Goal: Task Accomplishment & Management: Manage account settings

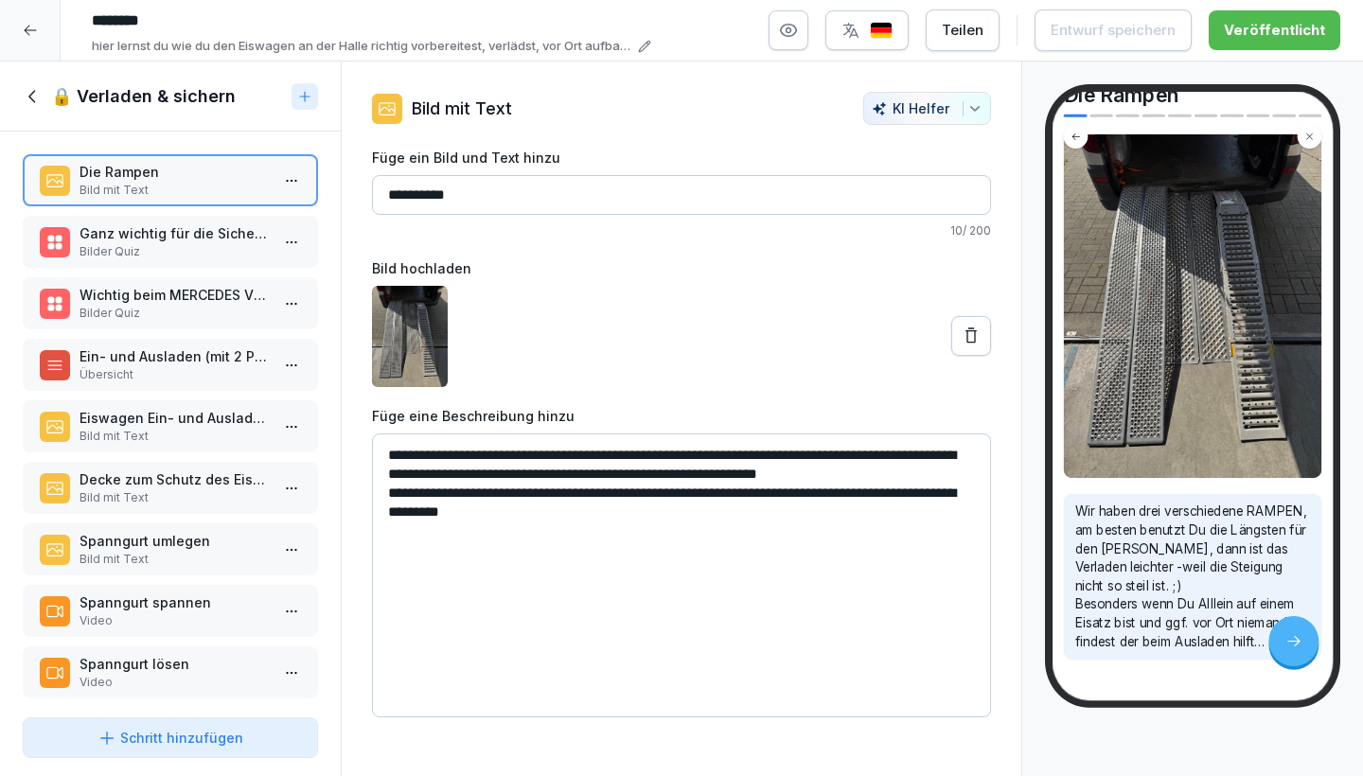
scroll to position [128, 0]
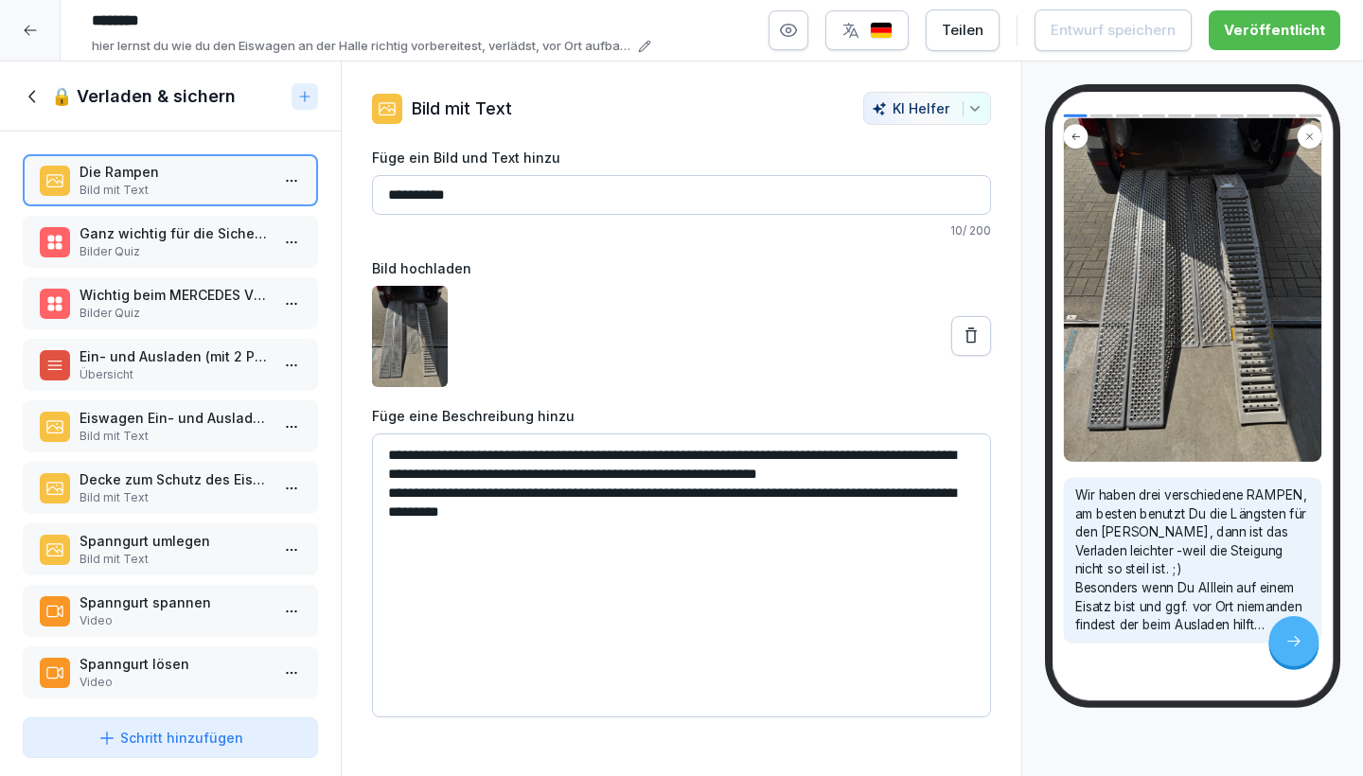
click at [31, 96] on icon at bounding box center [33, 96] width 21 height 21
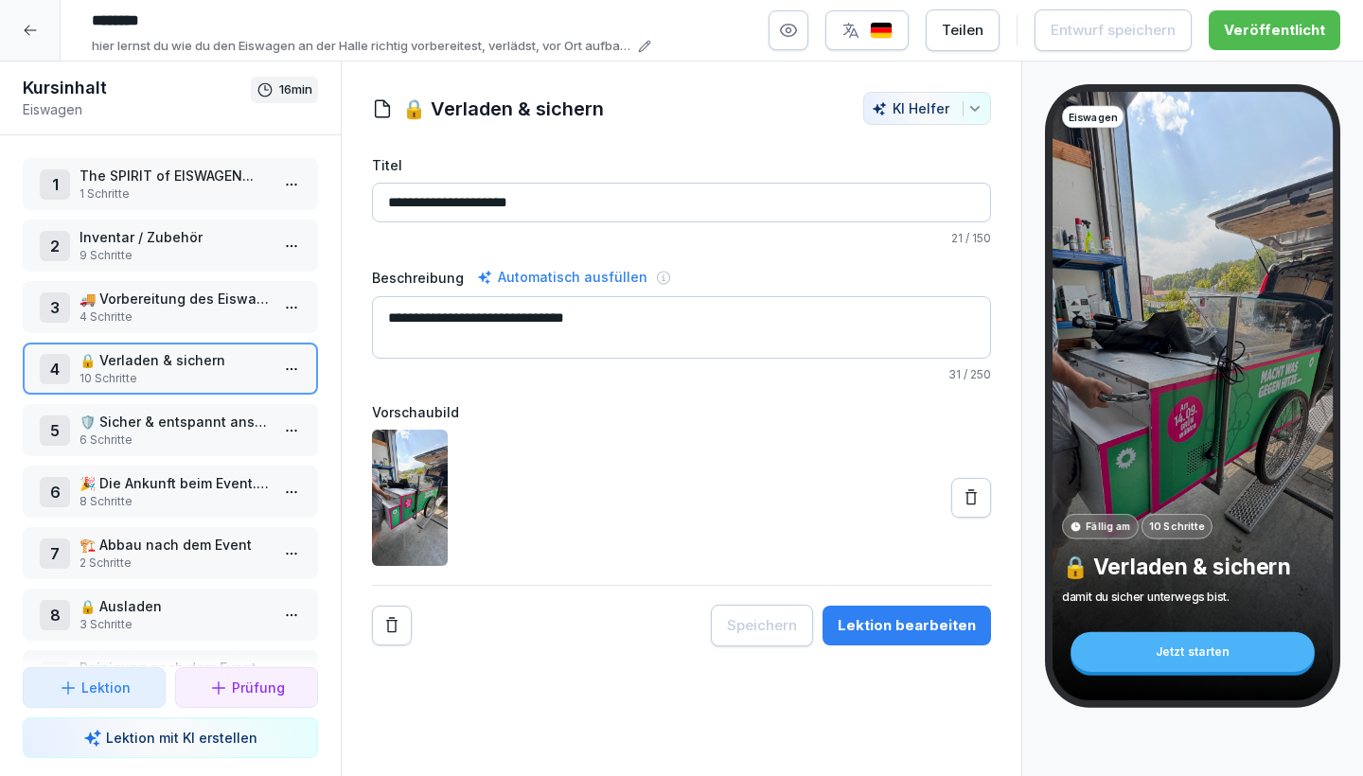
click at [31, 24] on icon at bounding box center [30, 30] width 15 height 15
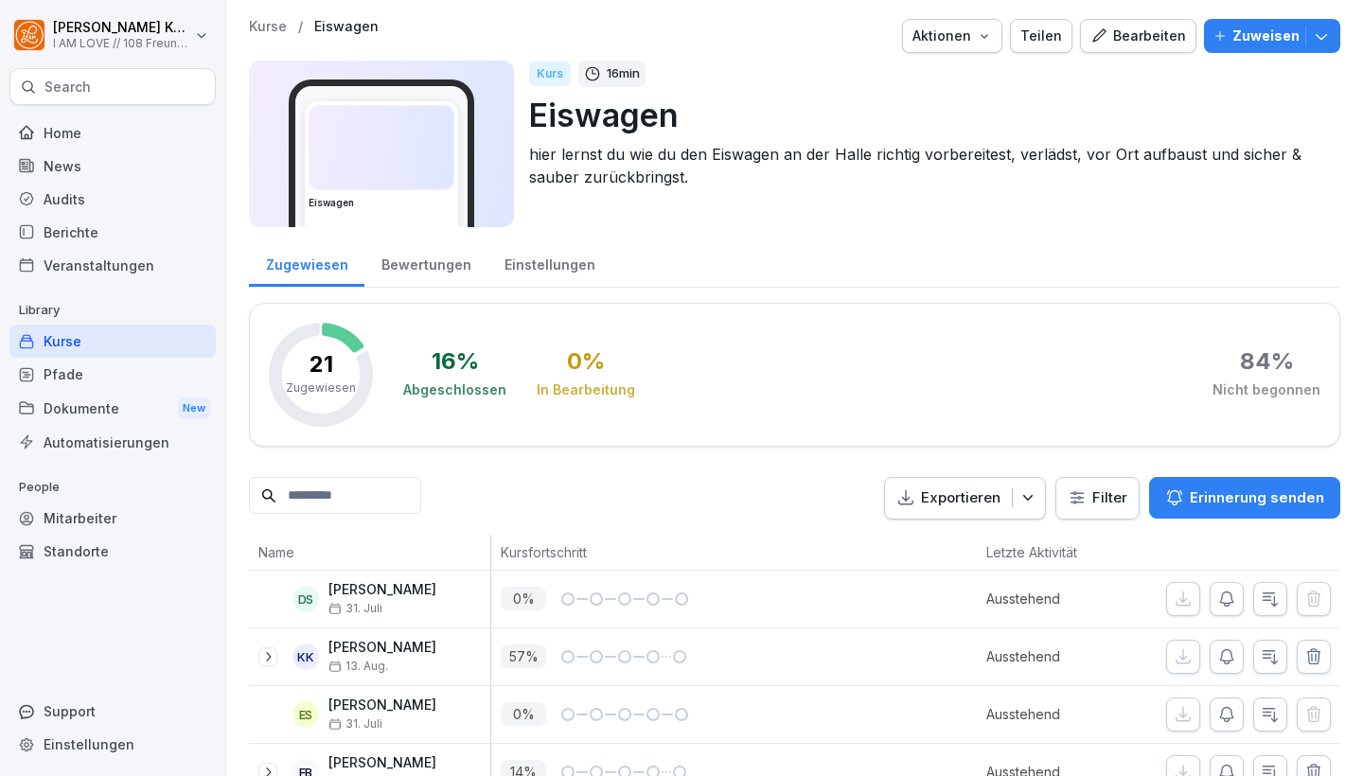
click at [54, 332] on div "Kurse" at bounding box center [112, 341] width 206 height 33
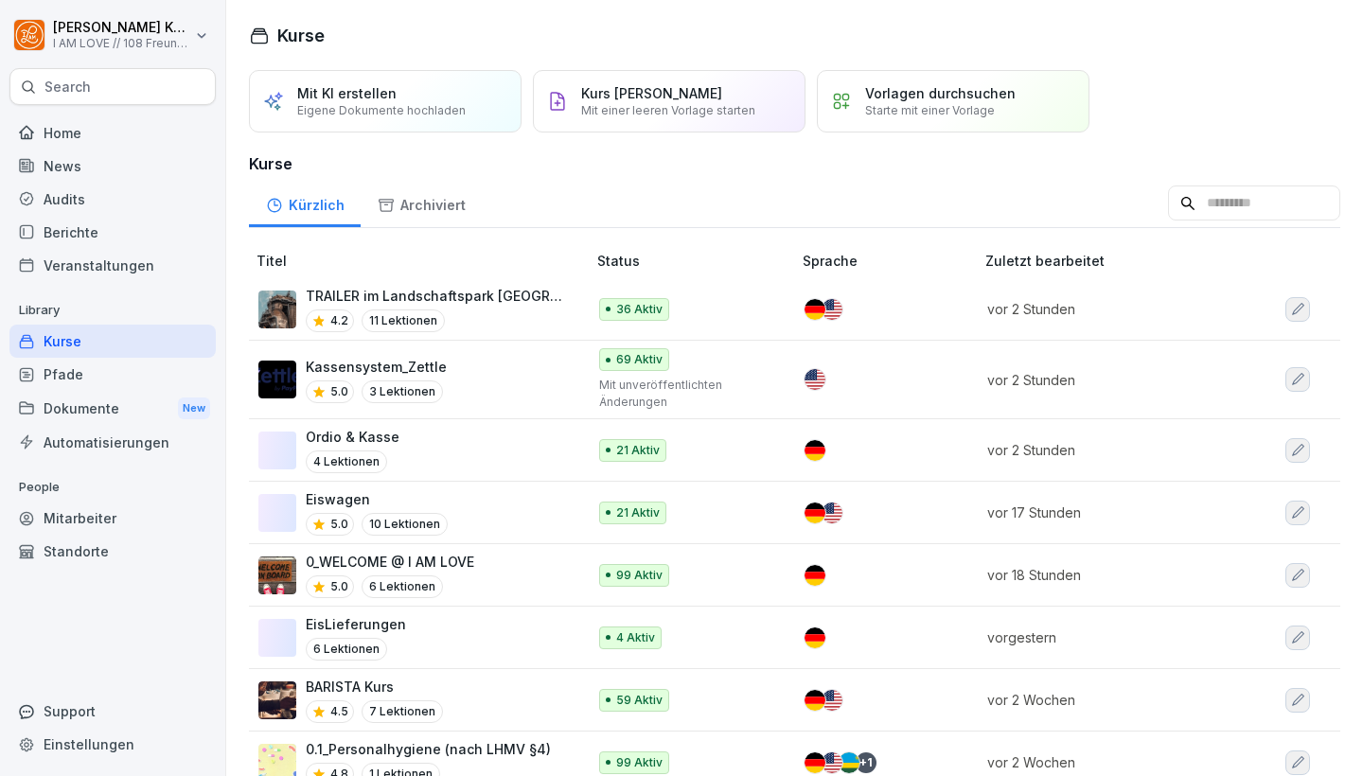
click at [433, 370] on p "Kassensystem_Zettle" at bounding box center [376, 367] width 141 height 20
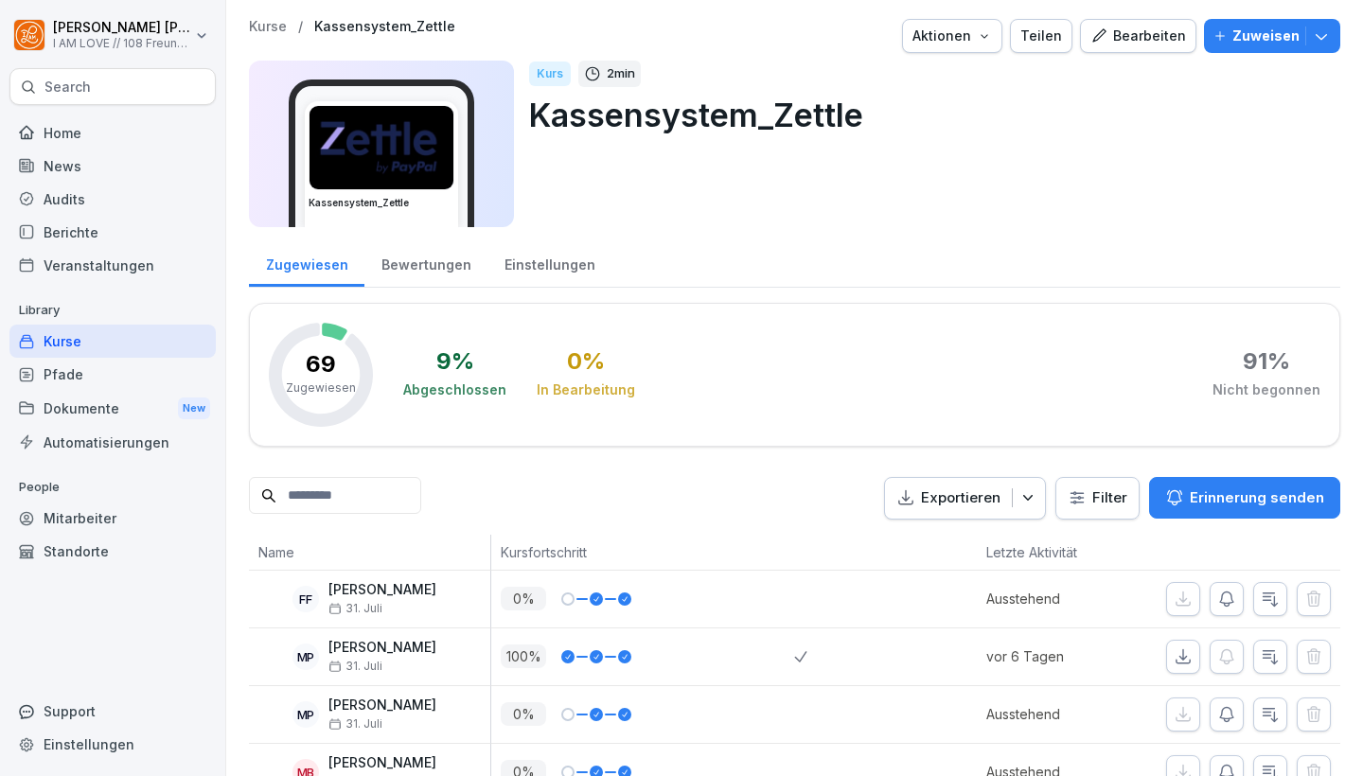
click at [1149, 28] on div "Bearbeiten" at bounding box center [1138, 36] width 96 height 21
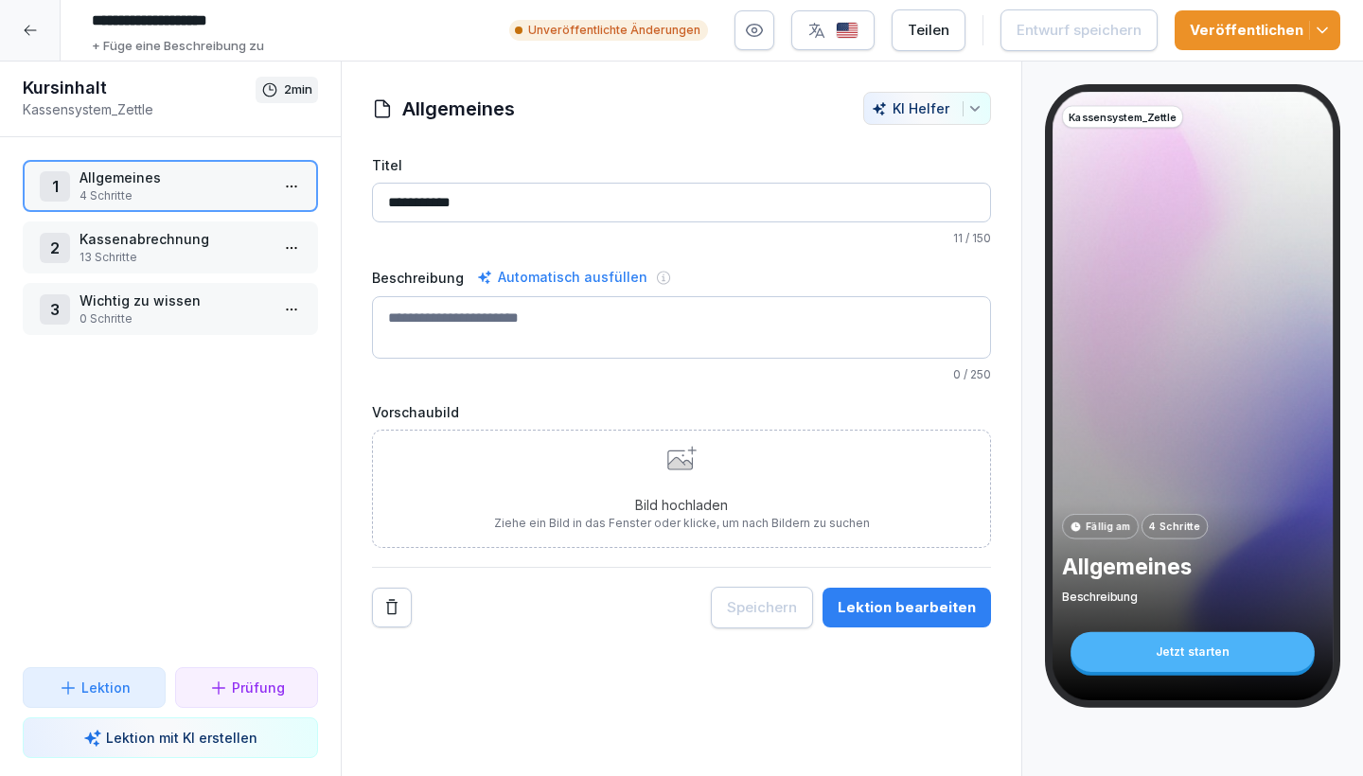
click at [762, 26] on icon "button" at bounding box center [754, 30] width 19 height 19
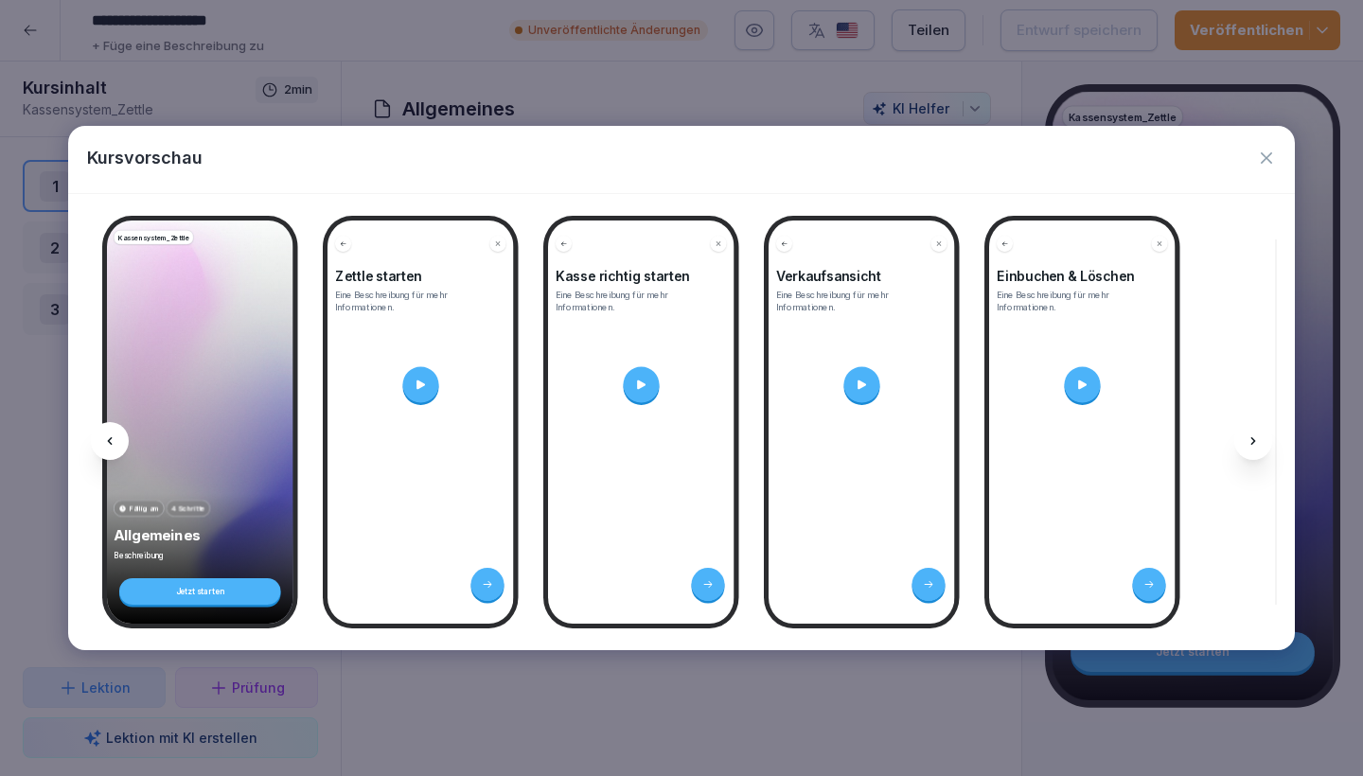
click at [1249, 446] on icon at bounding box center [1253, 440] width 15 height 15
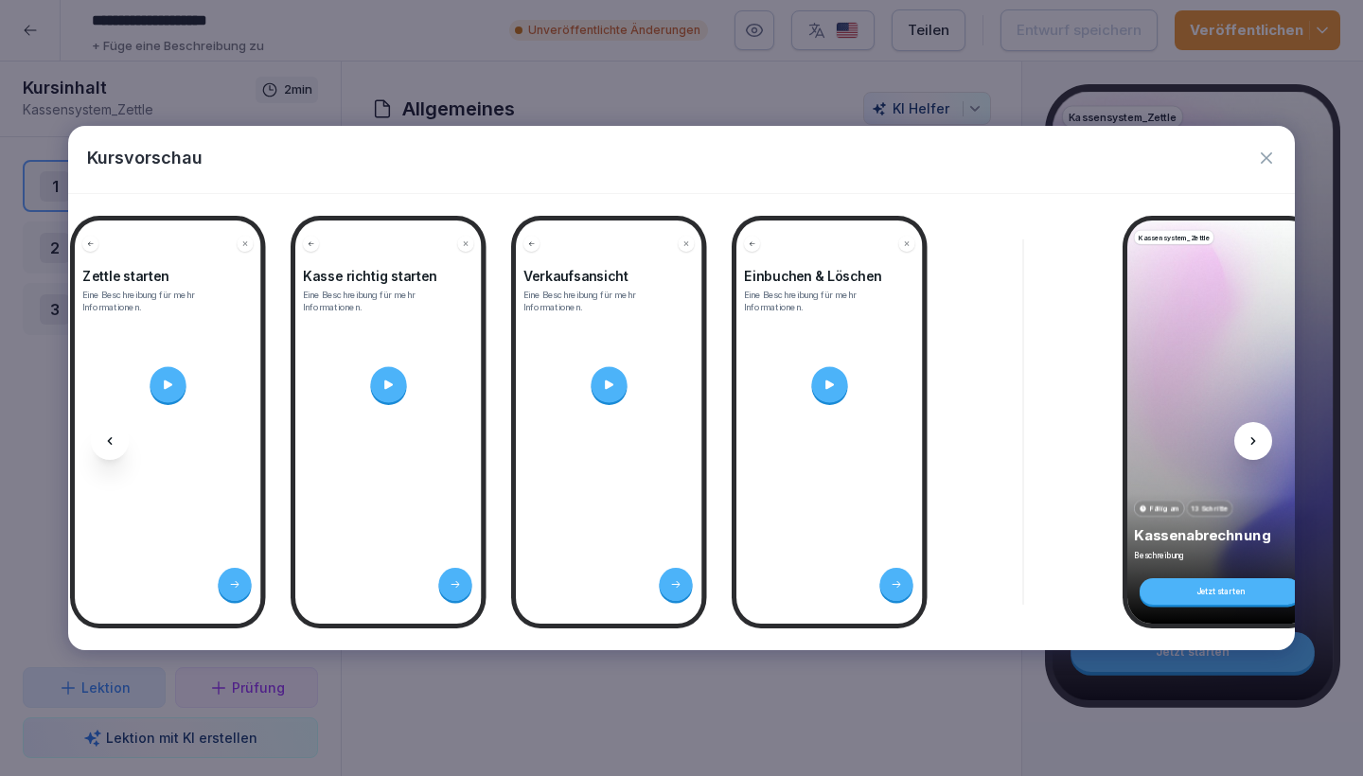
click at [1249, 446] on icon at bounding box center [1253, 440] width 15 height 15
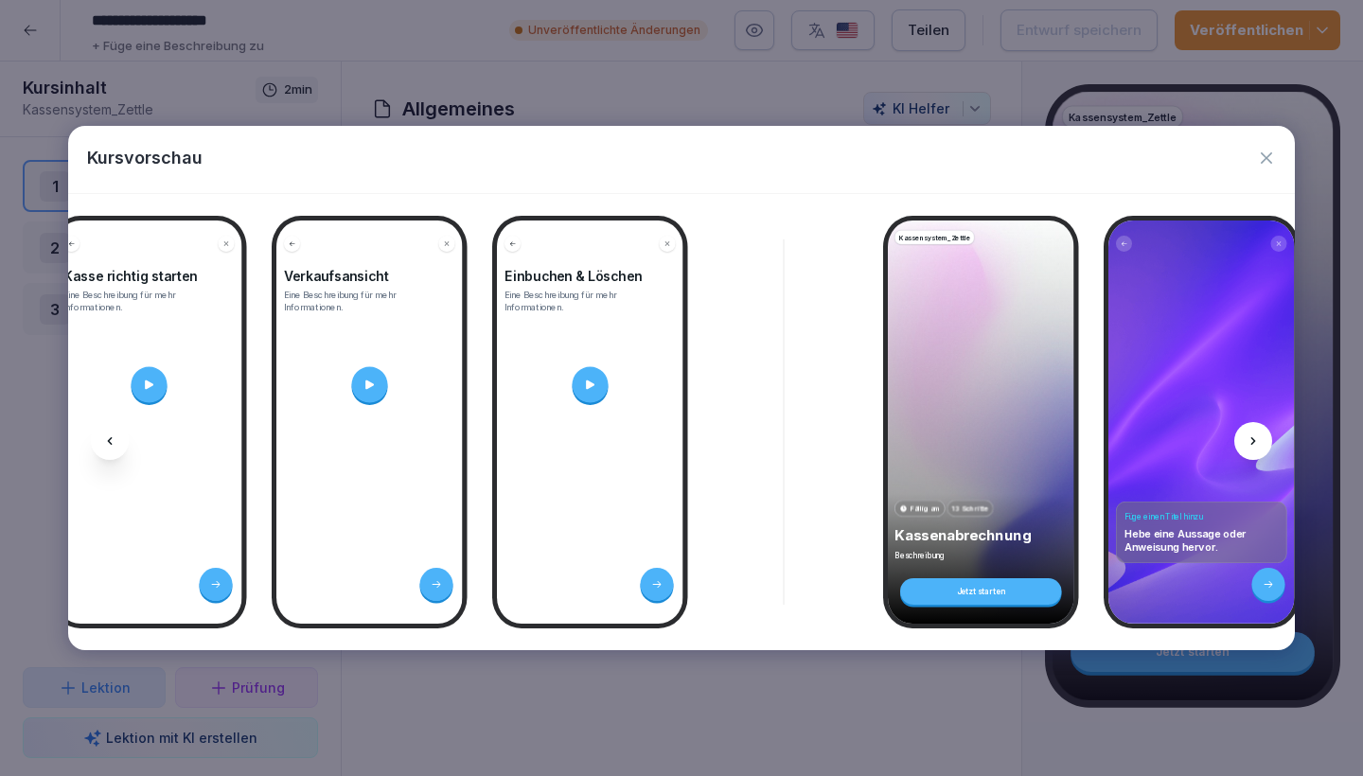
click at [1249, 446] on icon at bounding box center [1253, 440] width 15 height 15
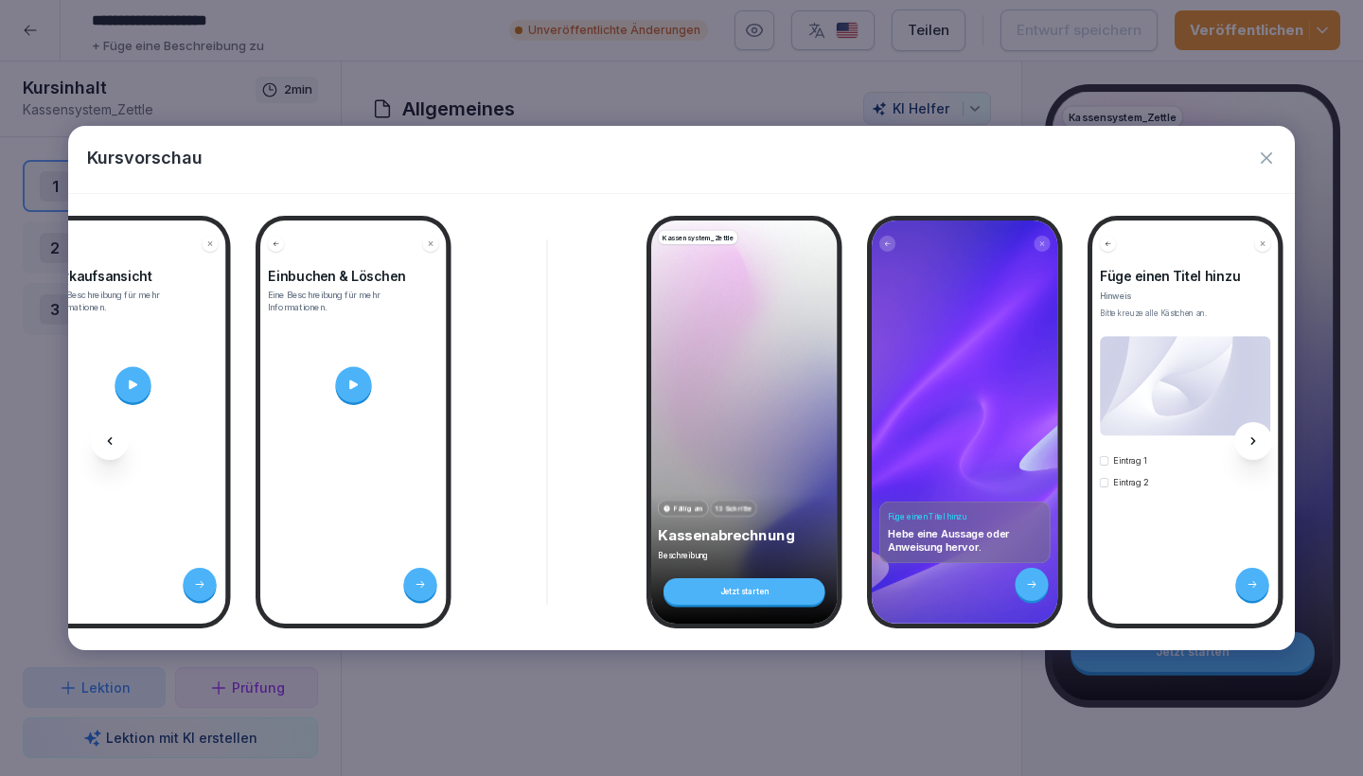
click at [1249, 446] on icon at bounding box center [1253, 440] width 15 height 15
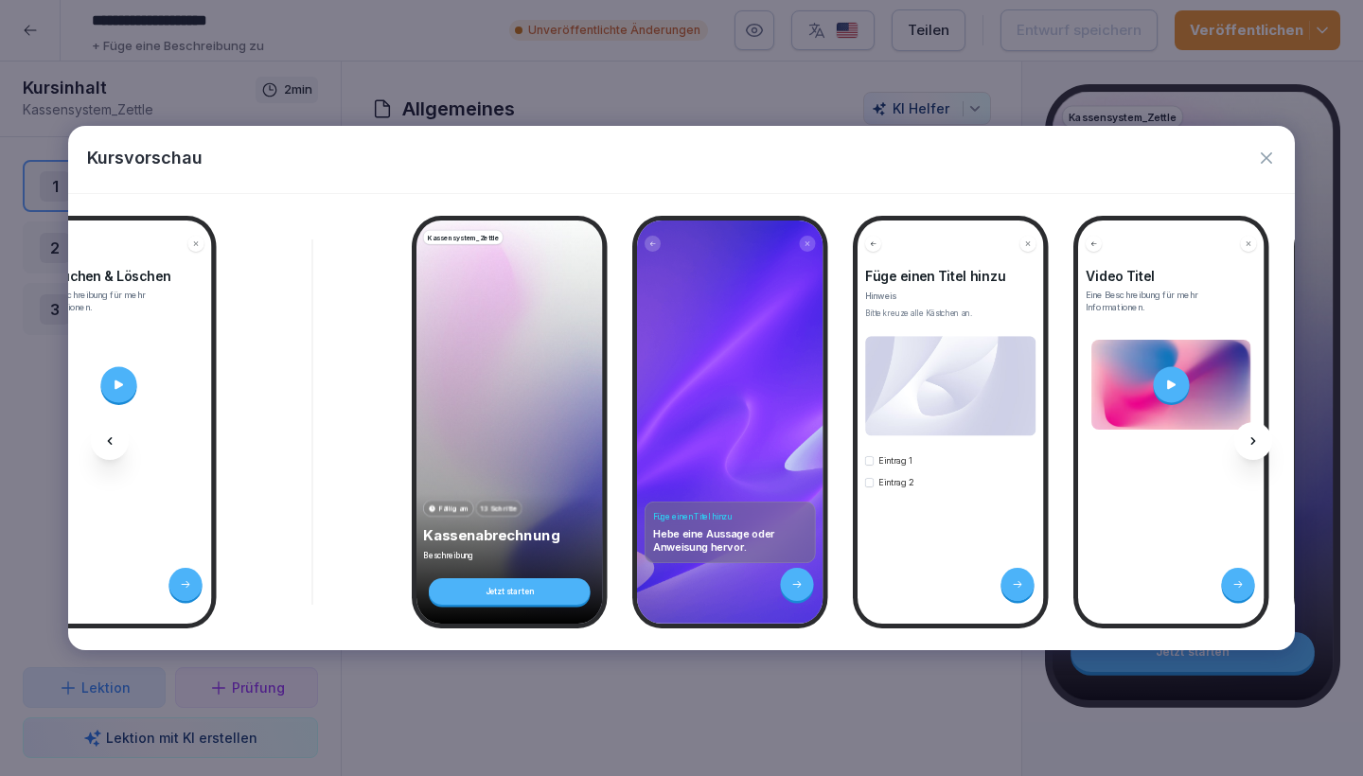
scroll to position [0, 967]
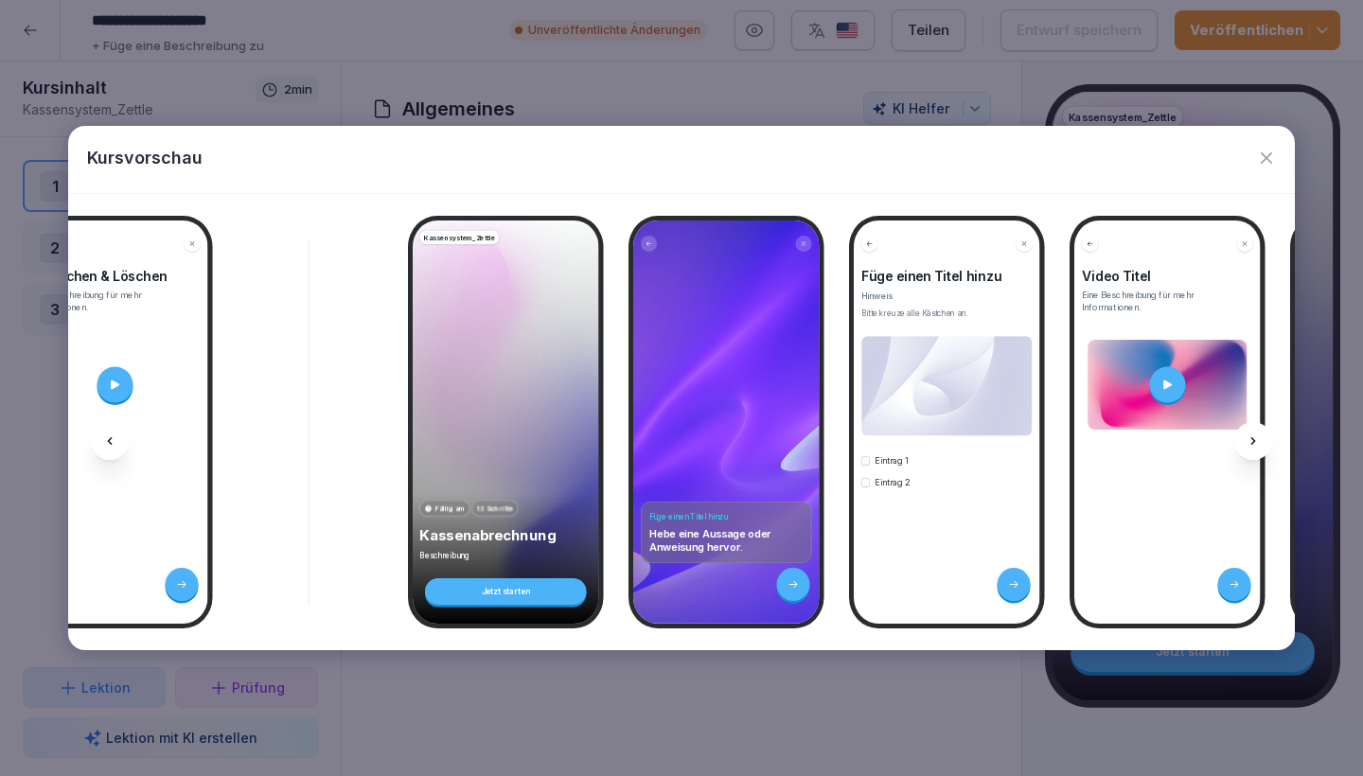
click at [1249, 446] on icon at bounding box center [1253, 440] width 15 height 15
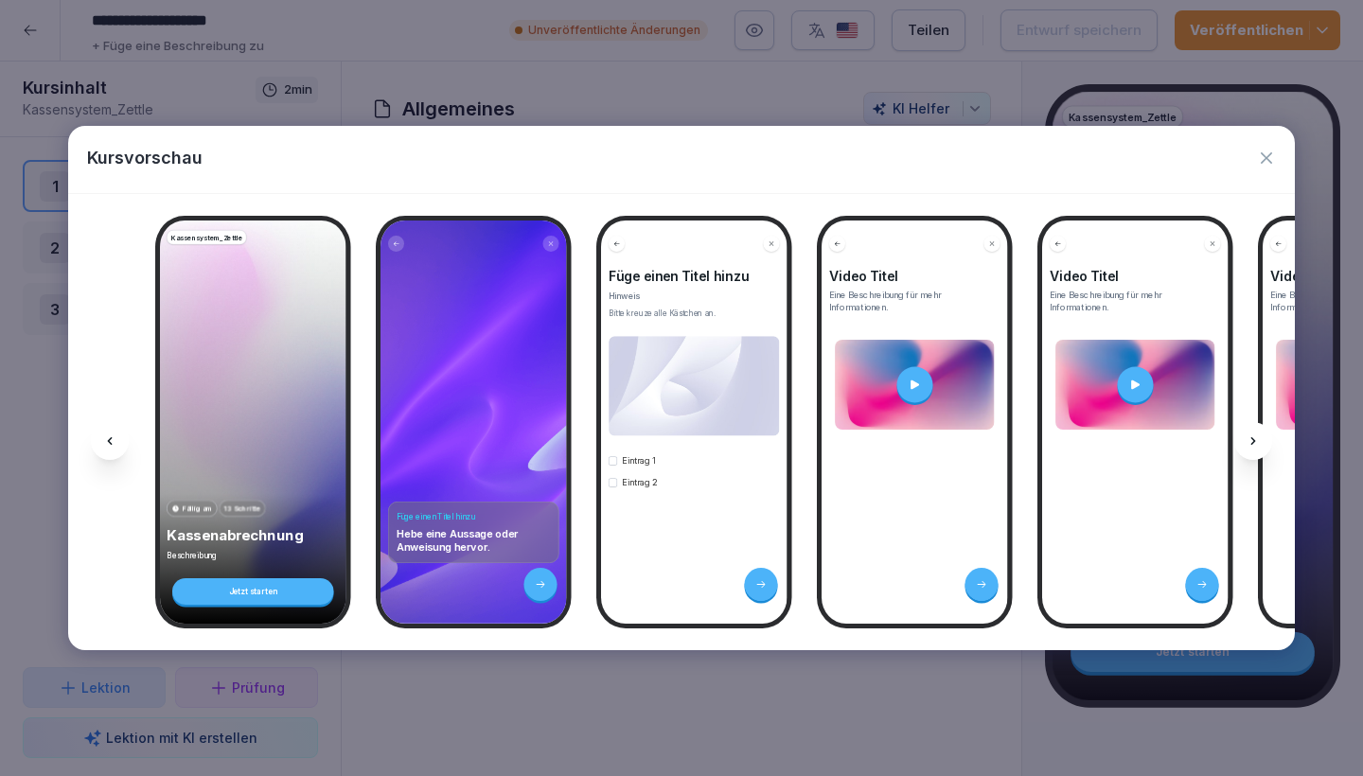
click at [1249, 446] on icon at bounding box center [1253, 440] width 15 height 15
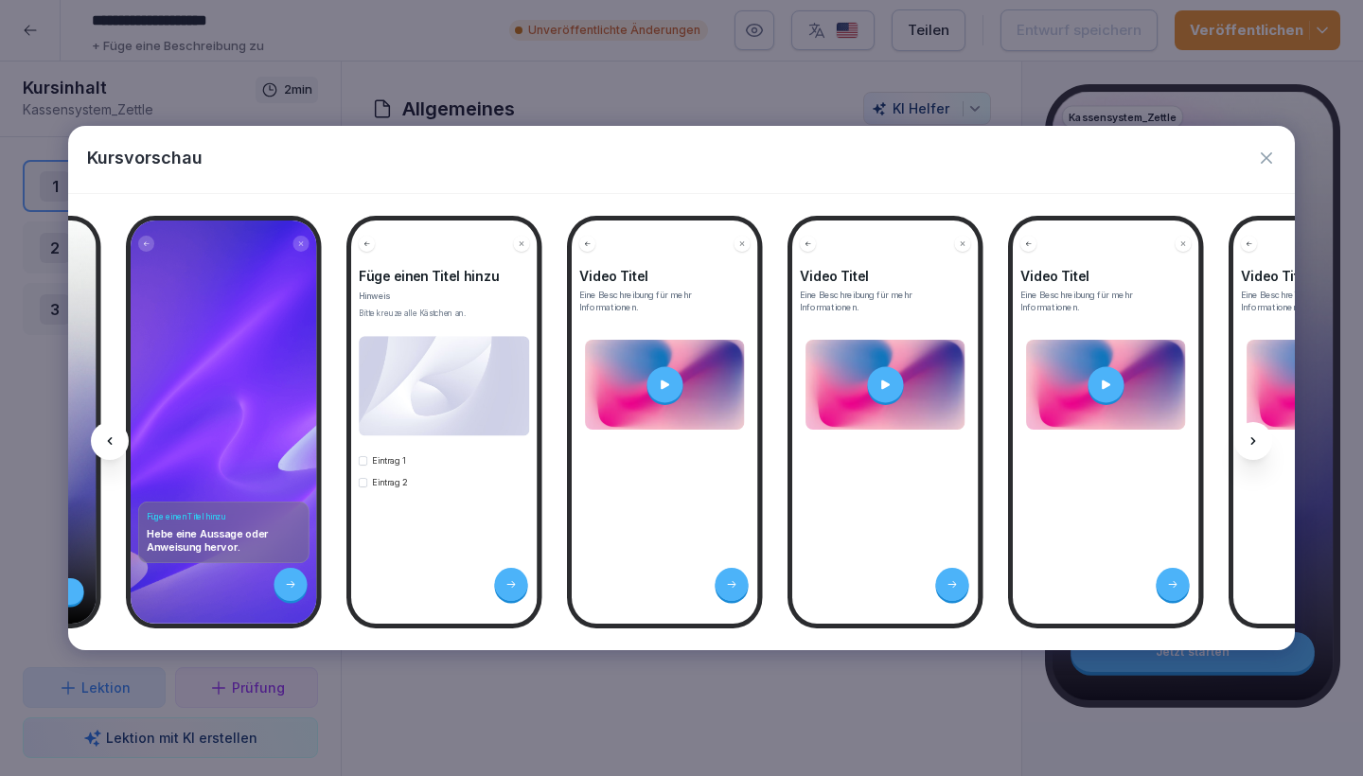
click at [1249, 446] on icon at bounding box center [1253, 440] width 15 height 15
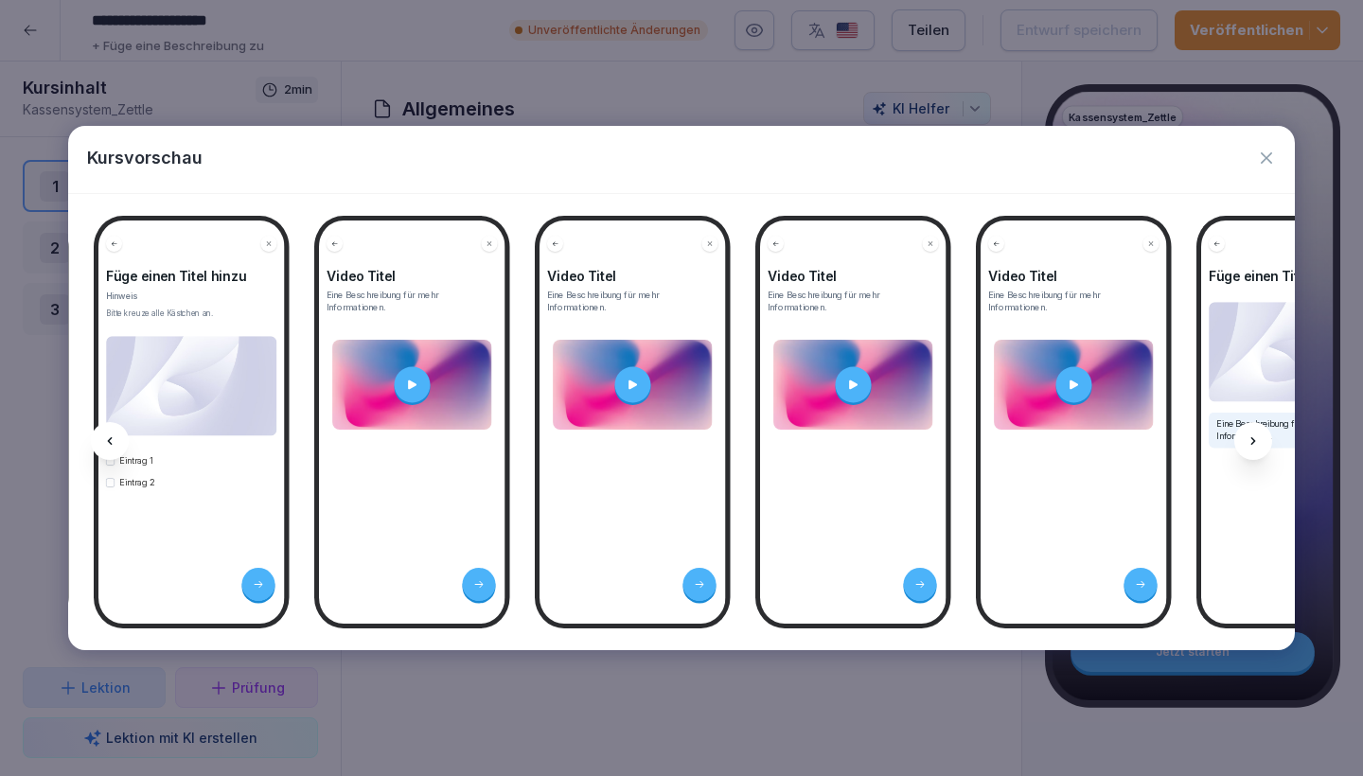
scroll to position [0, 1723]
click at [1249, 446] on icon at bounding box center [1253, 440] width 15 height 15
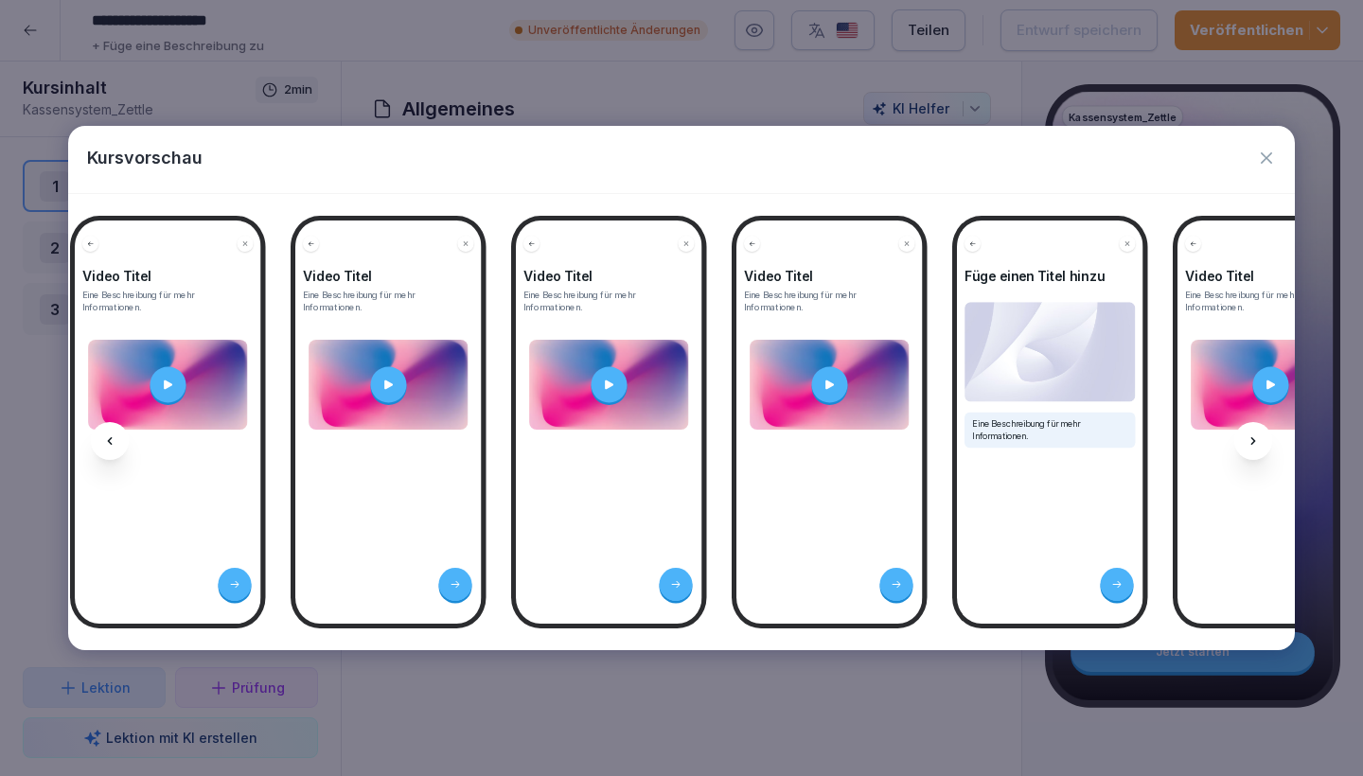
scroll to position [0, 1975]
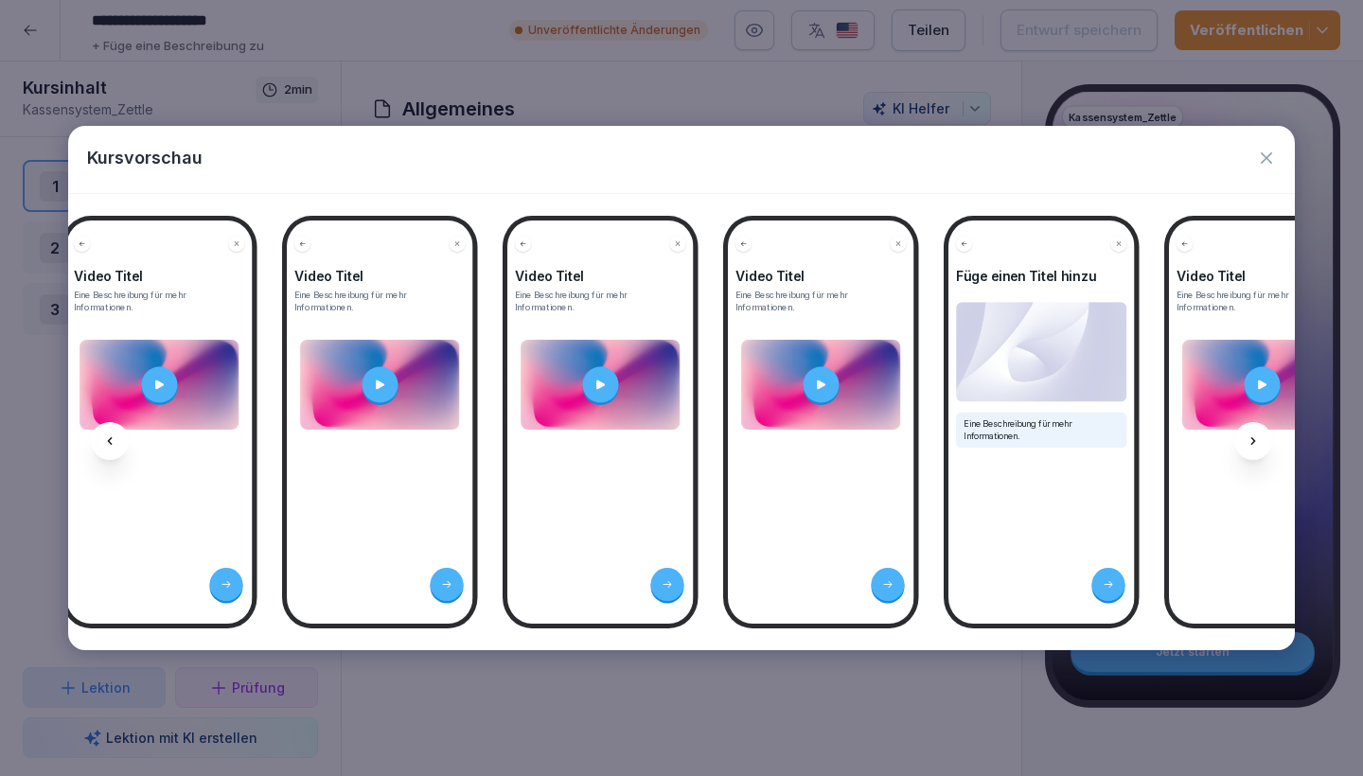
click at [813, 379] on div at bounding box center [821, 384] width 36 height 36
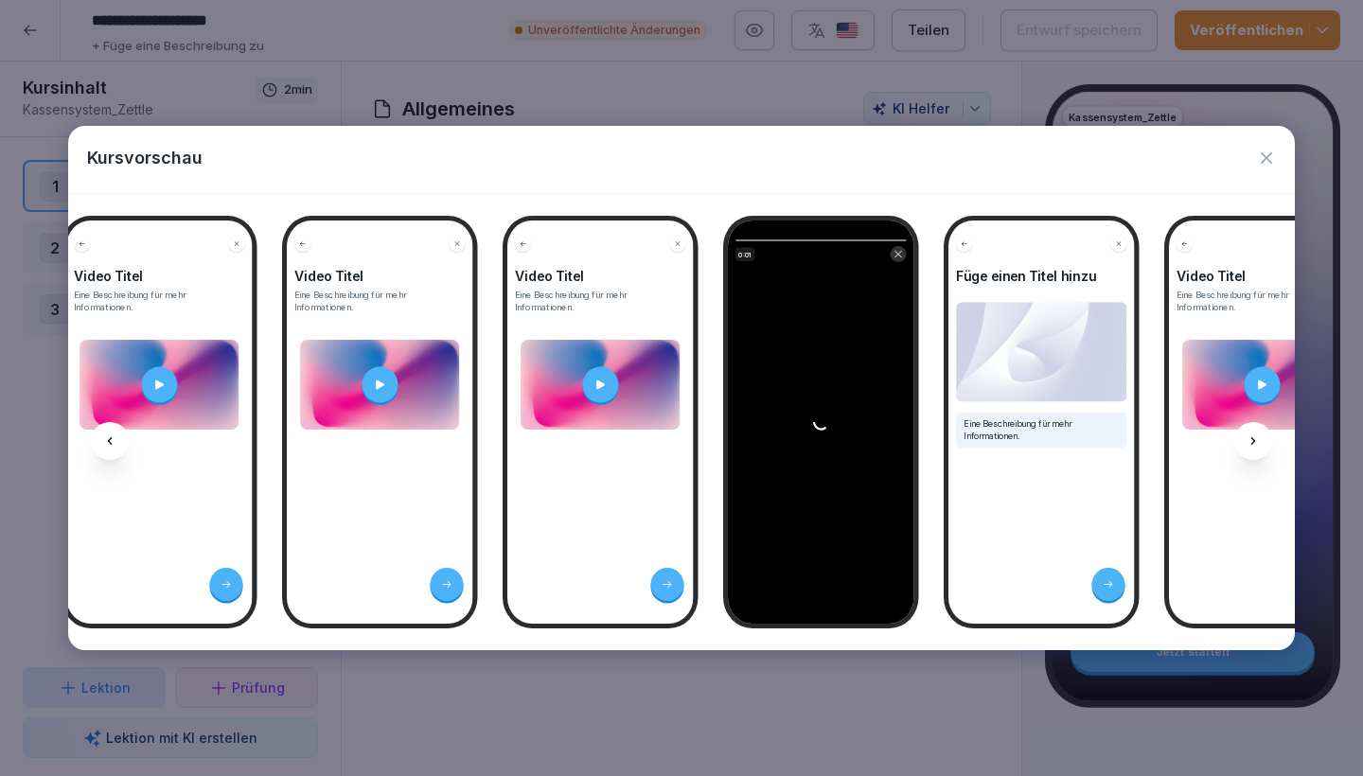
click at [1266, 153] on icon "button" at bounding box center [1266, 158] width 19 height 19
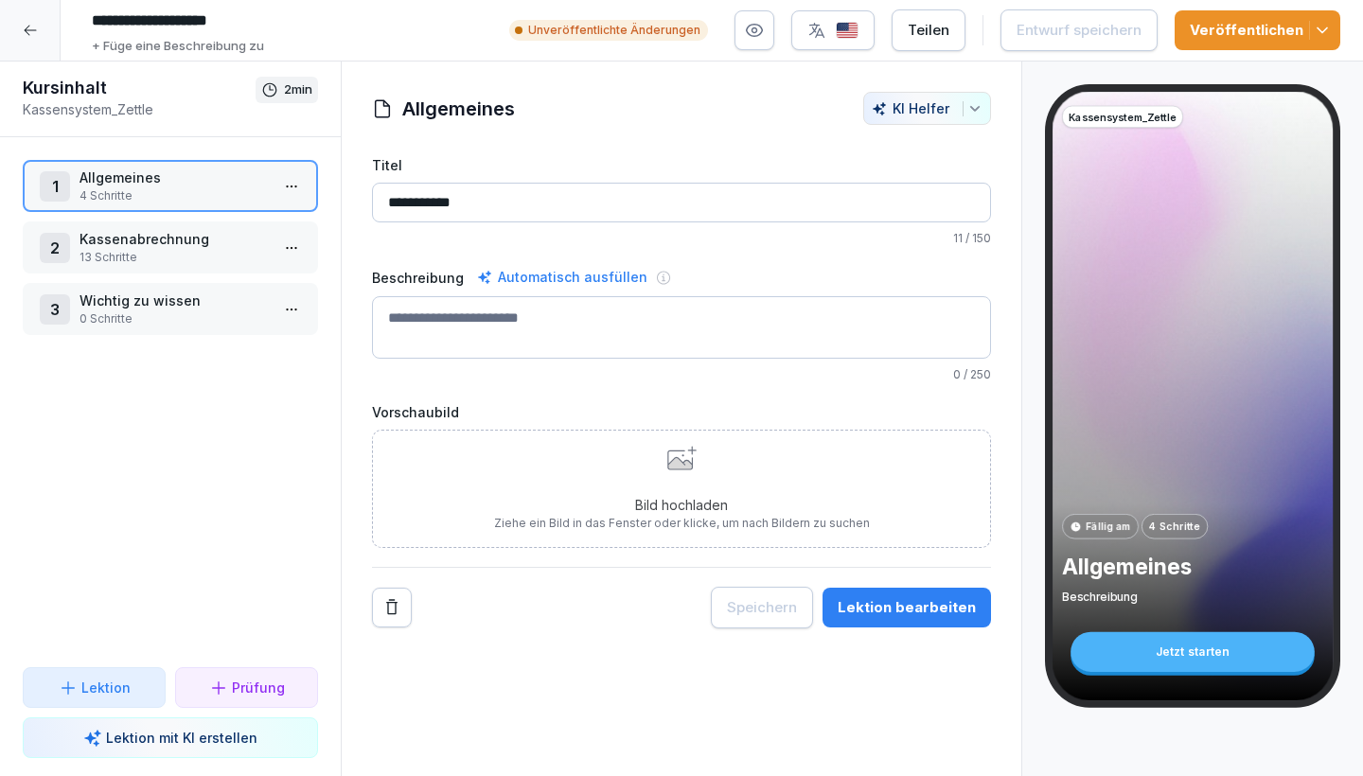
click at [198, 235] on p "Kassenabrechnung" at bounding box center [174, 239] width 189 height 20
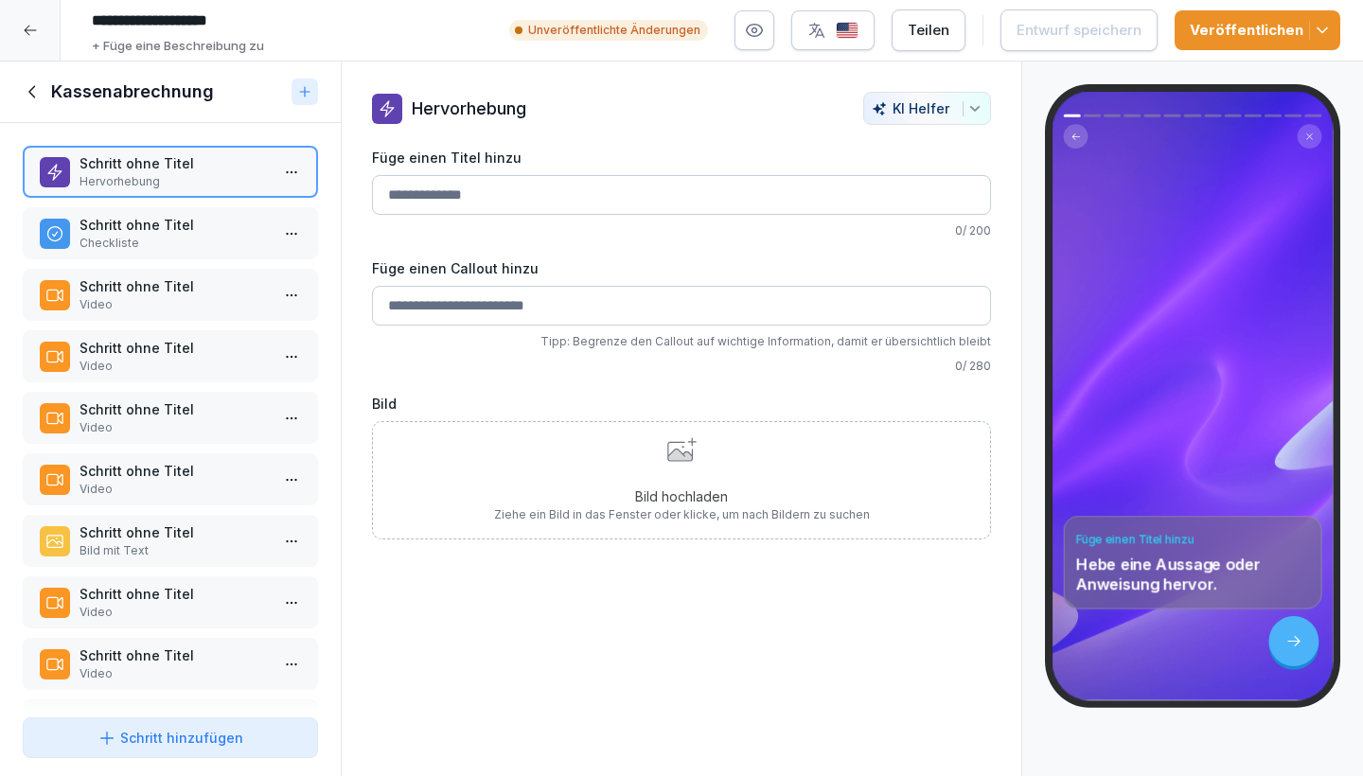
click at [204, 296] on p "Schritt ohne Titel" at bounding box center [174, 286] width 189 height 20
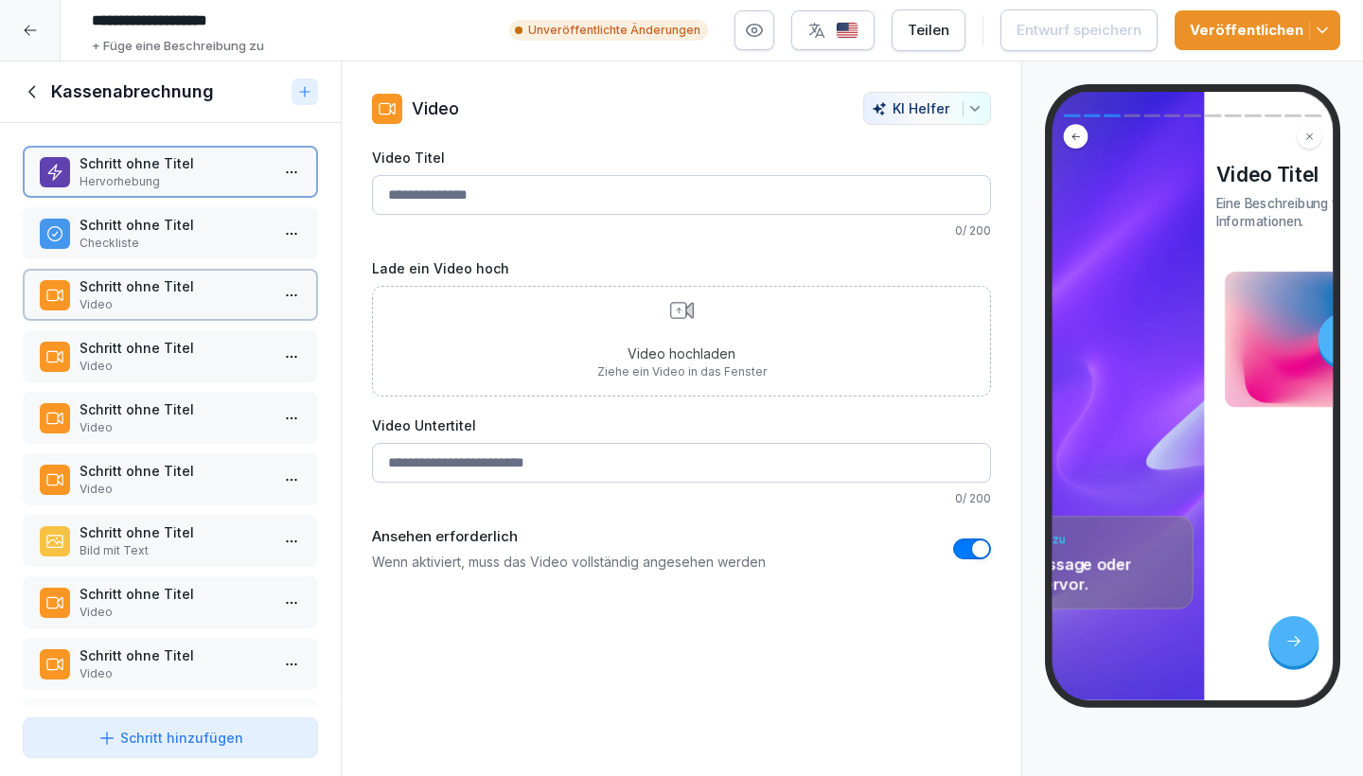
click at [204, 296] on p "Schritt ohne Titel" at bounding box center [174, 286] width 189 height 20
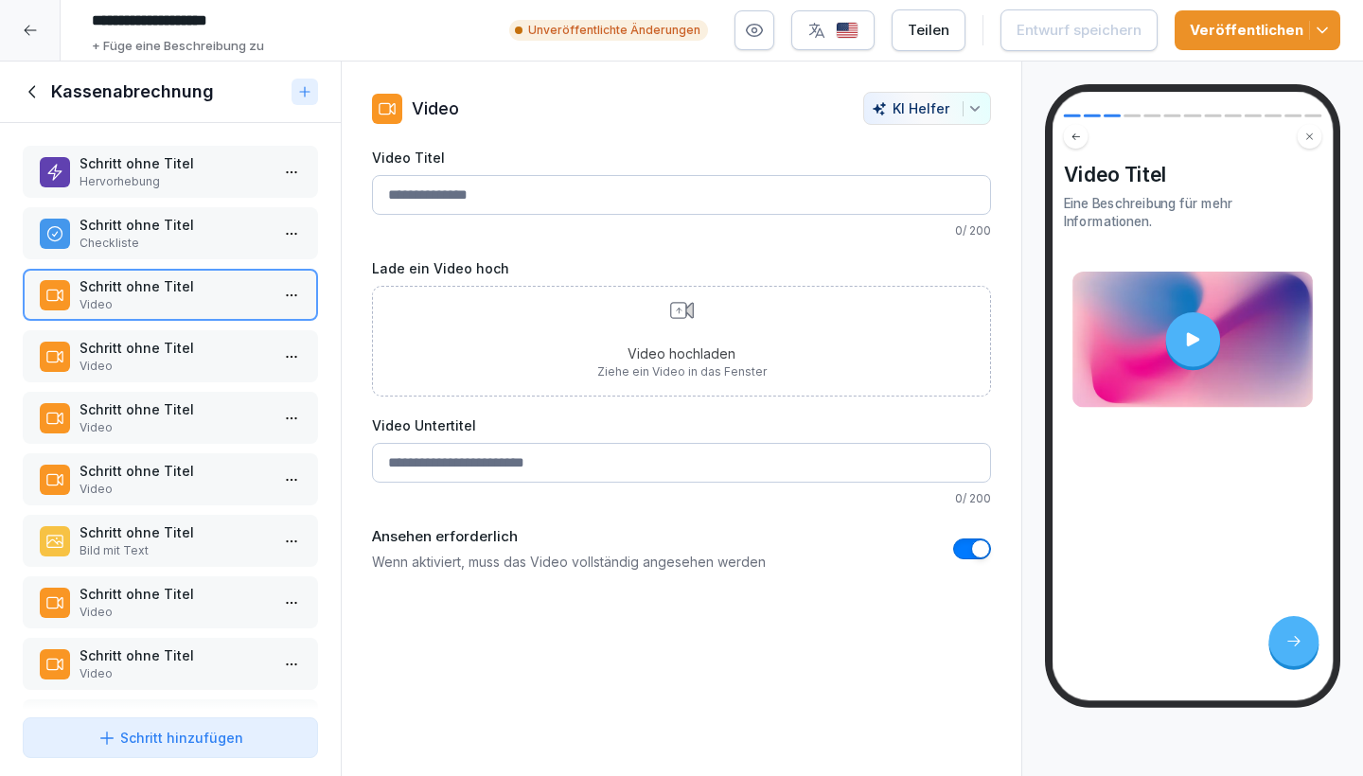
click at [226, 398] on div "Schritt ohne Titel Hervorhebung Schritt ohne Titel Checkliste Schritt ohne Tite…" at bounding box center [170, 416] width 341 height 587
click at [207, 375] on p "Video" at bounding box center [174, 366] width 189 height 17
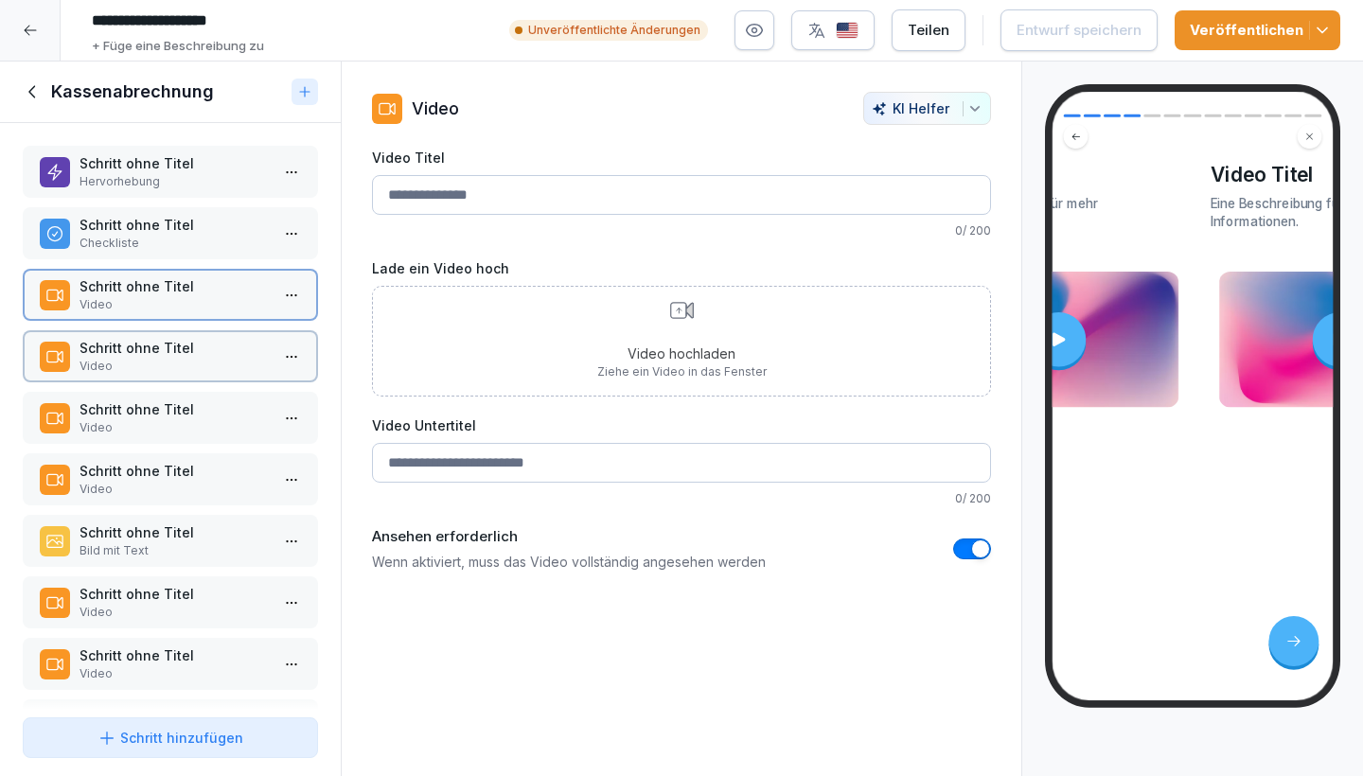
click at [207, 375] on p "Video" at bounding box center [174, 366] width 189 height 17
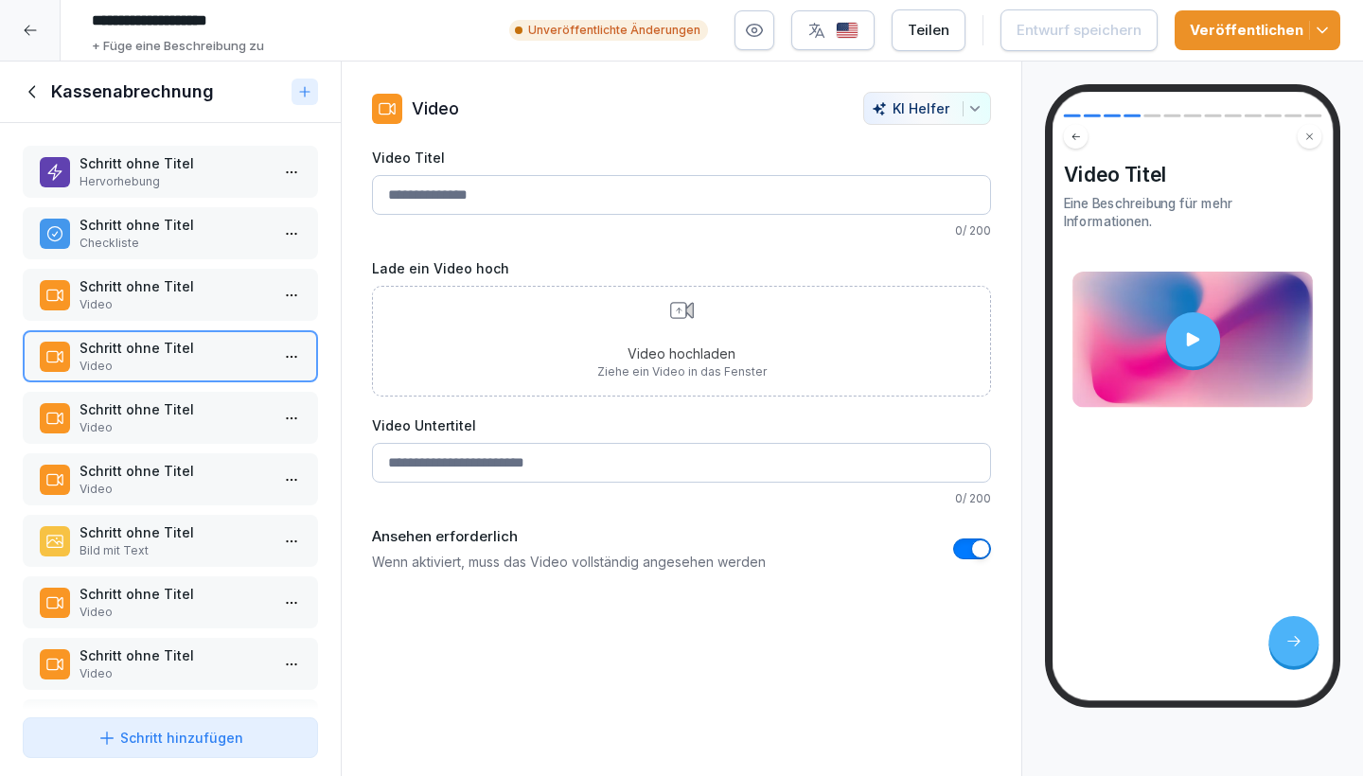
click at [203, 419] on p "Schritt ohne Titel" at bounding box center [174, 409] width 189 height 20
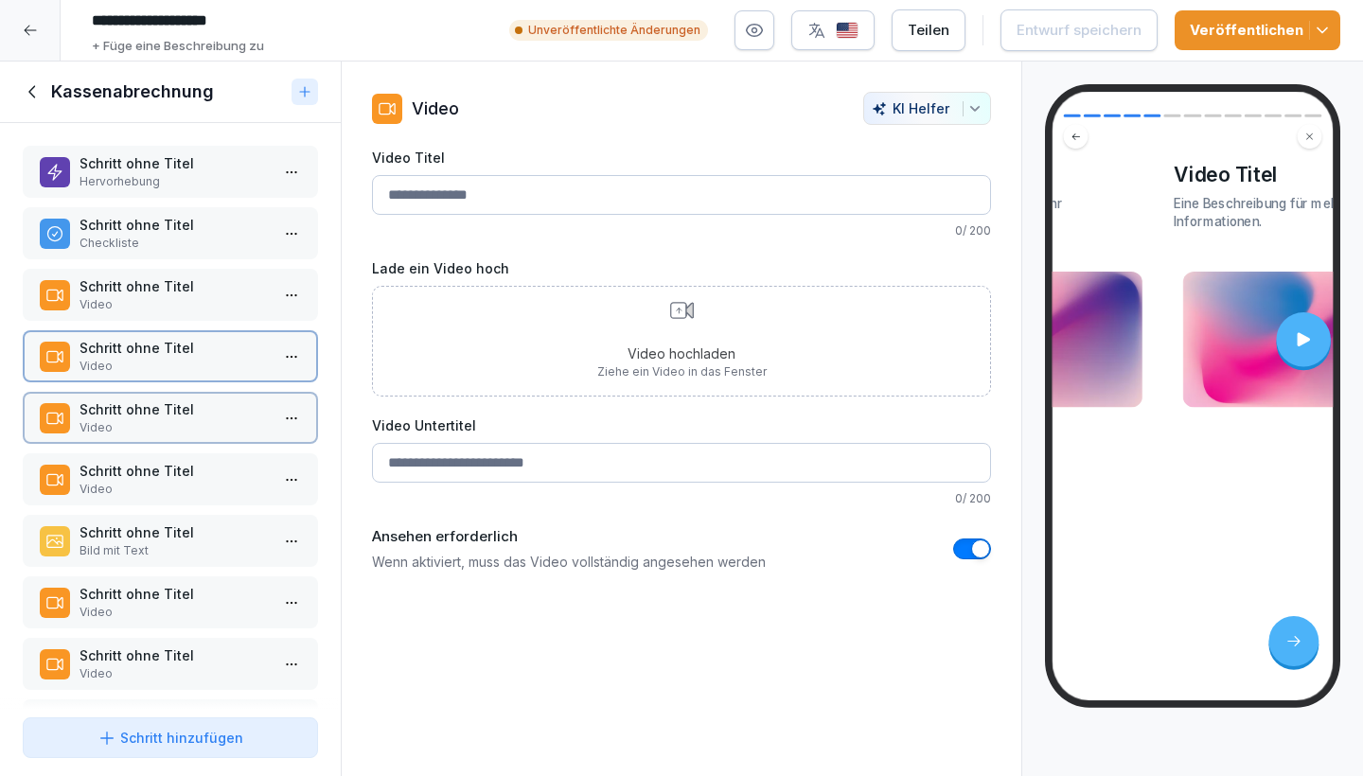
click at [203, 419] on p "Schritt ohne Titel" at bounding box center [174, 409] width 189 height 20
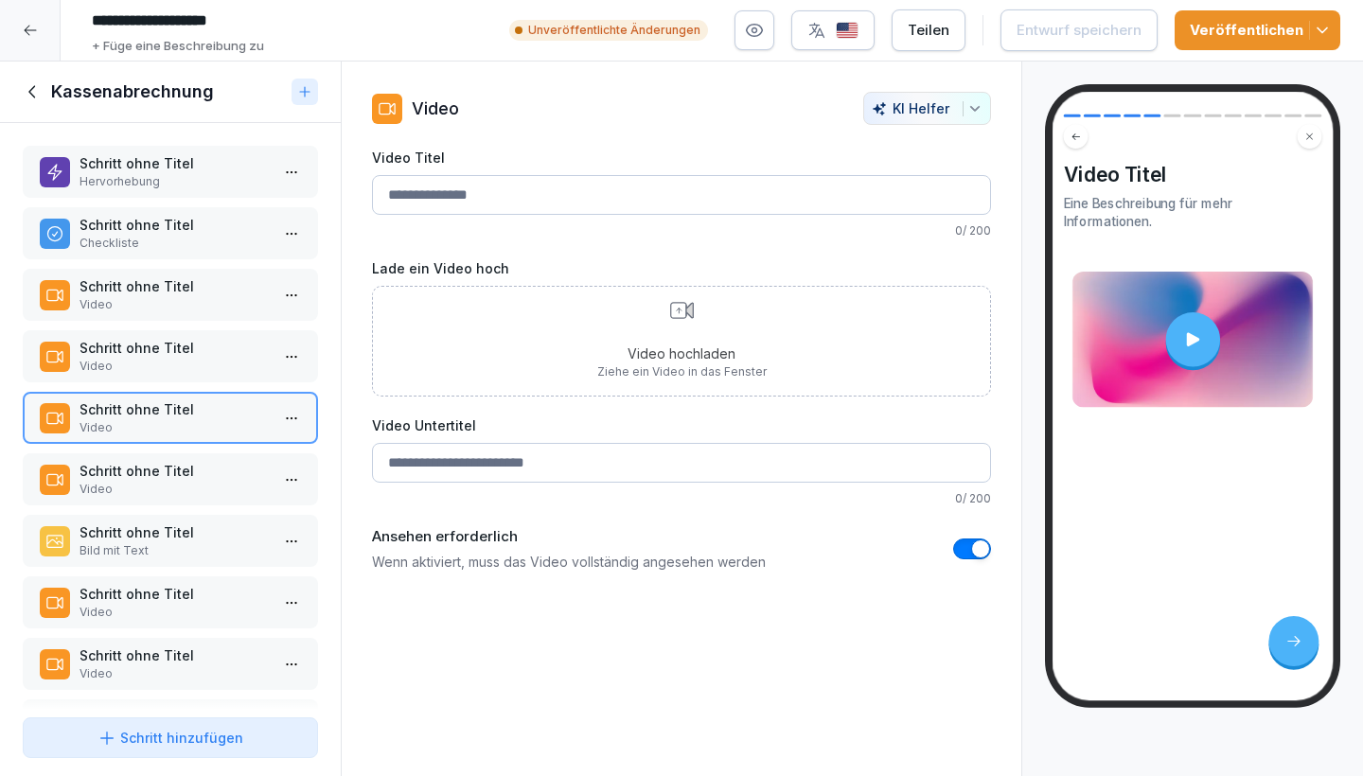
click at [1176, 332] on div at bounding box center [1192, 339] width 54 height 54
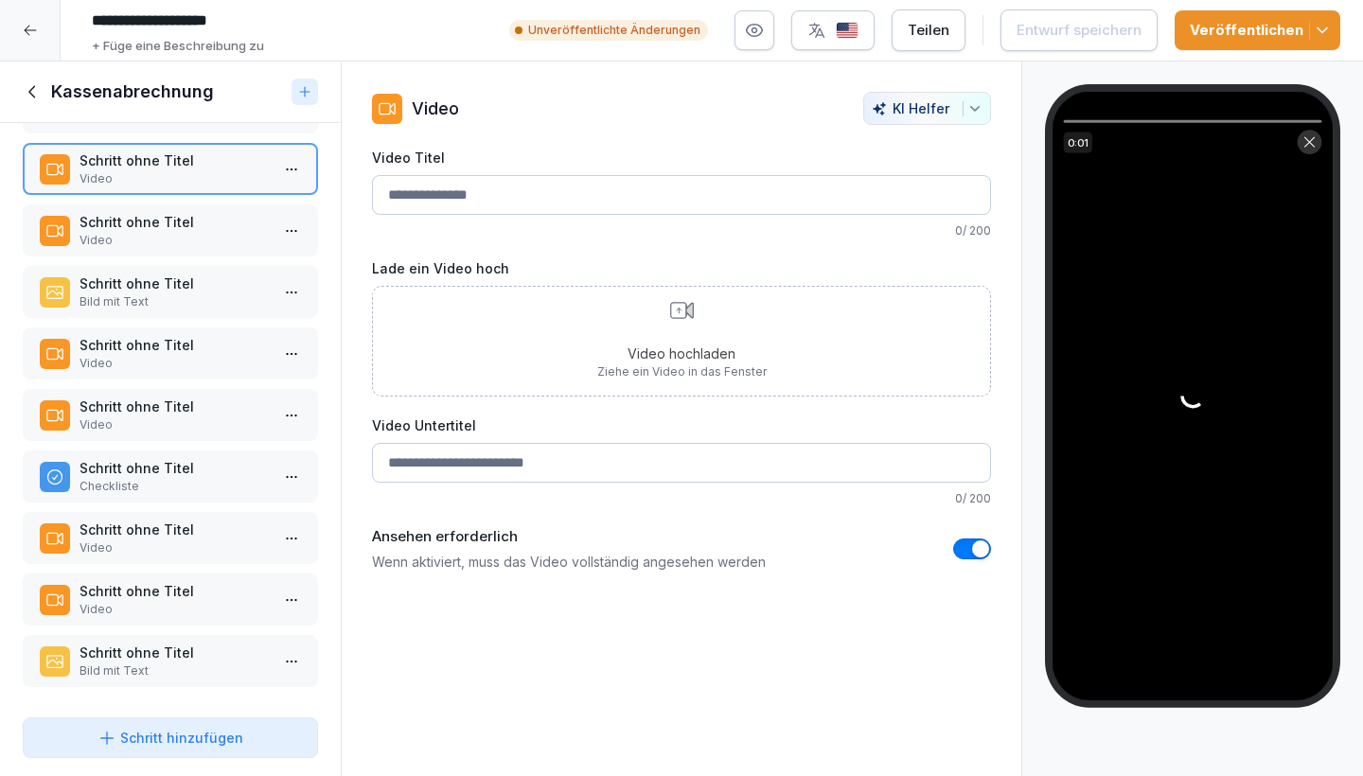
scroll to position [263, 0]
click at [29, 97] on icon at bounding box center [33, 91] width 21 height 21
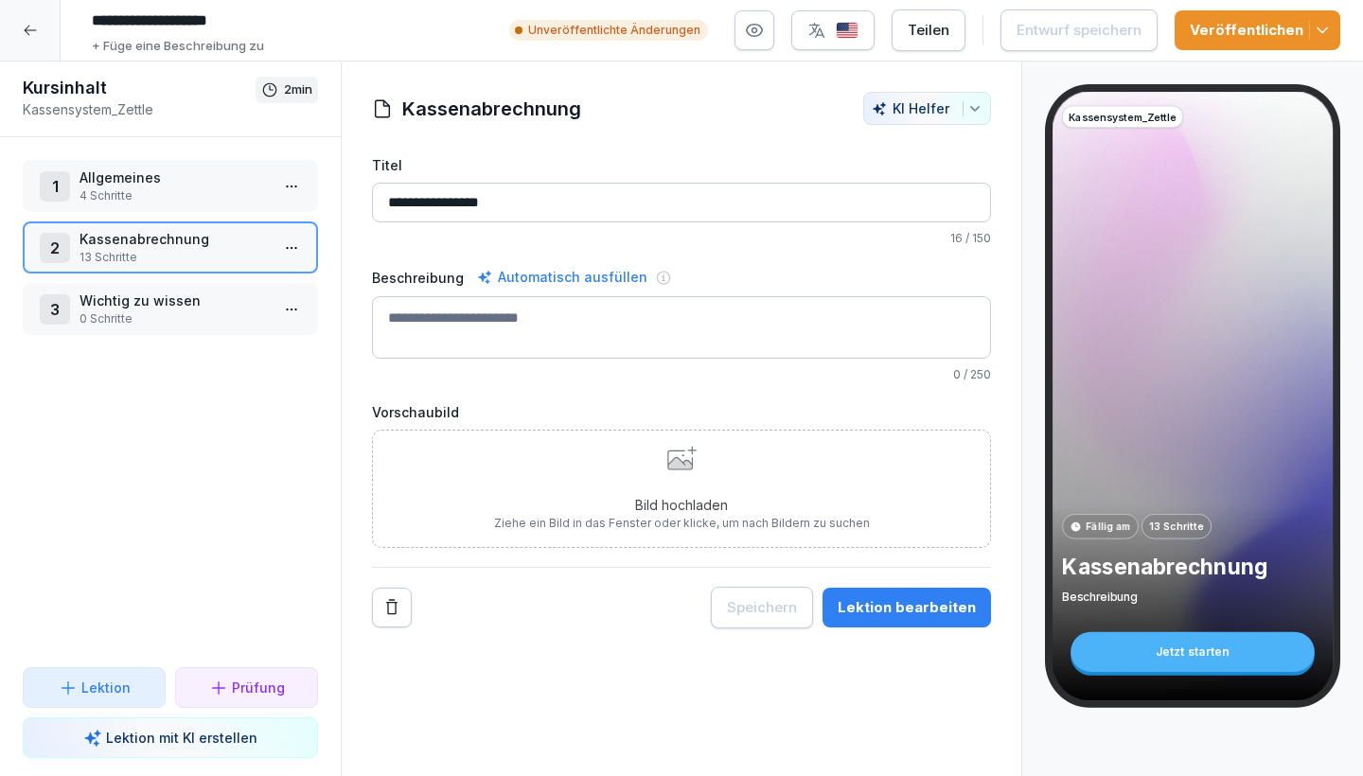
click at [150, 308] on p "Wichtig zu wissen" at bounding box center [174, 301] width 189 height 20
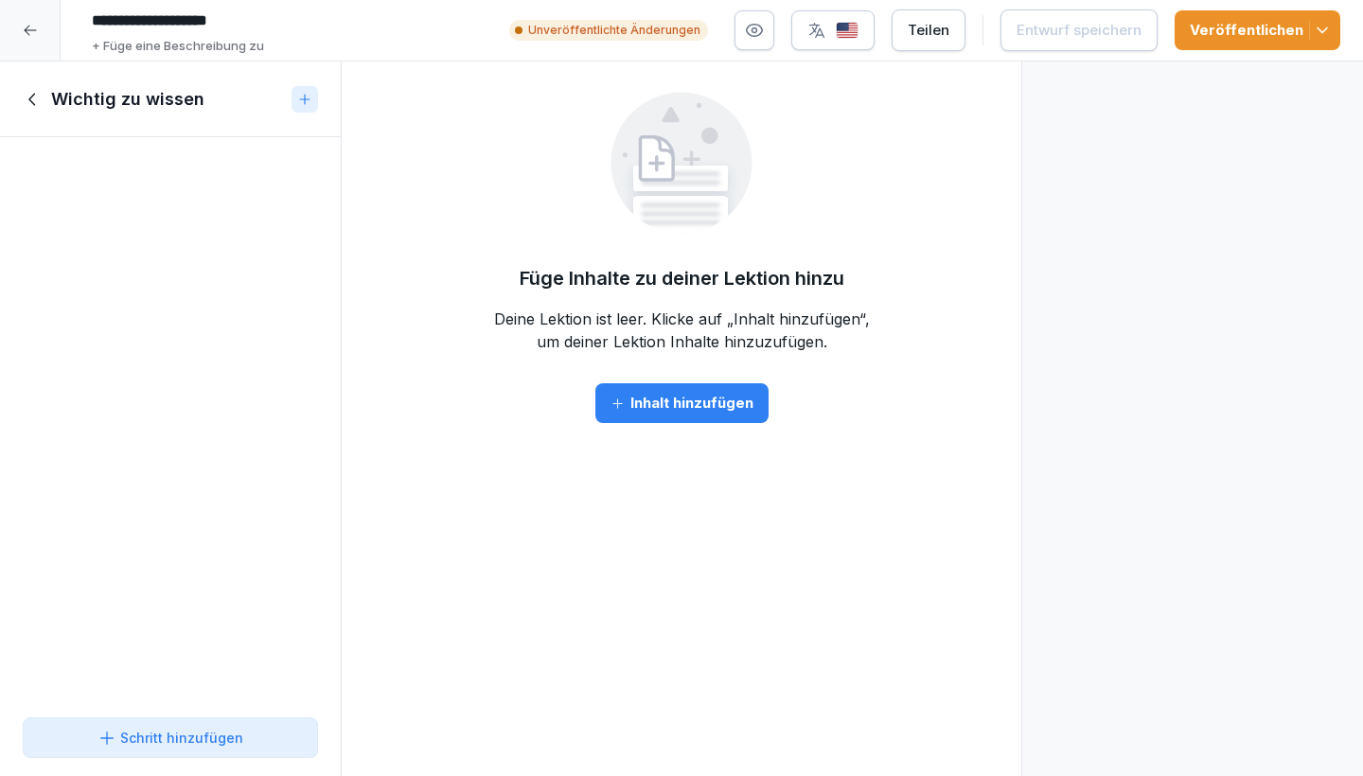
click at [33, 99] on icon at bounding box center [33, 99] width 21 height 21
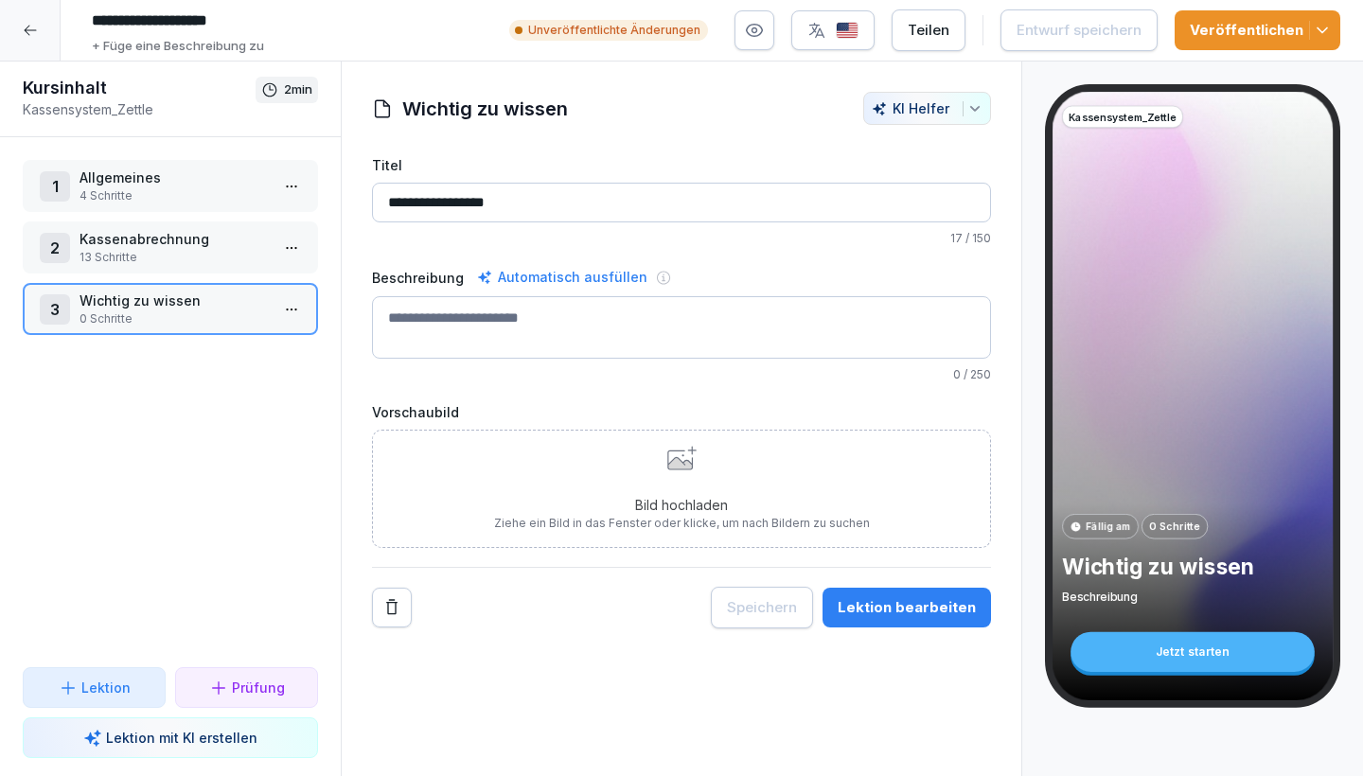
click at [27, 32] on icon at bounding box center [30, 31] width 12 height 10
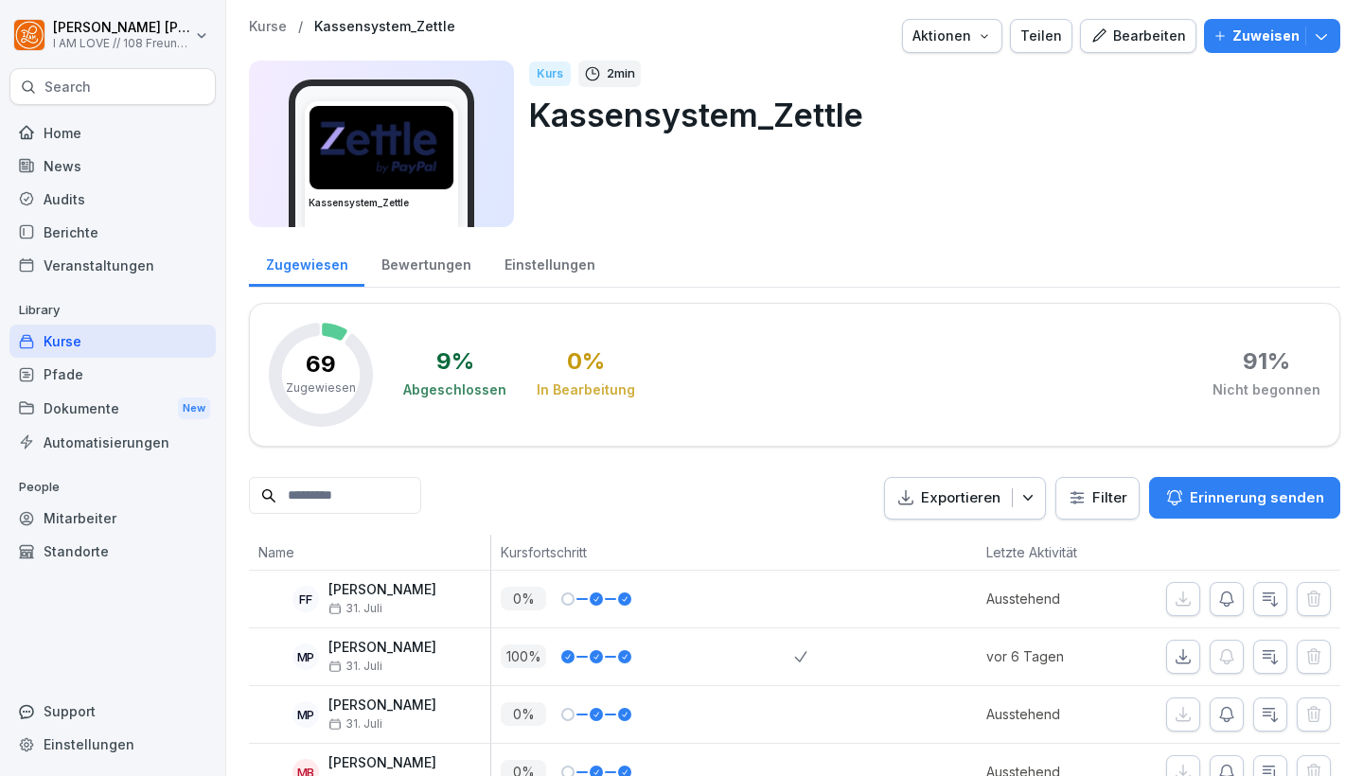
click at [129, 329] on div "Kurse" at bounding box center [112, 341] width 206 height 33
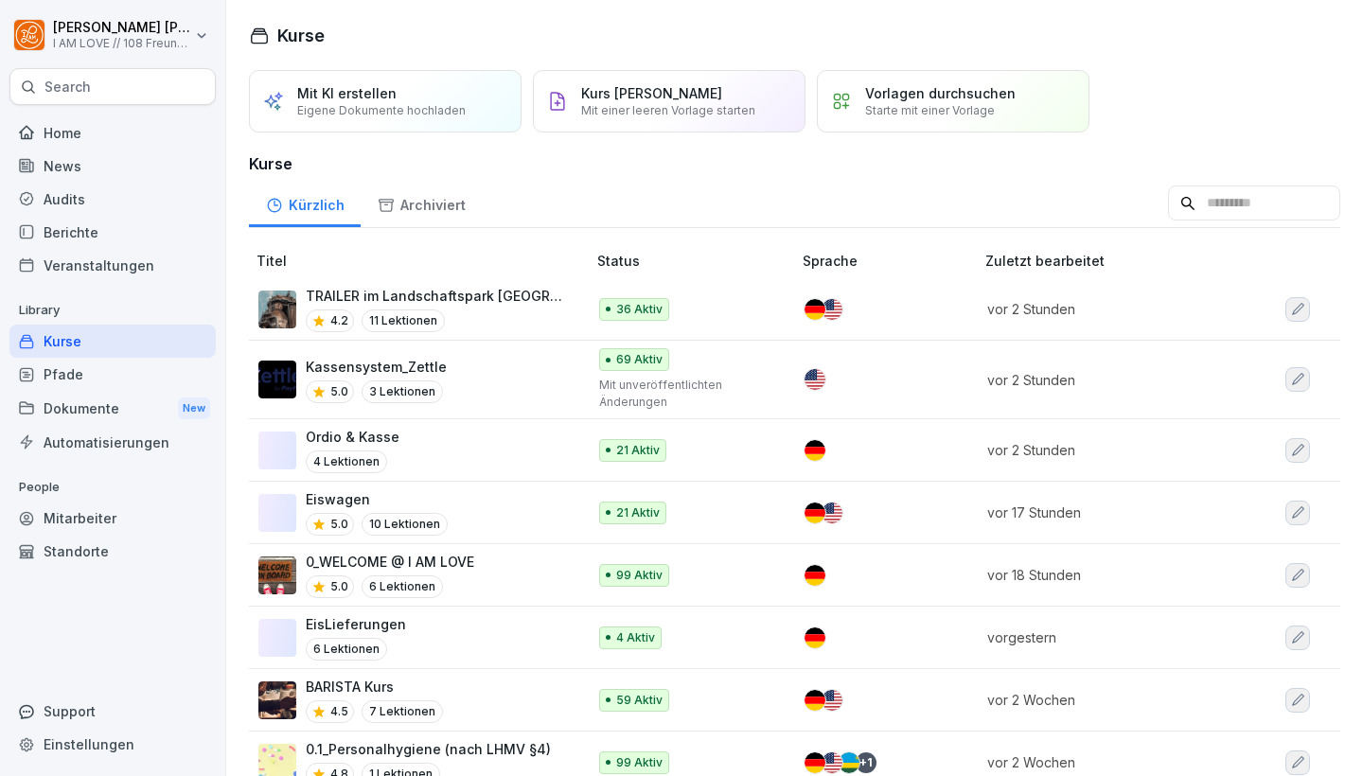
click at [465, 365] on div "Kassensystem_Zettle 5.0 3 Lektionen" at bounding box center [412, 380] width 309 height 46
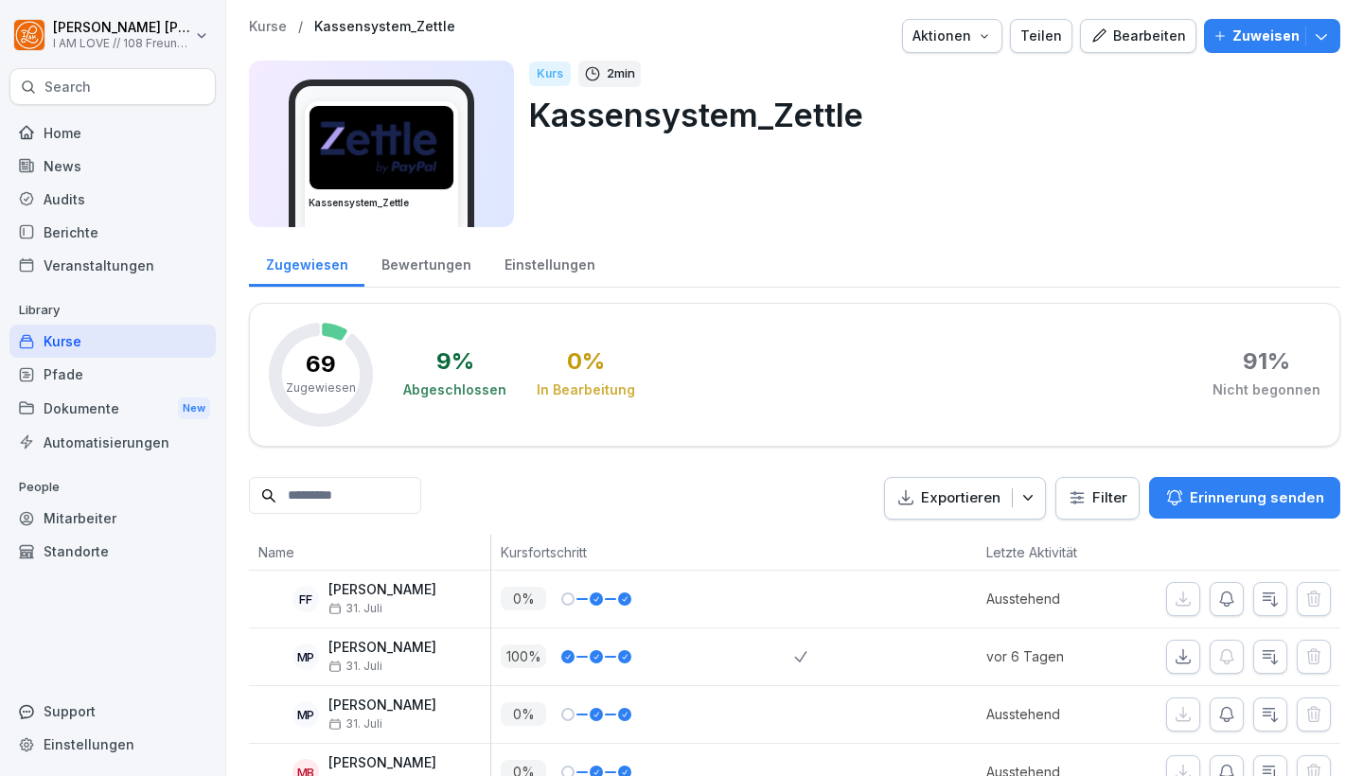
click at [1143, 29] on div "Bearbeiten" at bounding box center [1138, 36] width 96 height 21
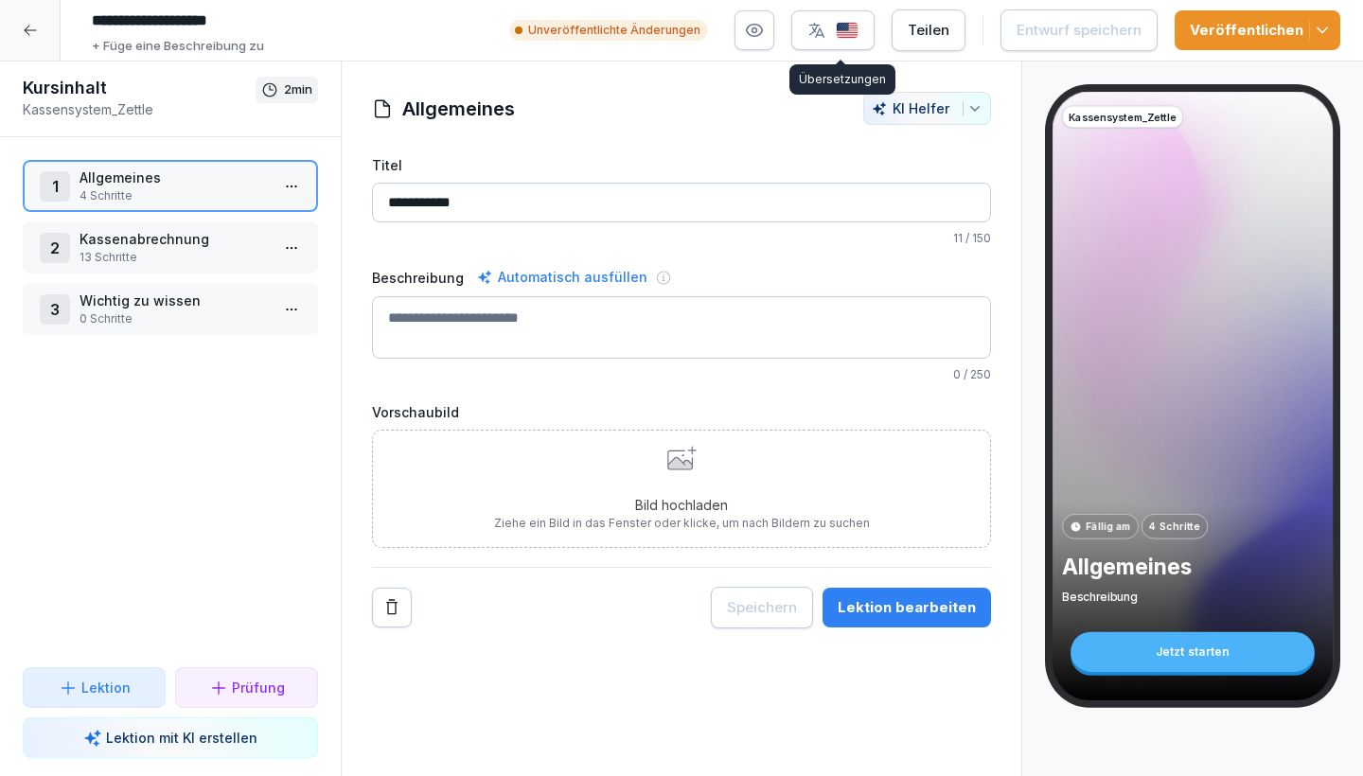
click at [854, 27] on img "button" at bounding box center [847, 31] width 23 height 18
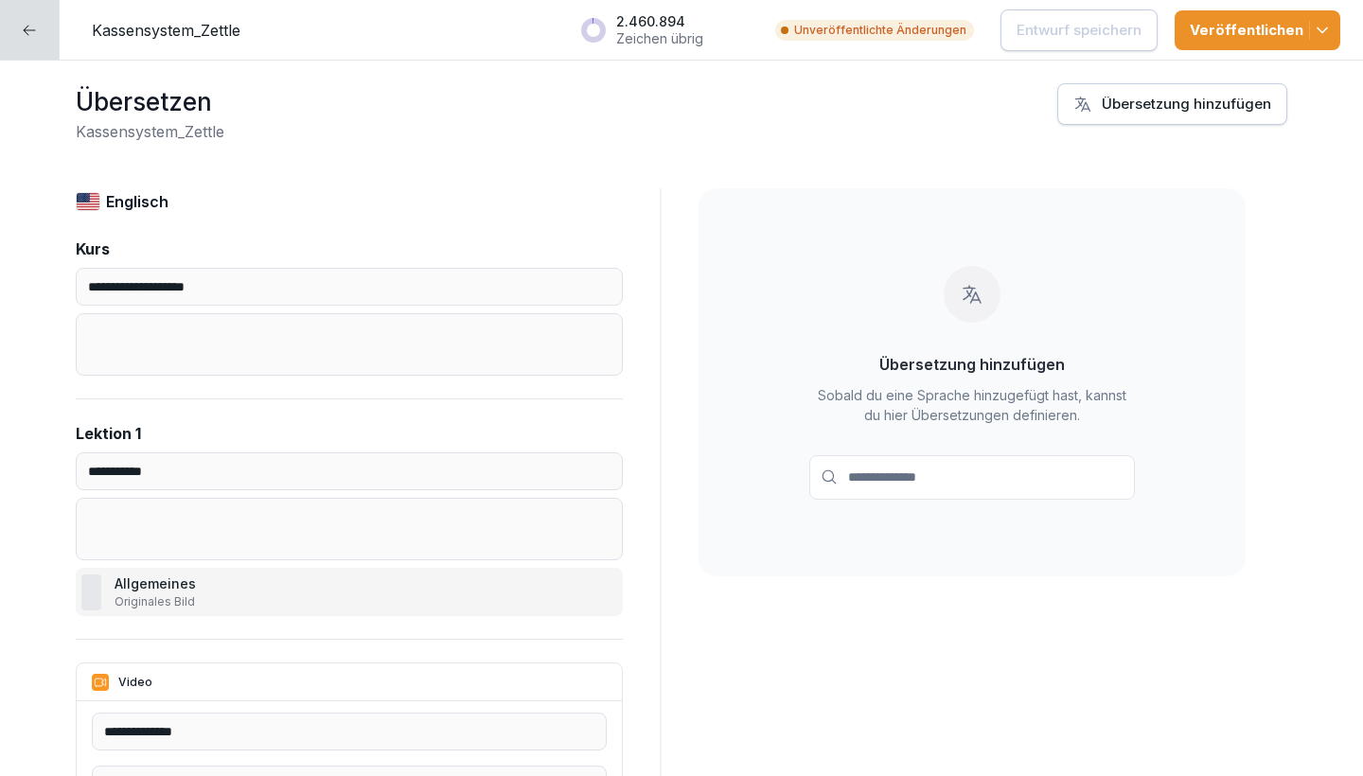
click at [121, 212] on p "Englisch" at bounding box center [137, 201] width 62 height 23
click at [91, 198] on img at bounding box center [88, 201] width 25 height 19
click at [1132, 103] on div "Übersetzung hinzufügen" at bounding box center [1172, 104] width 198 height 21
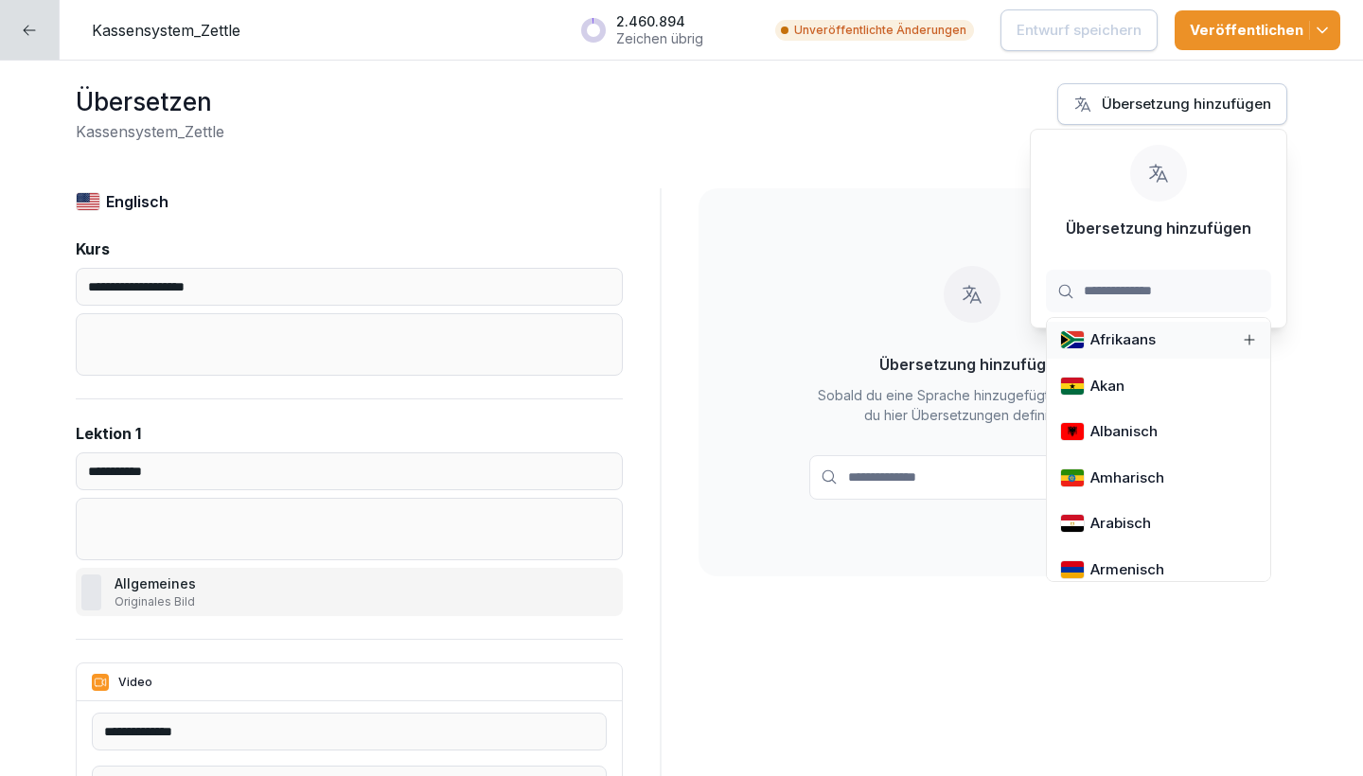
click at [1132, 99] on div "Übersetzung hinzufügen" at bounding box center [1172, 104] width 198 height 21
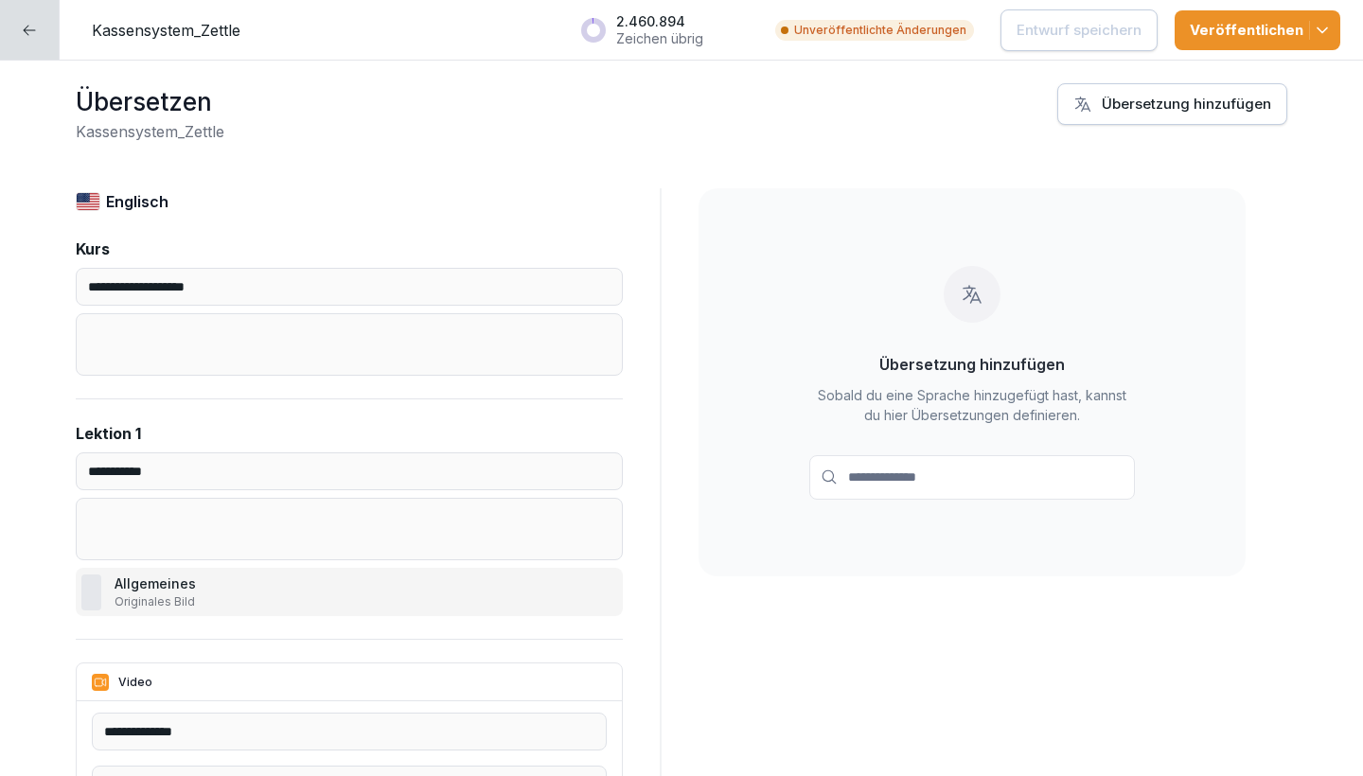
click at [1017, 100] on div "Übersetzen Kassensystem_Zettle Übersetzung hinzufügen" at bounding box center [681, 113] width 1211 height 60
click at [1087, 99] on icon "button" at bounding box center [1082, 104] width 15 height 15
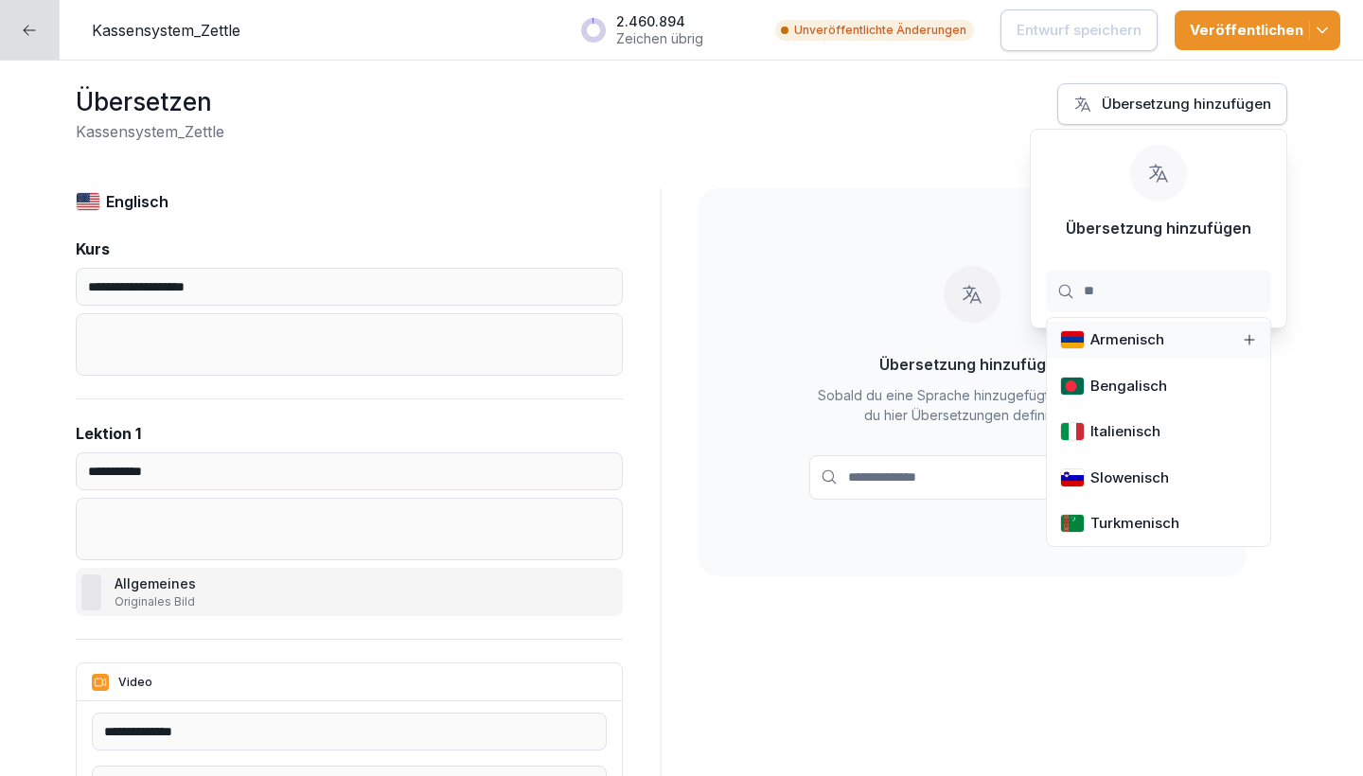
type input "*"
click at [959, 151] on div "**********" at bounding box center [681, 419] width 1363 height 716
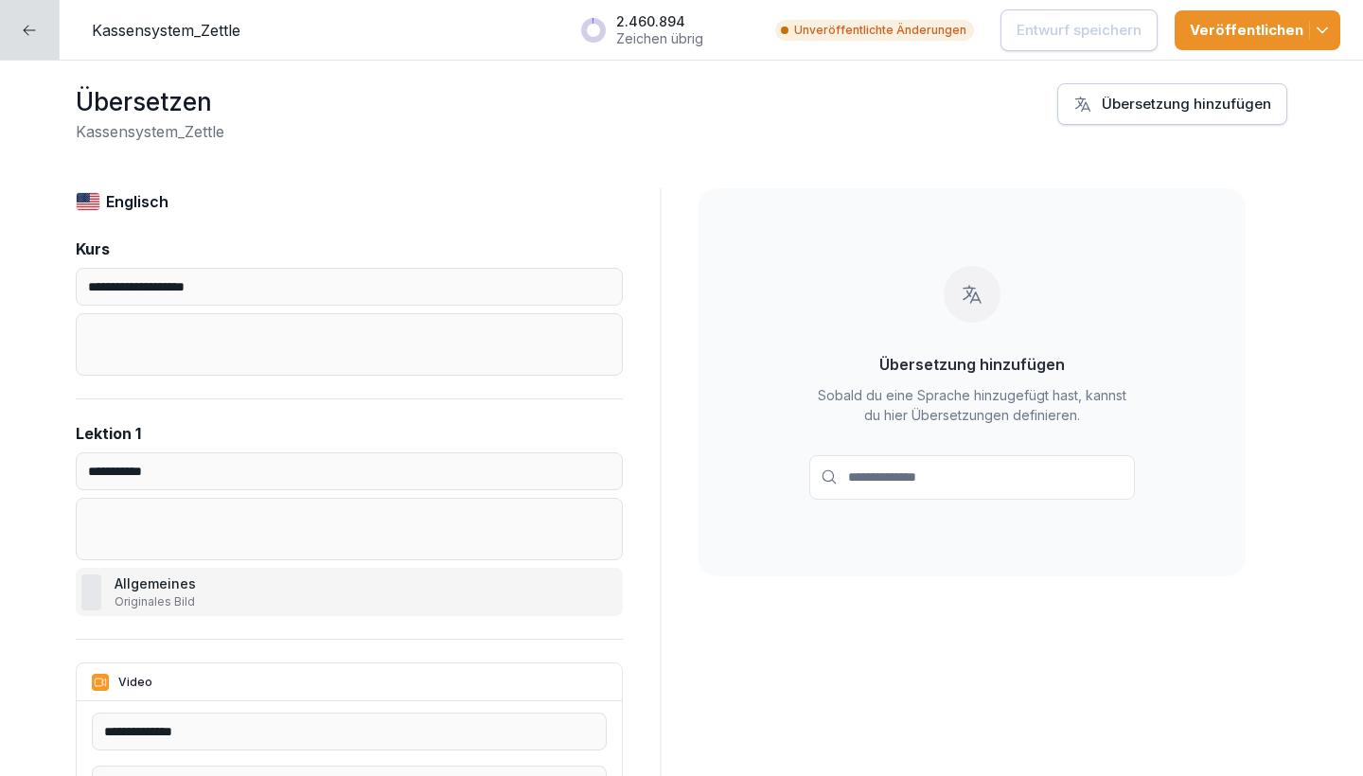
click at [23, 20] on div at bounding box center [30, 30] width 60 height 60
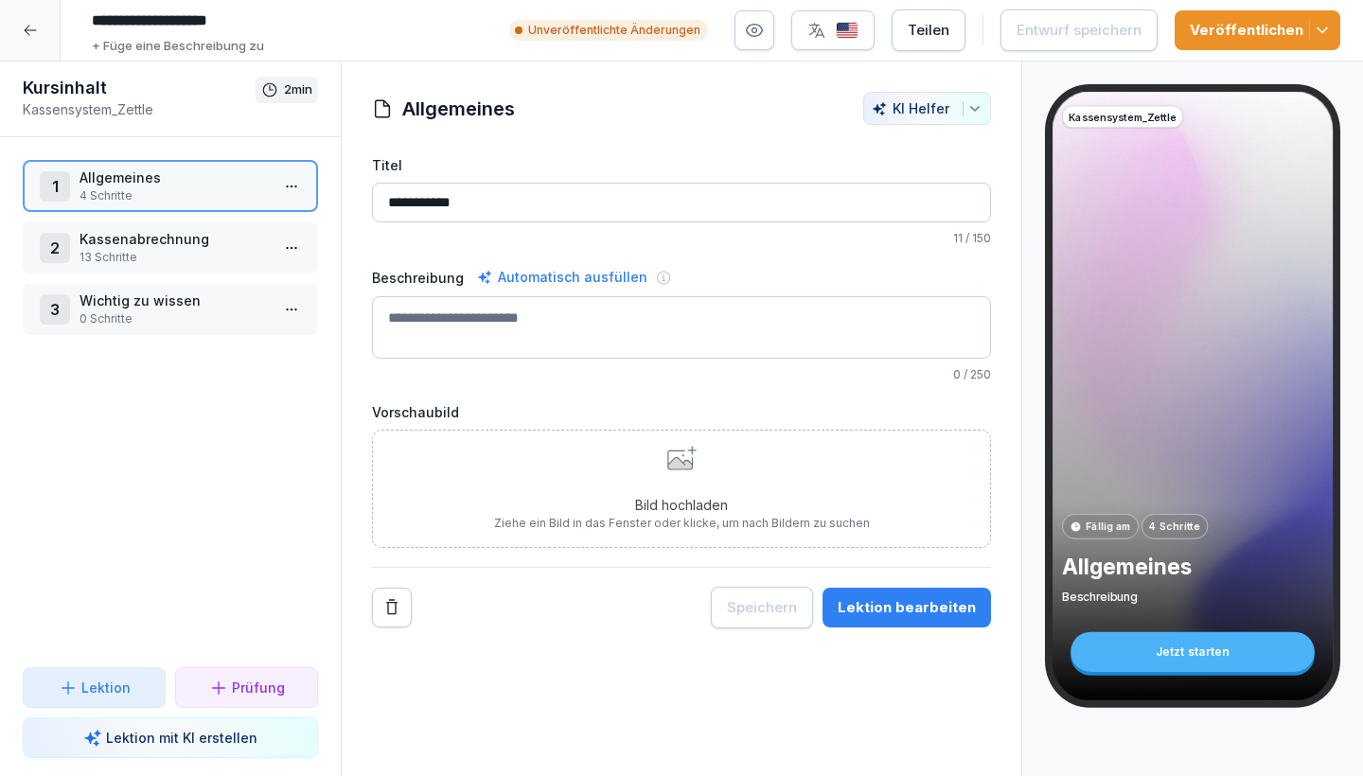
click at [155, 174] on p "Allgemeines" at bounding box center [174, 178] width 189 height 20
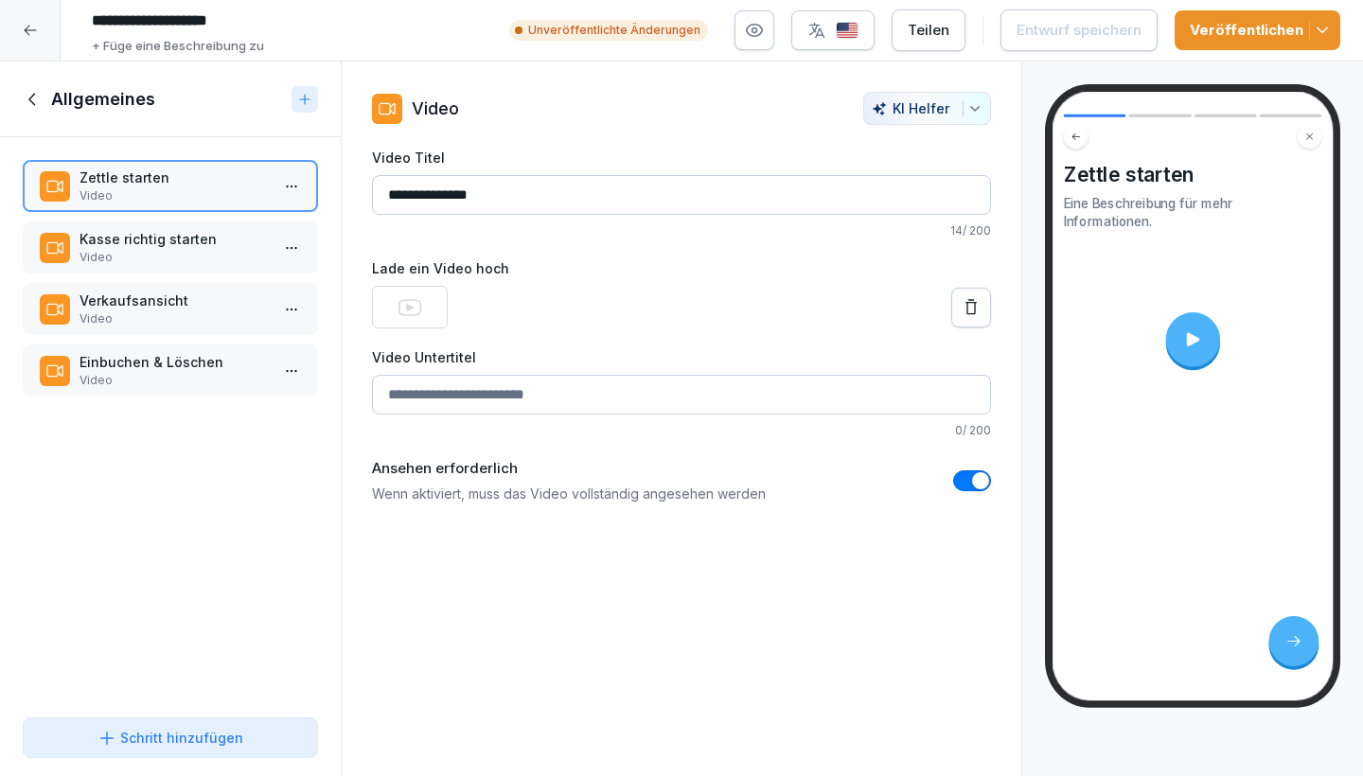
click at [27, 91] on icon at bounding box center [33, 99] width 21 height 21
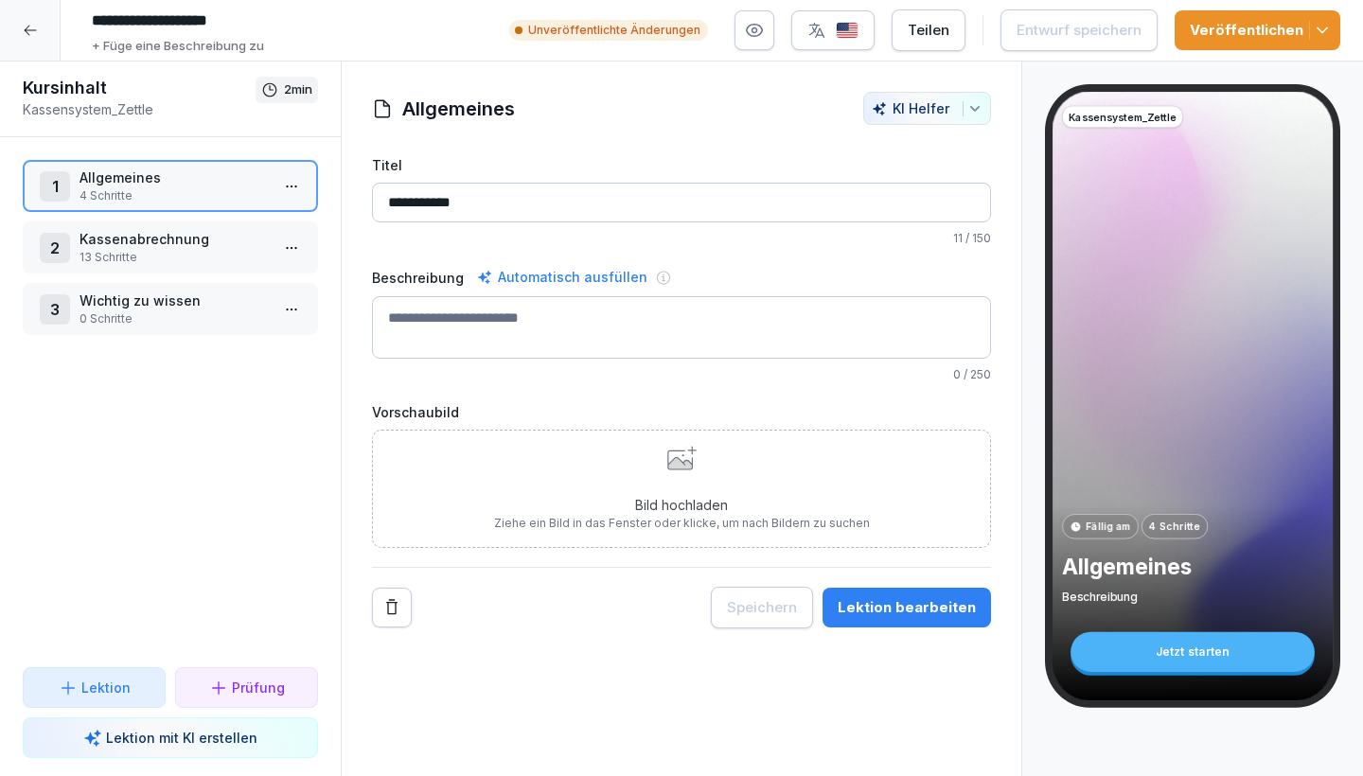
click at [126, 245] on p "Kassenabrechnung" at bounding box center [174, 239] width 189 height 20
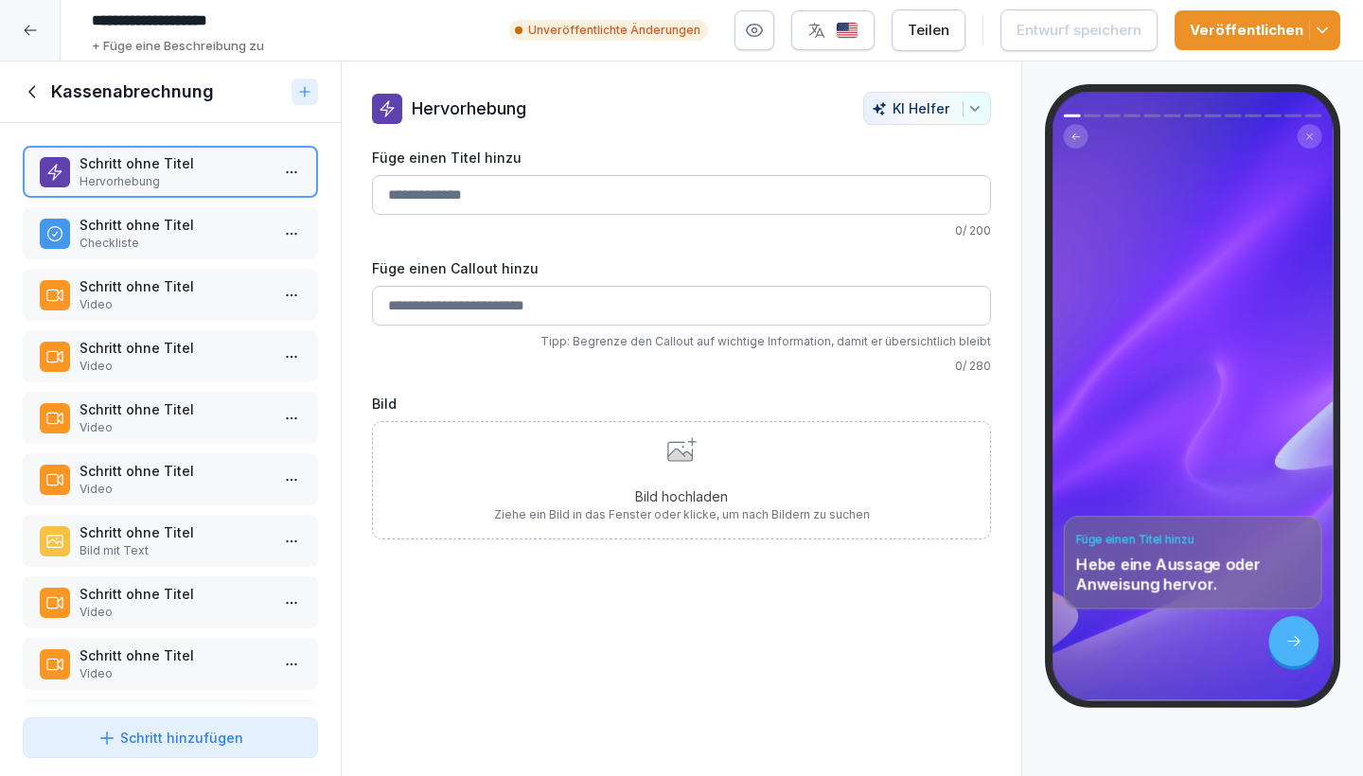
click at [168, 189] on p "Hervorhebung" at bounding box center [174, 181] width 189 height 17
click at [119, 173] on p "Schritt ohne Titel" at bounding box center [174, 163] width 189 height 20
click at [141, 235] on p "Schritt ohne Titel" at bounding box center [174, 225] width 189 height 20
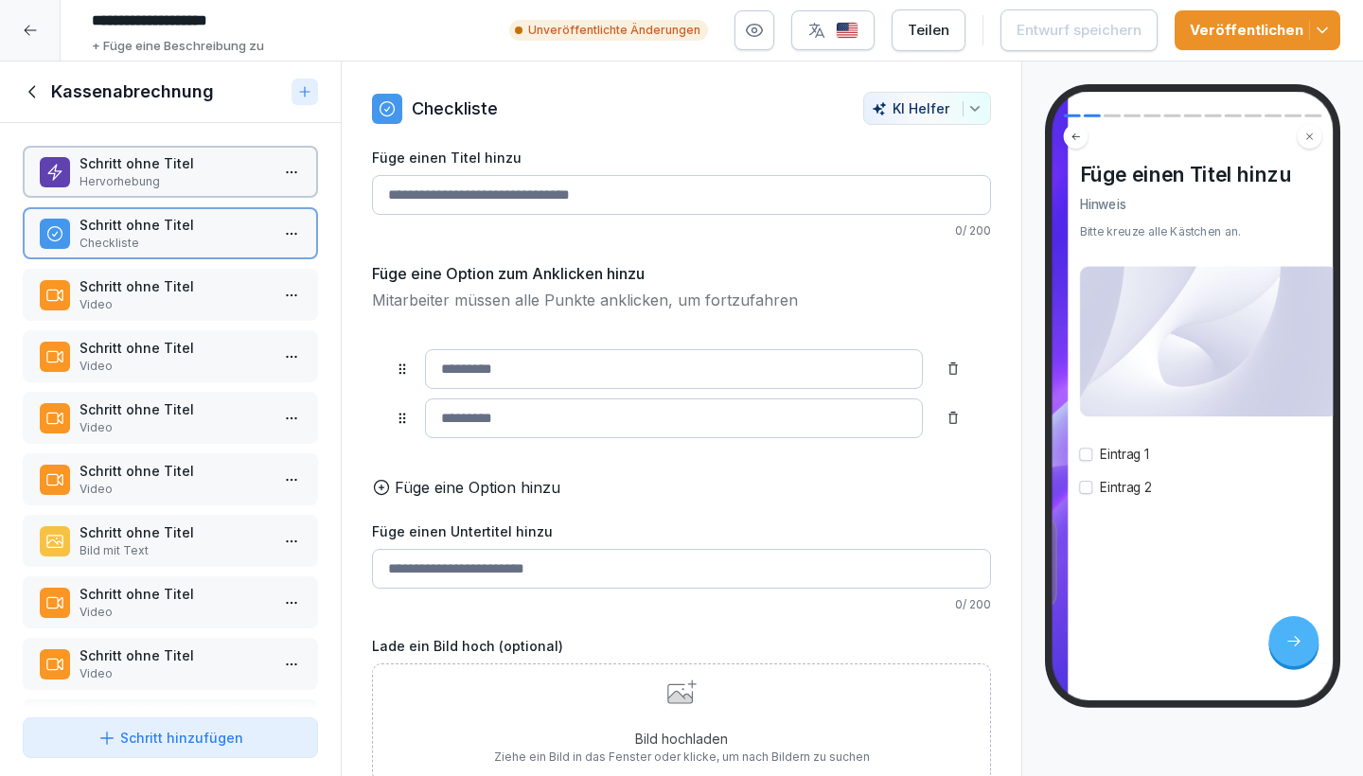
click at [141, 235] on p "Schritt ohne Titel" at bounding box center [174, 225] width 189 height 20
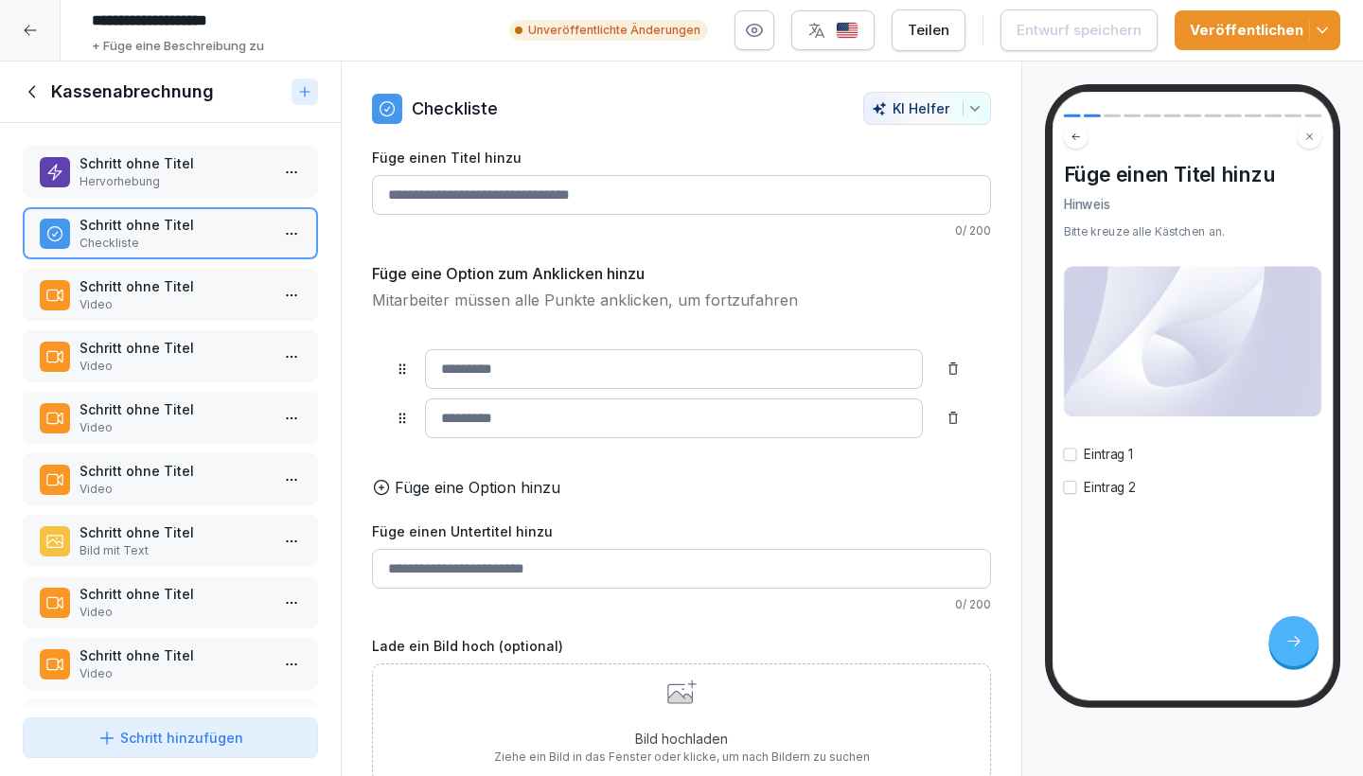
click at [129, 173] on p "Schritt ohne Titel" at bounding box center [174, 163] width 189 height 20
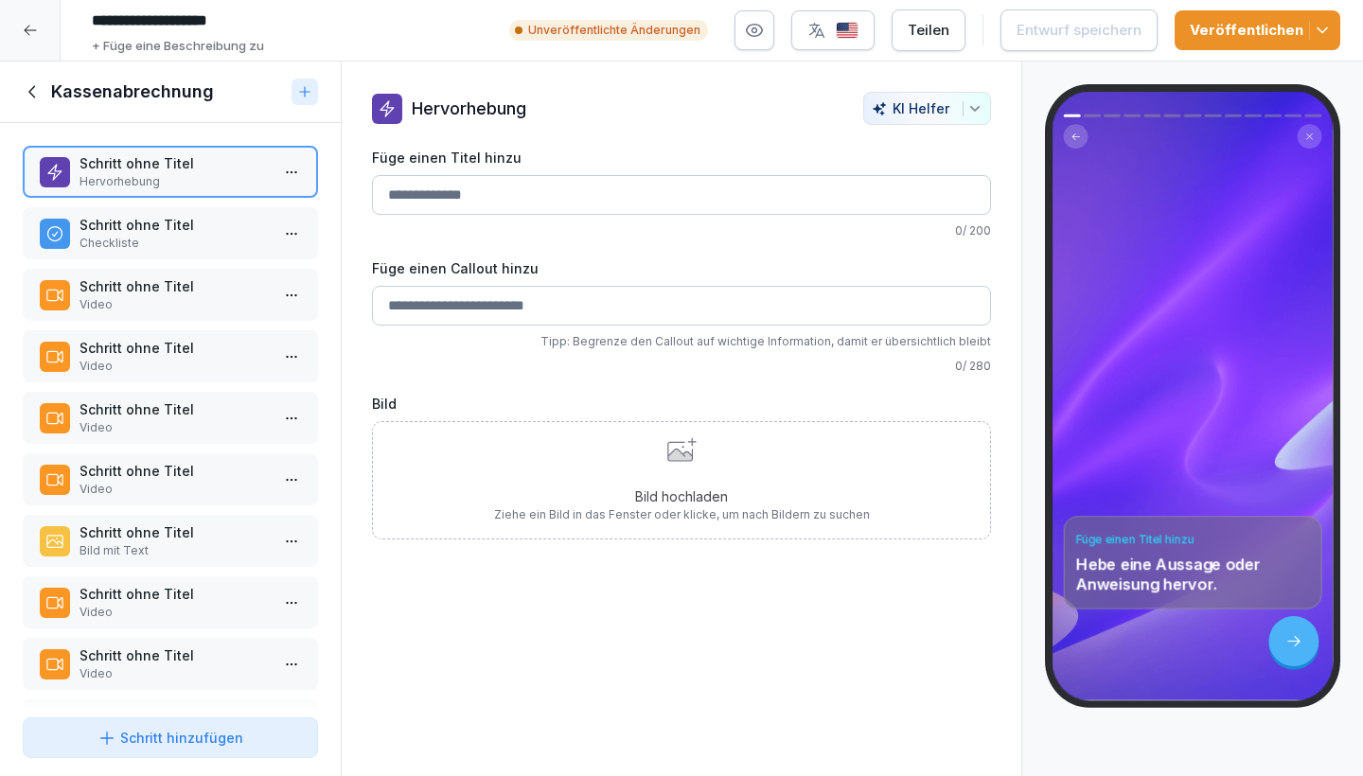
click at [10, 26] on div at bounding box center [30, 30] width 61 height 61
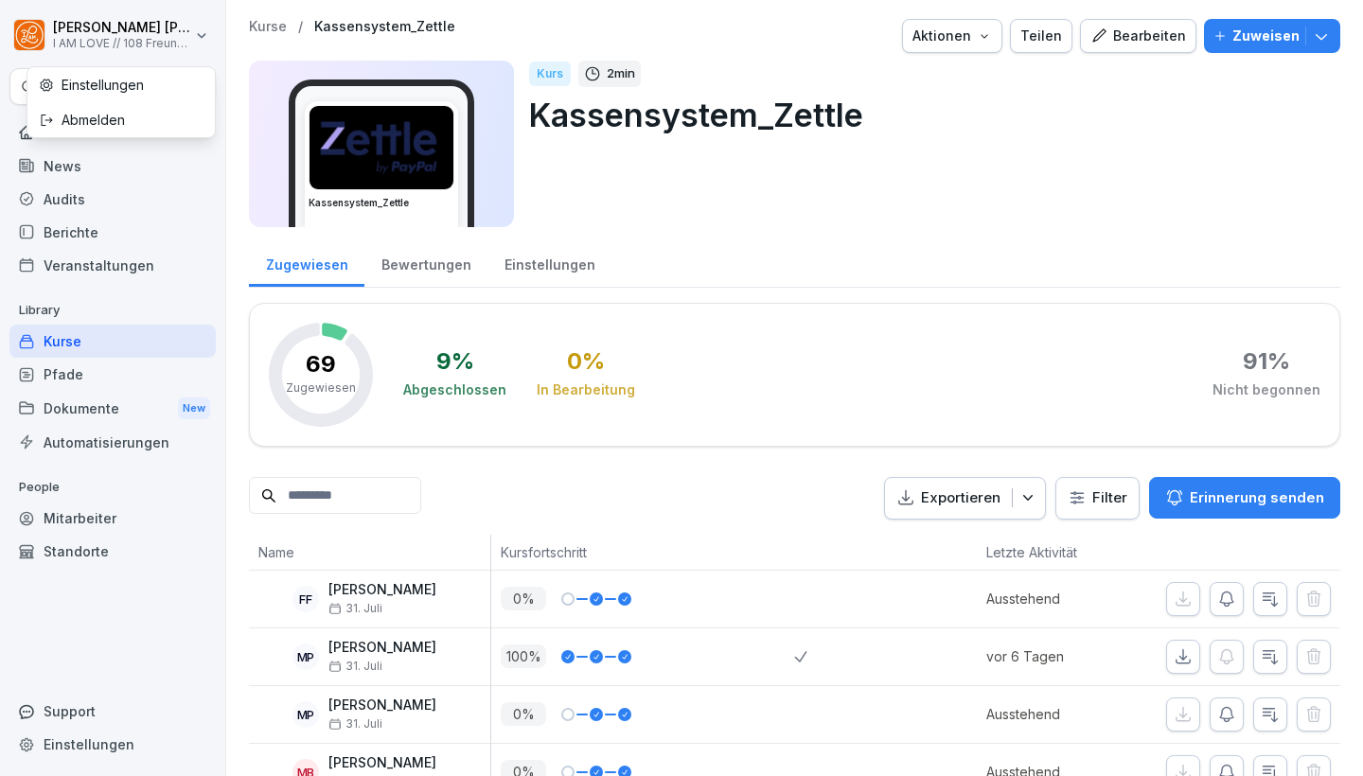
click at [19, 27] on html "Kevin Winfried Kuhn I AM LOVE // 108 Freunde GmbH Search Home News Audits Beric…" at bounding box center [681, 388] width 1363 height 776
click at [65, 330] on html "Kevin Winfried Kuhn I AM LOVE // 108 Freunde GmbH Search Home News Audits Beric…" at bounding box center [681, 388] width 1363 height 776
click at [82, 338] on div "Kurse" at bounding box center [112, 341] width 206 height 33
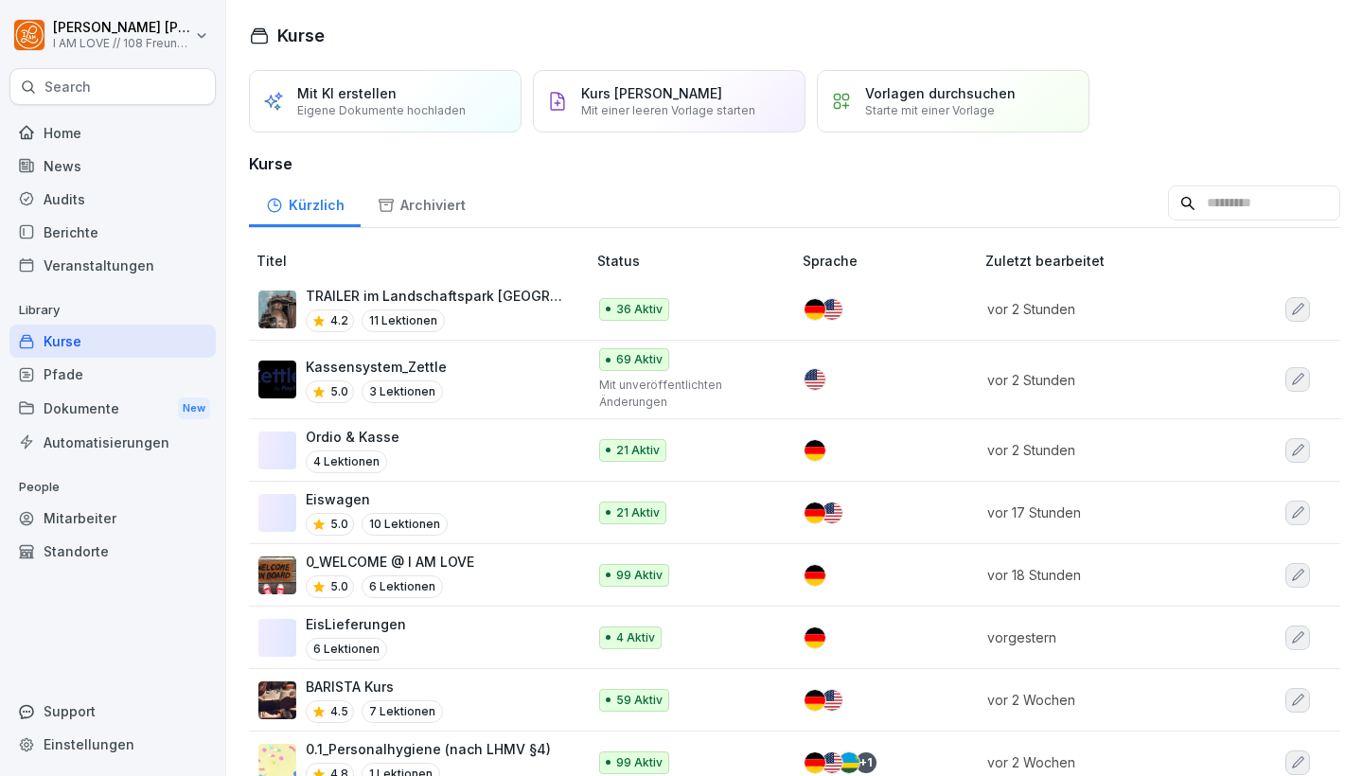
click at [82, 338] on div "Kurse" at bounding box center [112, 341] width 206 height 33
click at [415, 318] on p "11 Lektionen" at bounding box center [403, 320] width 83 height 23
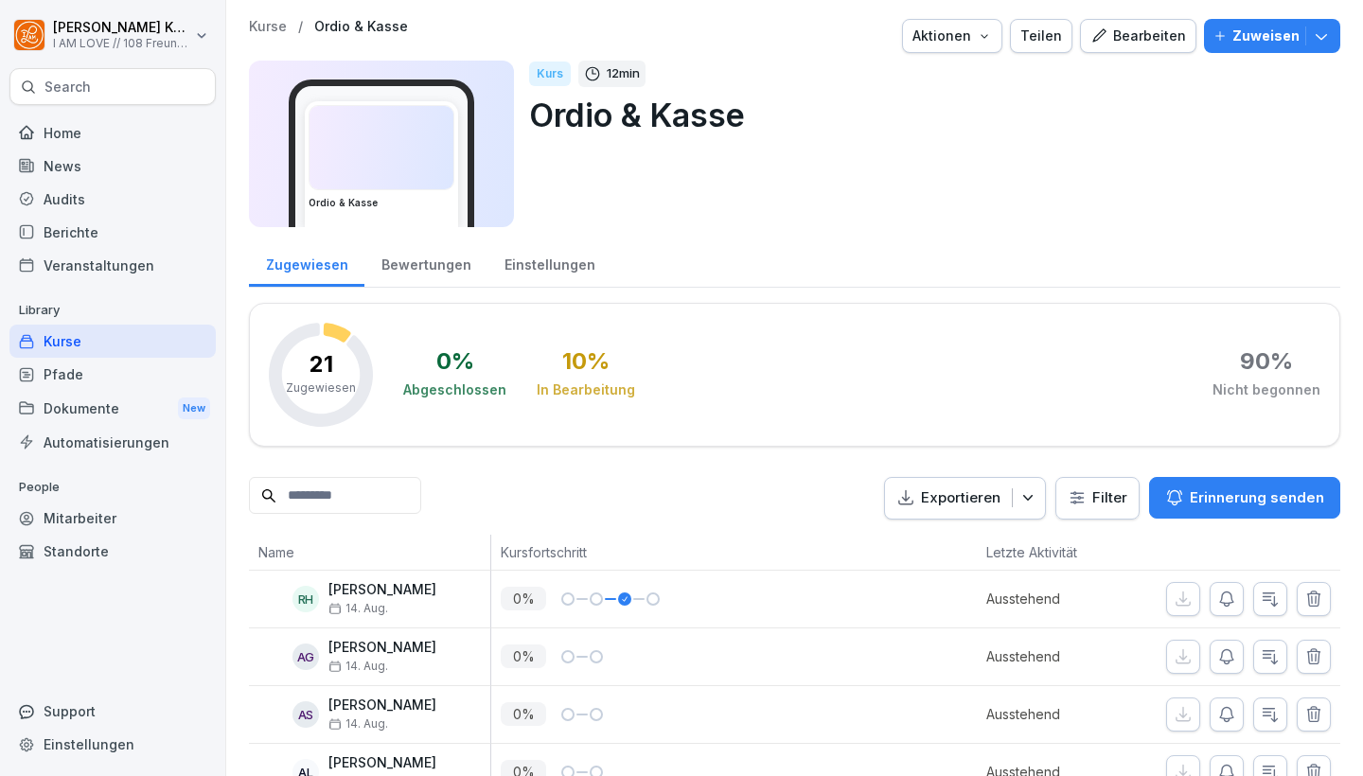
click at [1122, 39] on div "Bearbeiten" at bounding box center [1138, 36] width 96 height 21
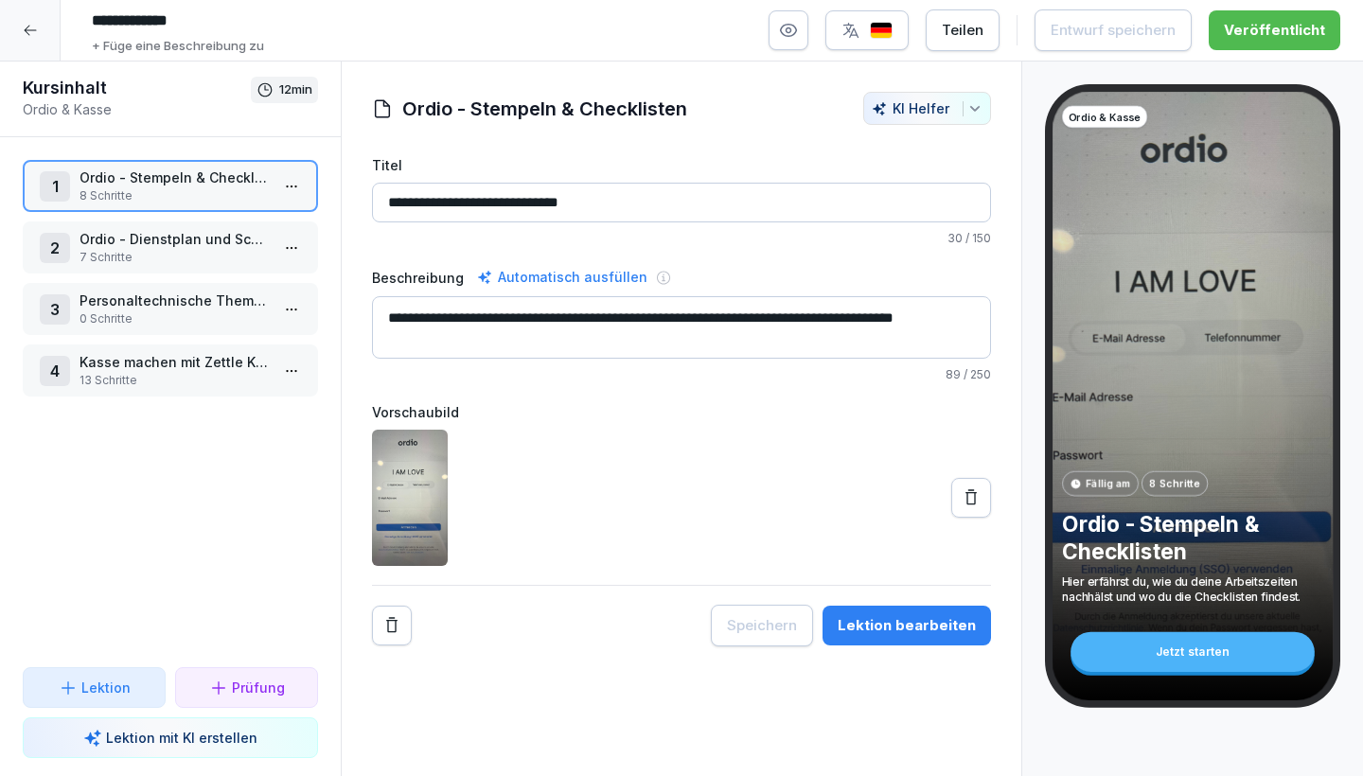
click at [193, 359] on p "Kasse machen mit Zettle Kiosks (am Beispiel Duisburg)" at bounding box center [174, 362] width 189 height 20
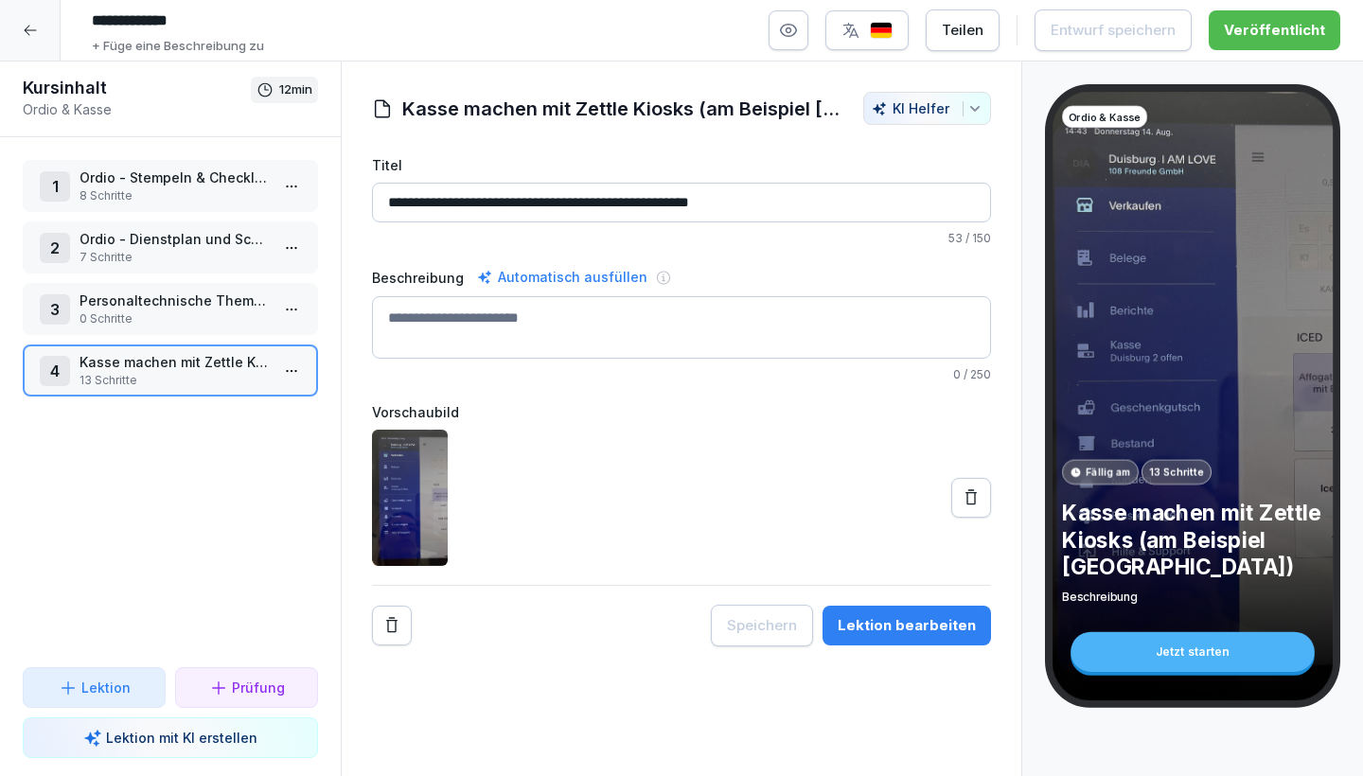
click at [193, 359] on p "Kasse machen mit Zettle Kiosks (am Beispiel Duisburg)" at bounding box center [174, 362] width 189 height 20
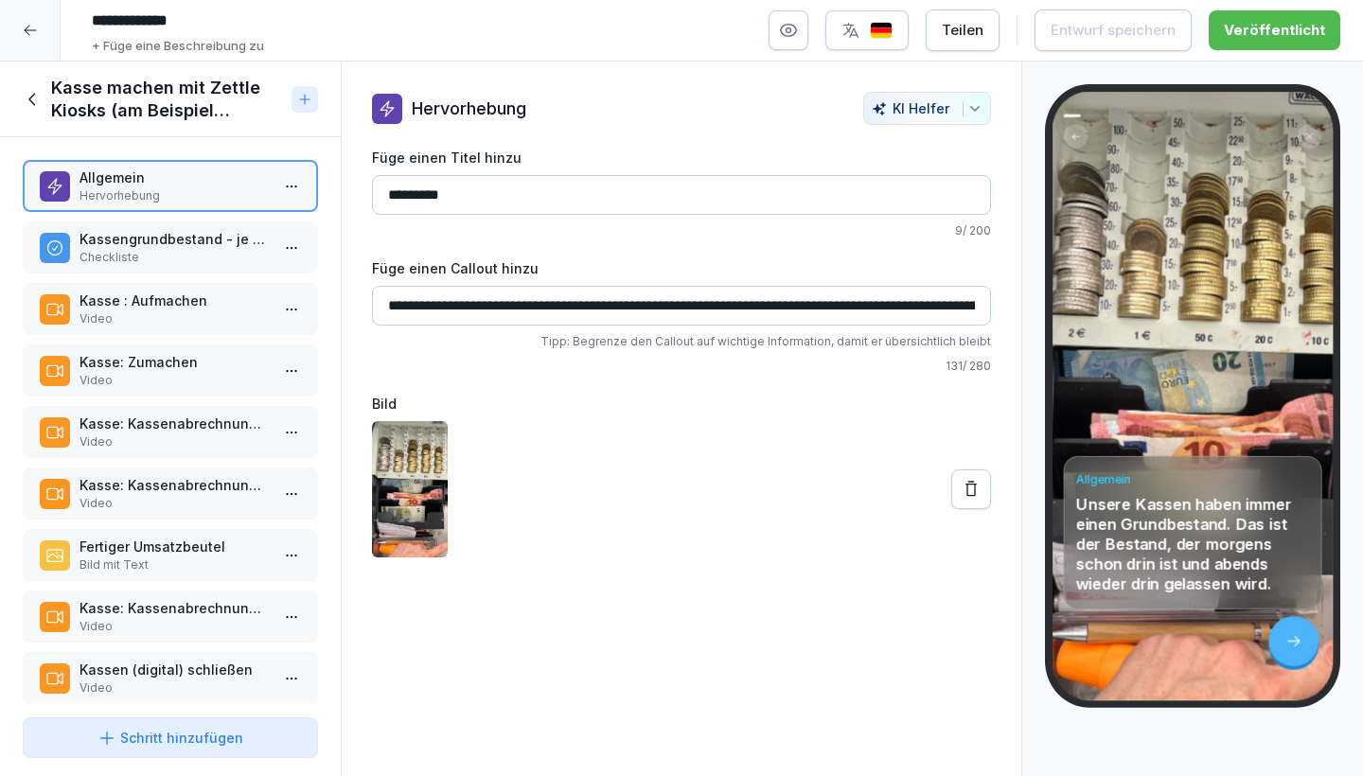
click at [202, 197] on p "Hervorhebung" at bounding box center [174, 195] width 189 height 17
click at [194, 246] on p "Kassengrundbestand - je nach Standort verschieden" at bounding box center [174, 239] width 189 height 20
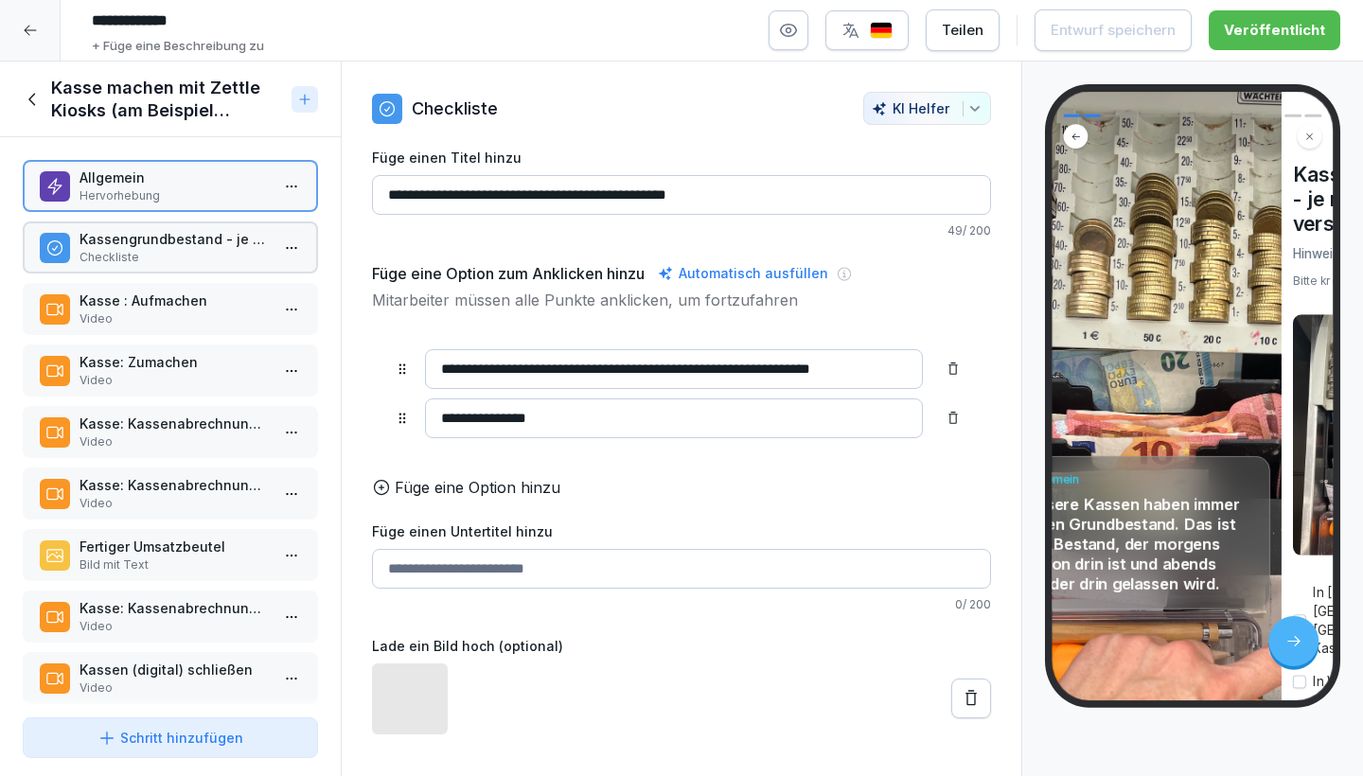
click at [194, 246] on p "Kassengrundbestand - je nach Standort verschieden" at bounding box center [174, 239] width 189 height 20
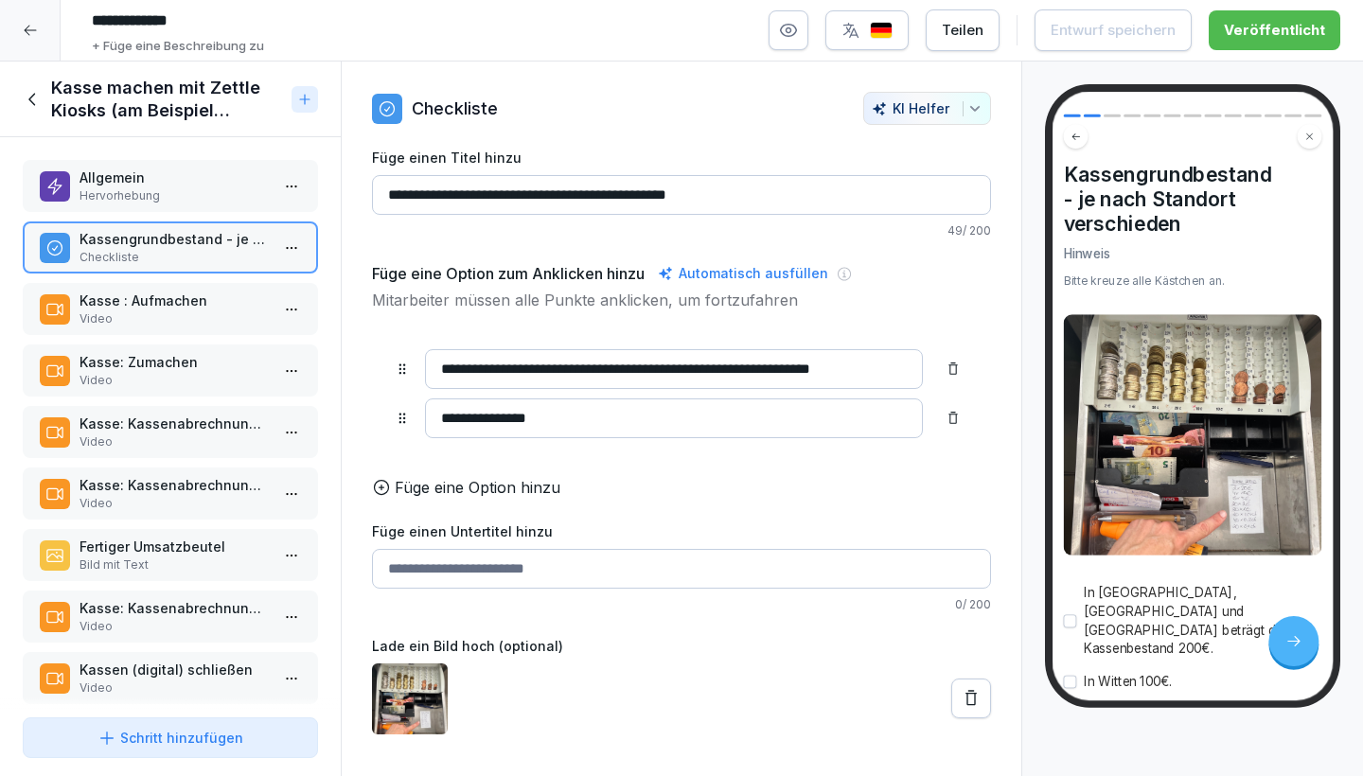
click at [181, 297] on p "Kasse : Aufmachen" at bounding box center [174, 301] width 189 height 20
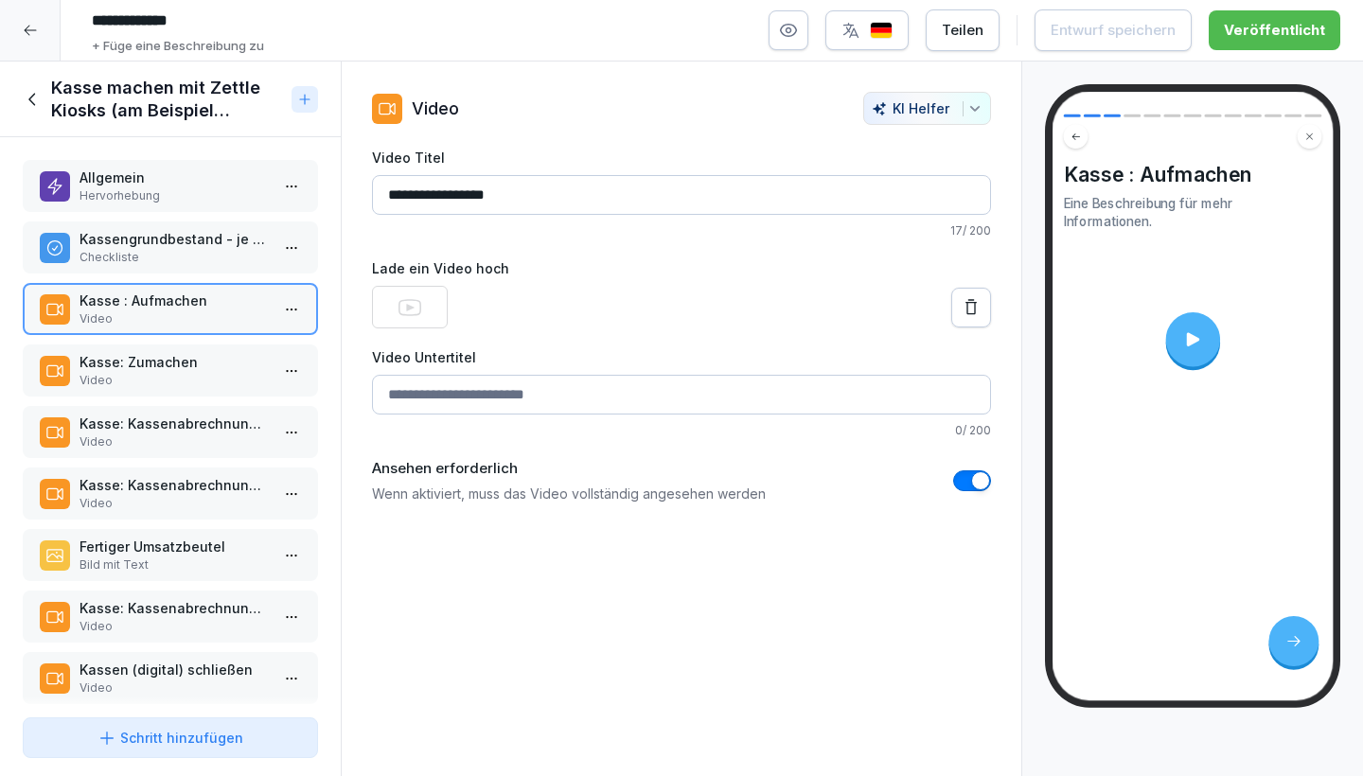
click at [36, 27] on icon at bounding box center [30, 30] width 15 height 15
click at [26, 30] on icon at bounding box center [30, 31] width 12 height 10
click at [27, 27] on icon at bounding box center [30, 30] width 15 height 15
click at [34, 100] on icon at bounding box center [33, 99] width 21 height 21
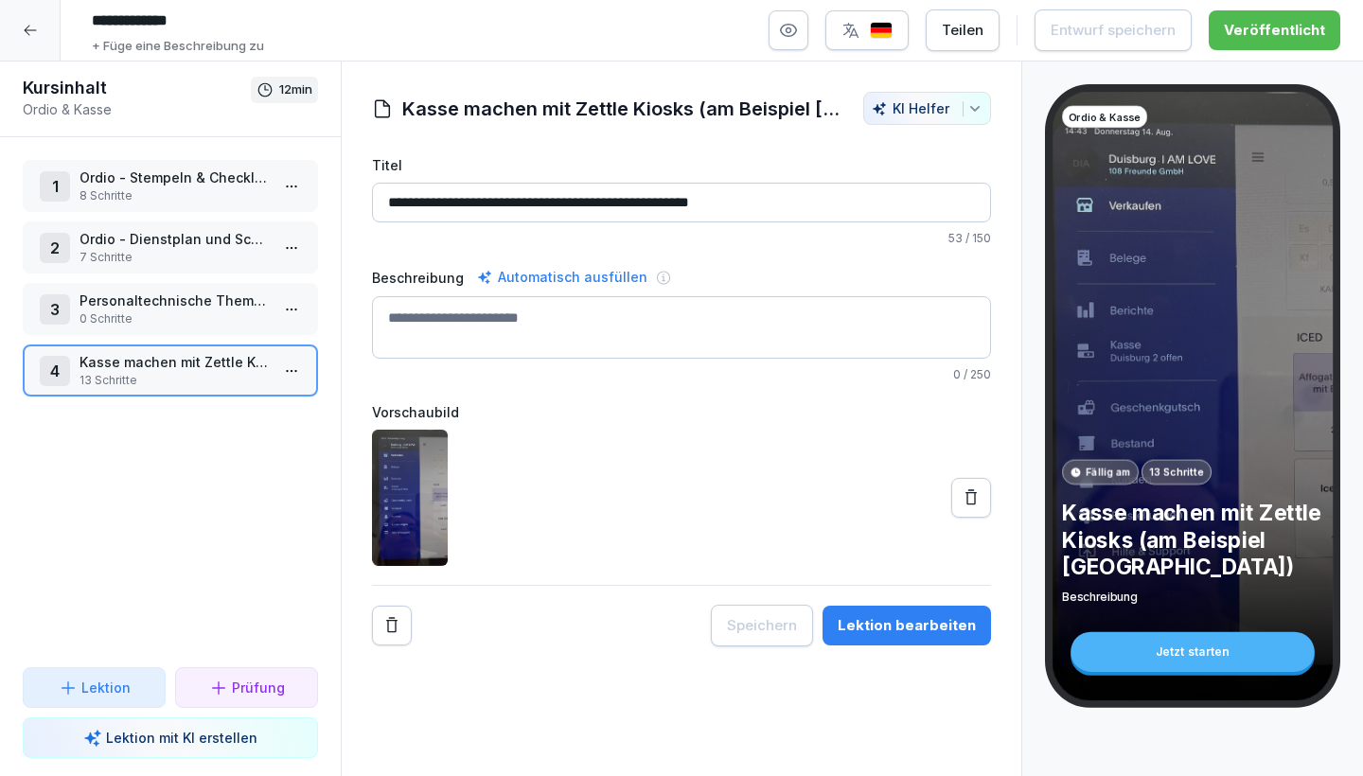
click at [27, 38] on div at bounding box center [30, 30] width 61 height 61
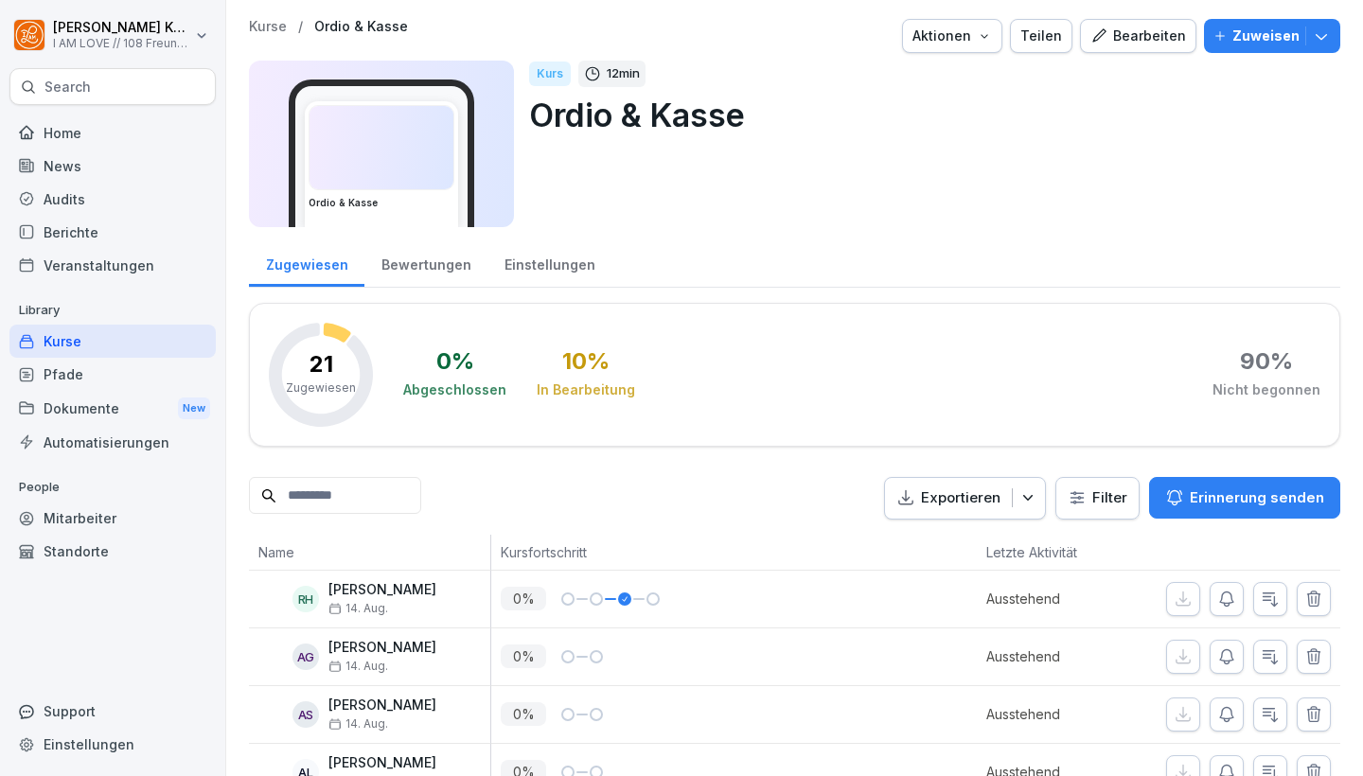
click at [1317, 32] on icon "button" at bounding box center [1321, 36] width 19 height 19
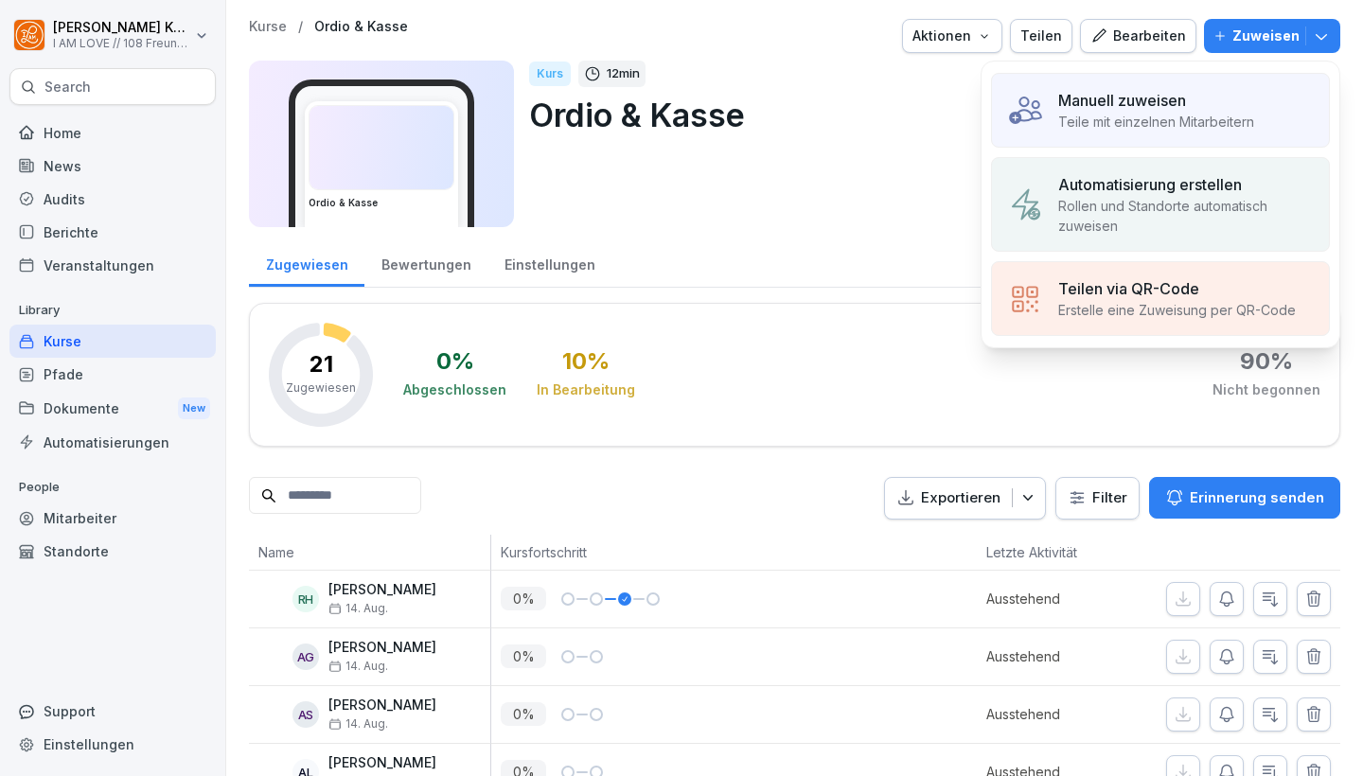
click at [1148, 186] on p "Automatisierung erstellen" at bounding box center [1150, 184] width 184 height 23
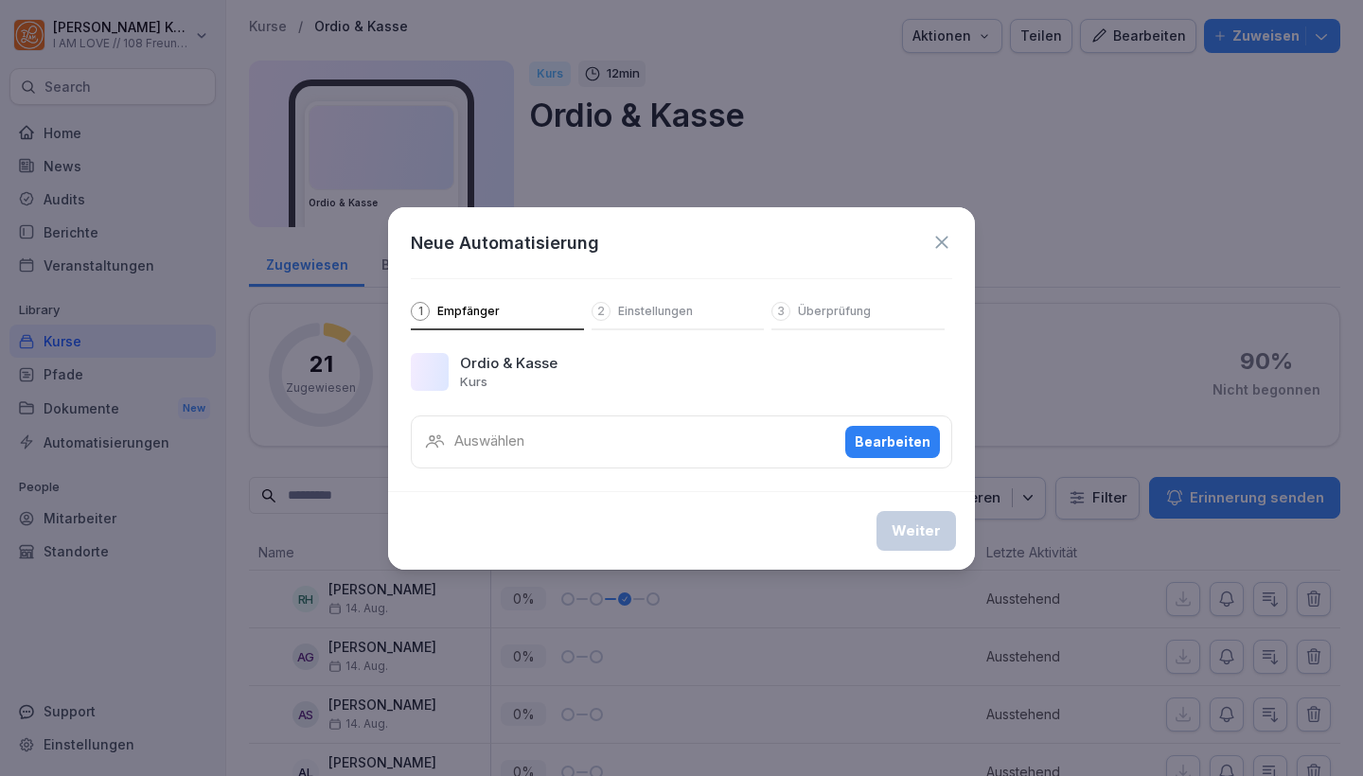
click at [871, 442] on div "Bearbeiten" at bounding box center [893, 442] width 76 height 21
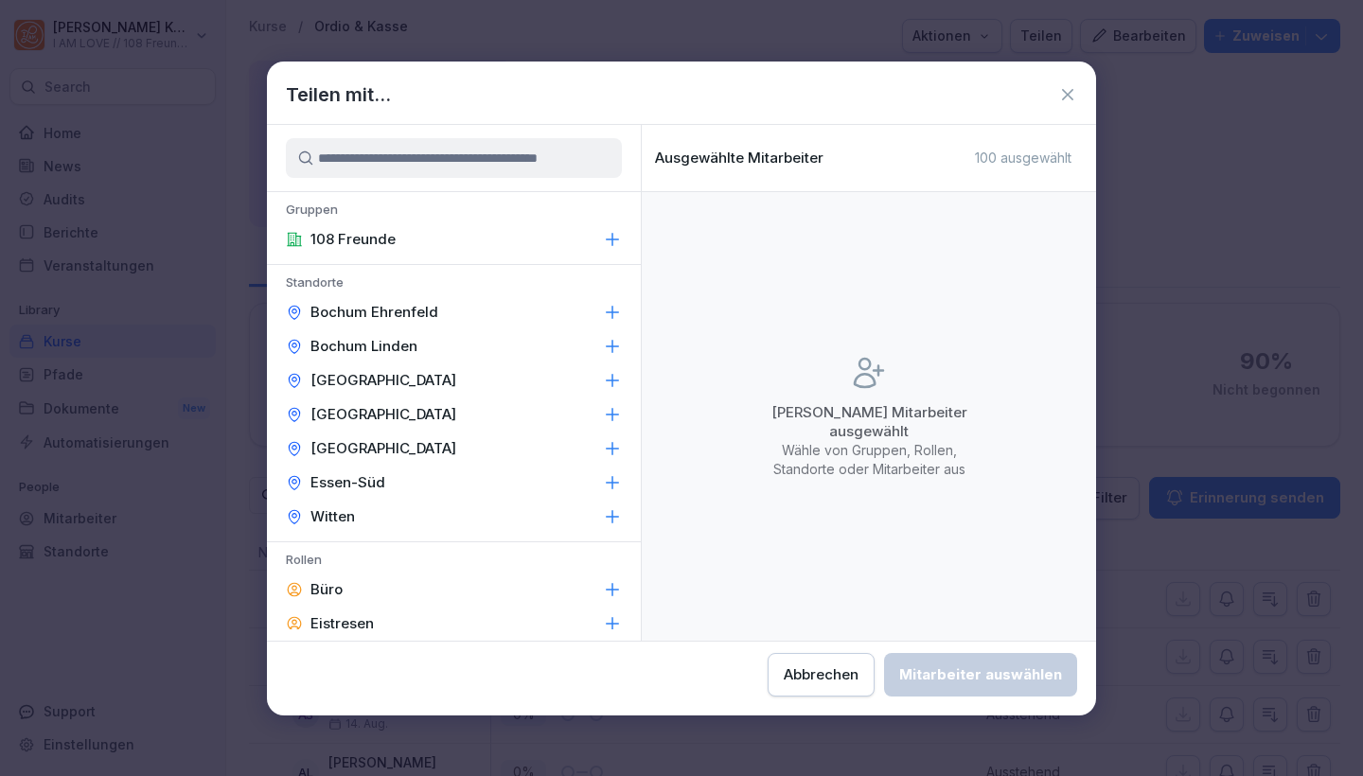
click at [514, 240] on div "108 Freunde" at bounding box center [454, 239] width 374 height 34
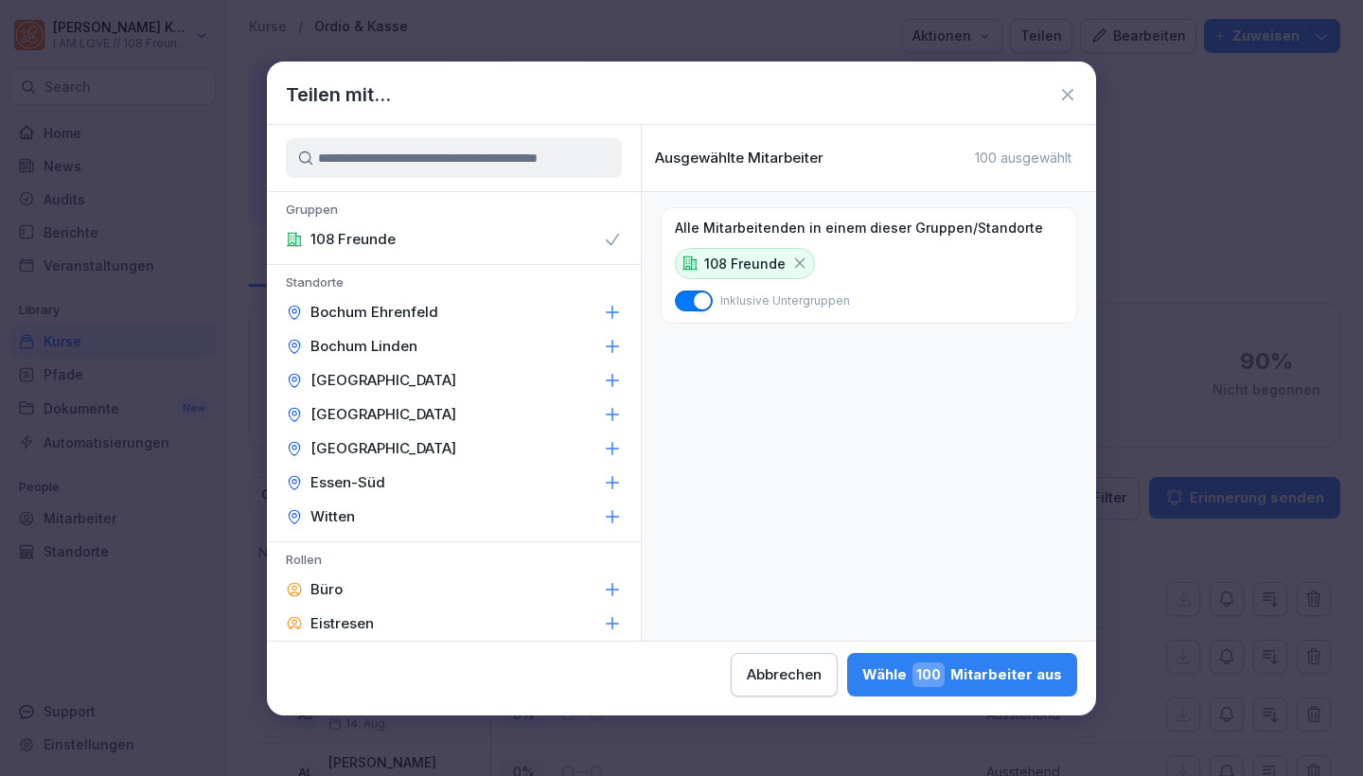
click at [509, 241] on div "108 Freunde" at bounding box center [454, 239] width 374 height 34
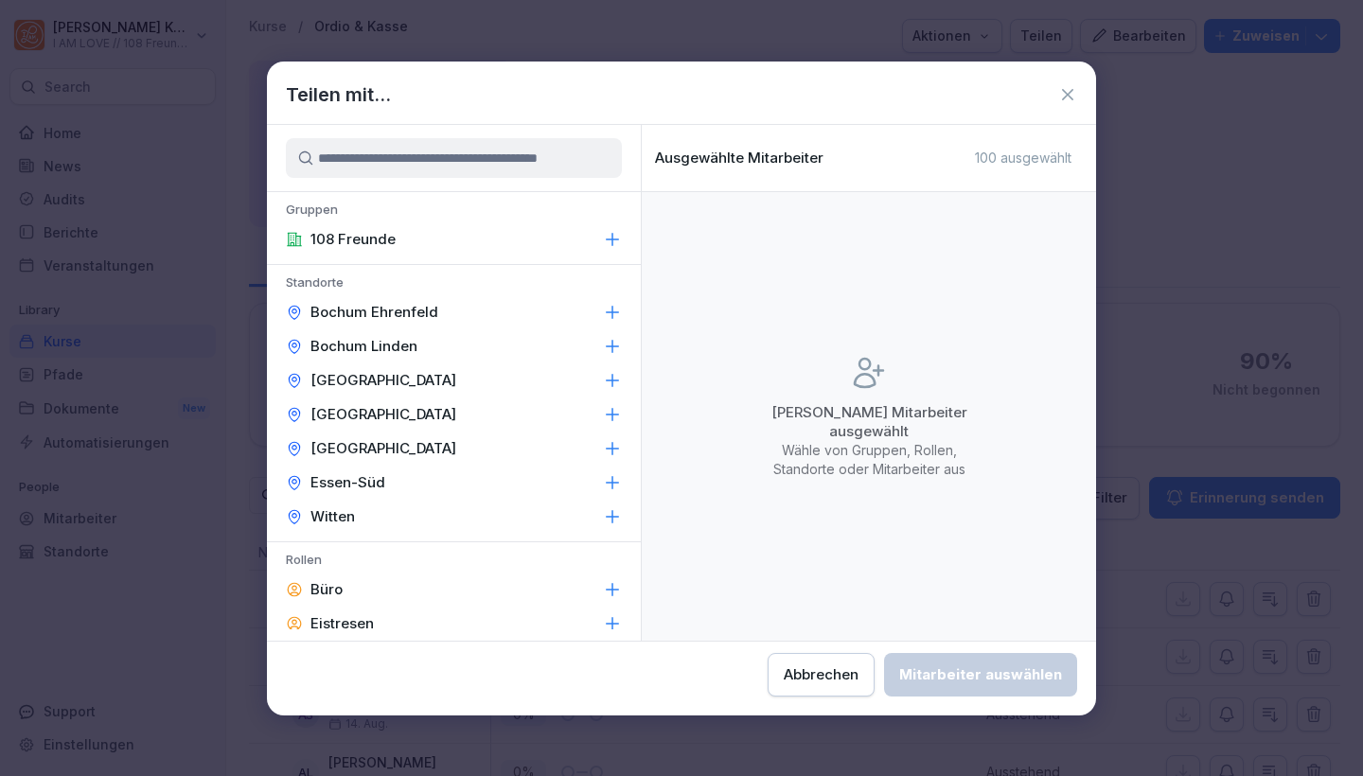
click at [522, 411] on div "Duisburg Landschaftspark" at bounding box center [454, 415] width 374 height 34
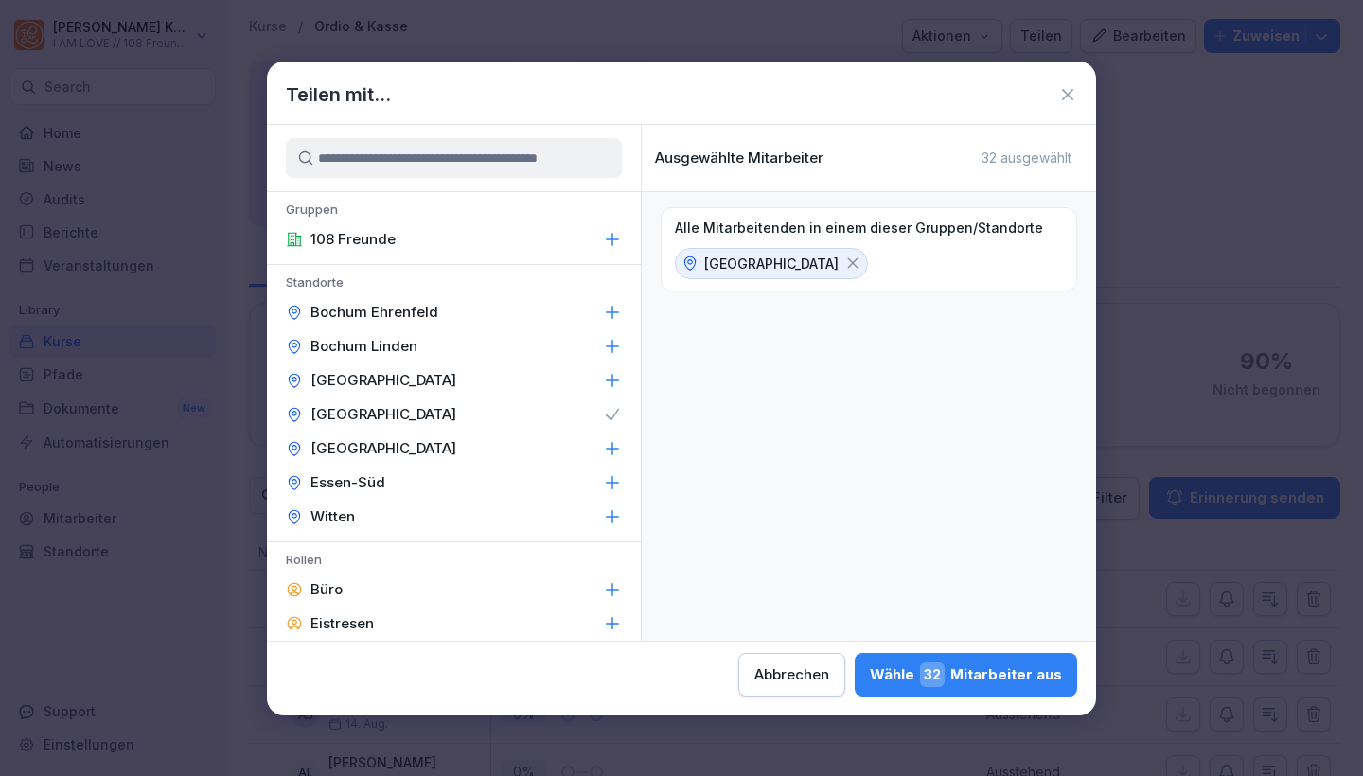
click at [518, 441] on div "Düsseldorf" at bounding box center [454, 449] width 374 height 34
click at [517, 471] on div "Essen-Süd" at bounding box center [454, 483] width 374 height 34
click at [518, 514] on div "Witten" at bounding box center [454, 517] width 374 height 34
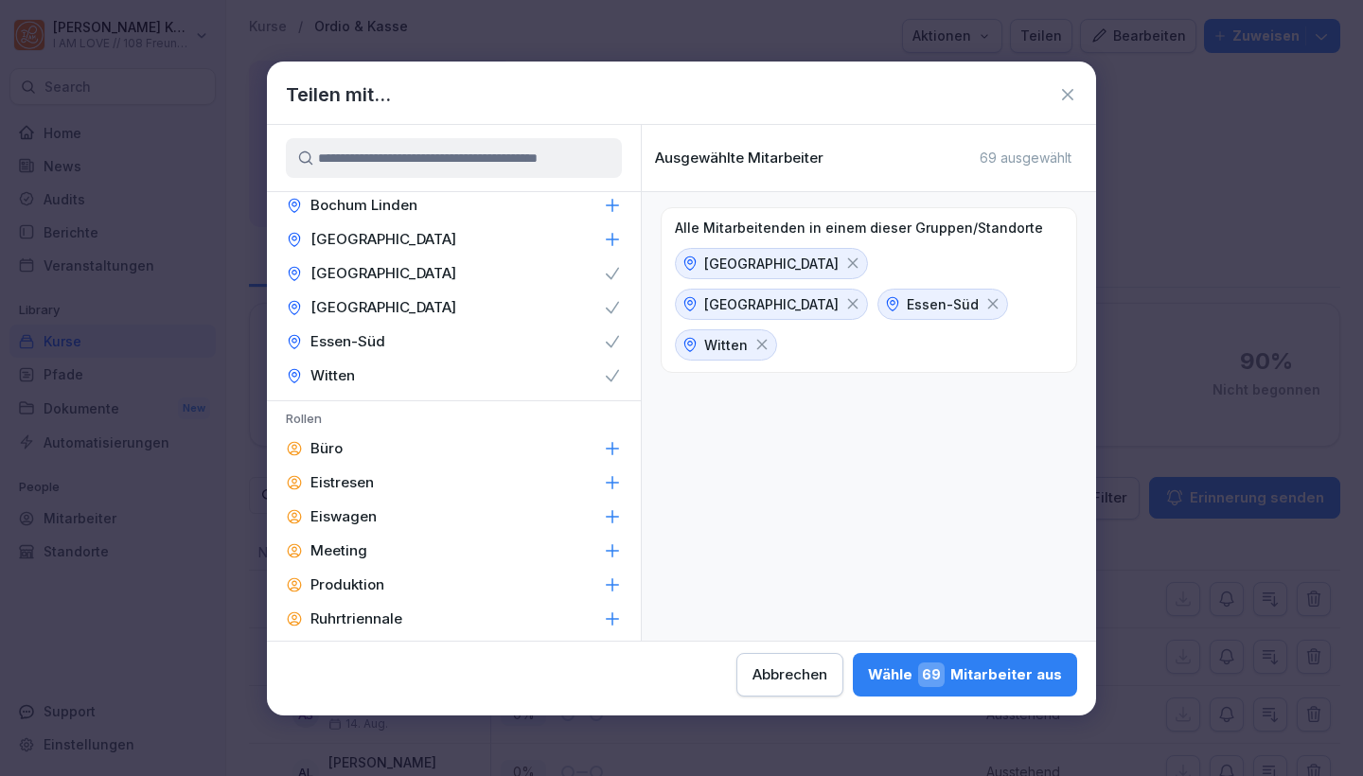
scroll to position [148, 0]
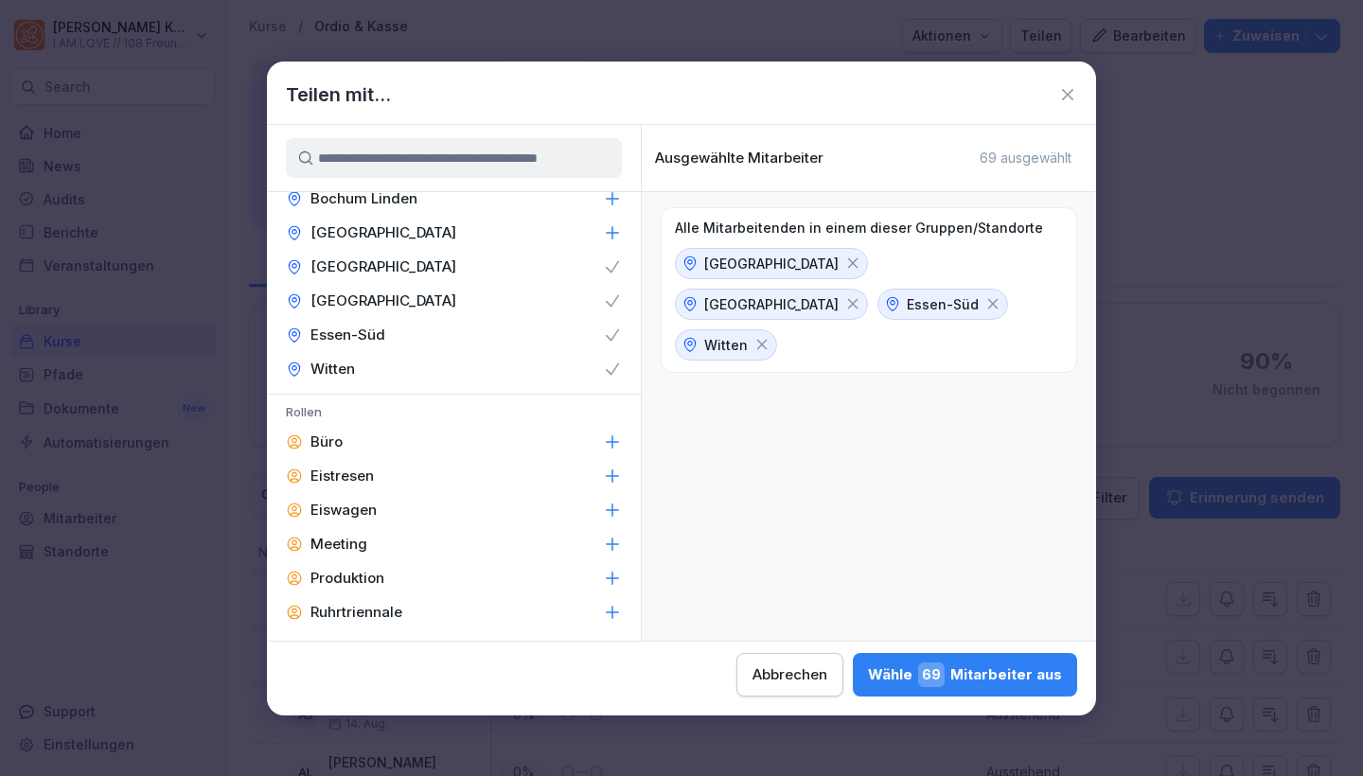
click at [518, 514] on div "Eiswagen" at bounding box center [454, 510] width 374 height 34
click at [868, 674] on div "Wähle 69 Mitarbeiter aus" at bounding box center [965, 675] width 194 height 25
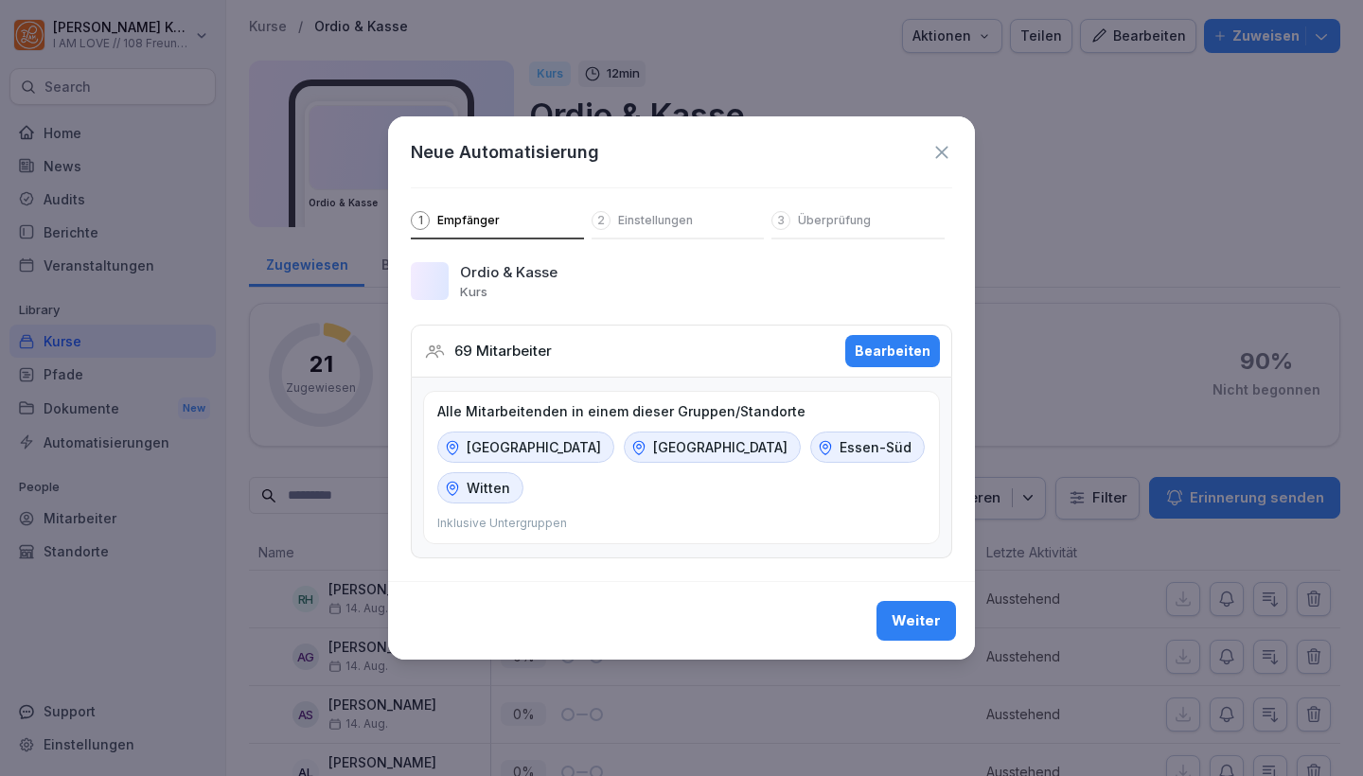
click at [917, 614] on div "Weiter" at bounding box center [916, 620] width 49 height 21
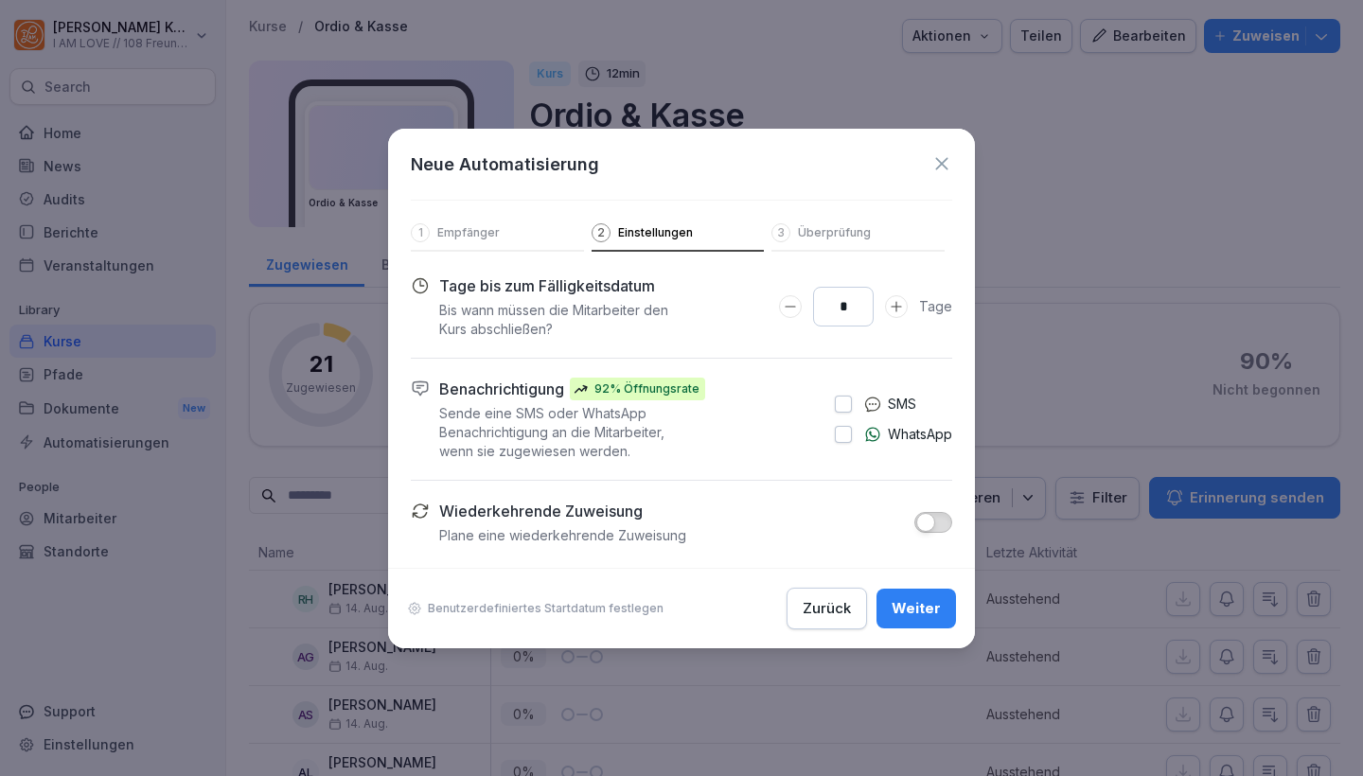
click at [835, 435] on button "button" at bounding box center [843, 434] width 17 height 17
click at [914, 610] on div "Weiter" at bounding box center [916, 608] width 49 height 21
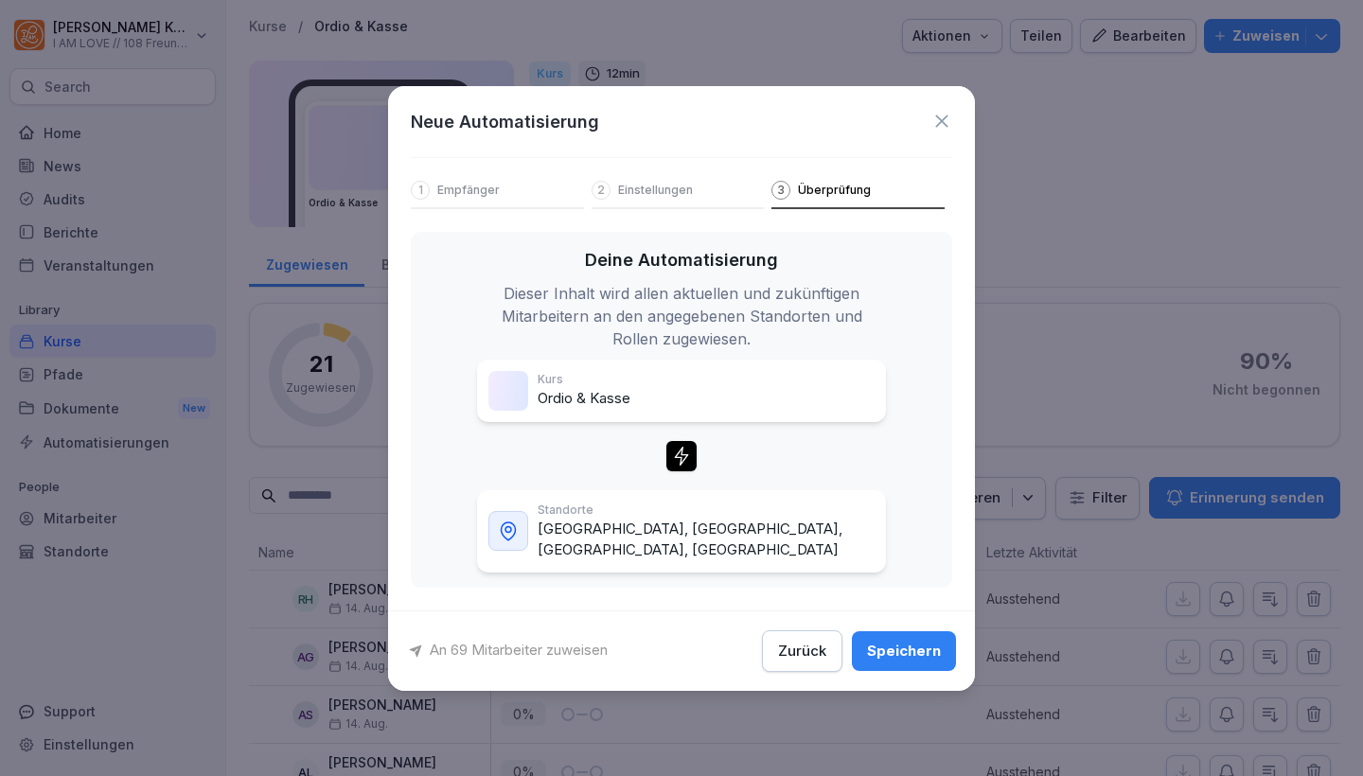
click at [914, 636] on button "Speichern" at bounding box center [904, 651] width 104 height 40
